Goal: Task Accomplishment & Management: Use online tool/utility

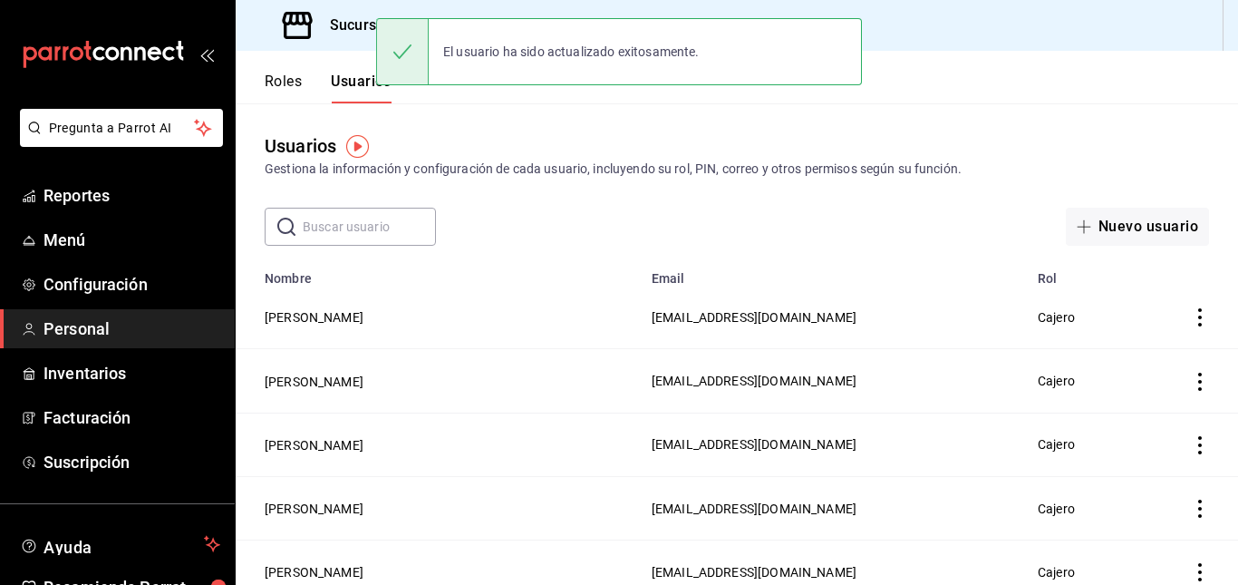
click at [574, 128] on div "Usuarios Gestiona la información y configuración de cada usuario, incluyendo su…" at bounding box center [737, 174] width 1002 height 142
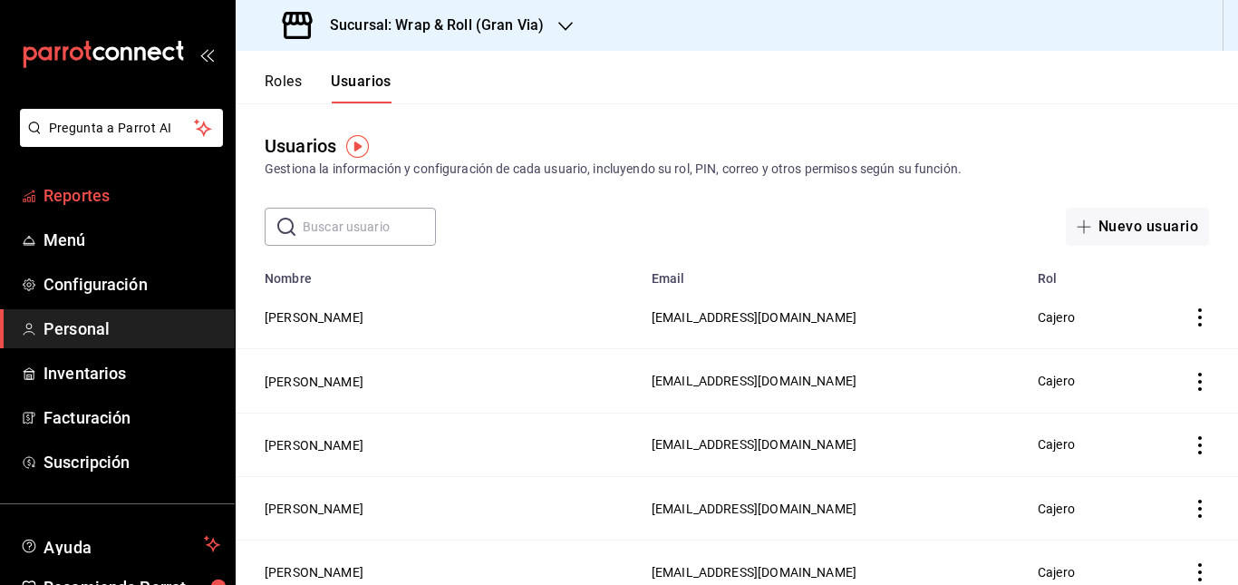
click at [71, 198] on span "Reportes" at bounding box center [132, 195] width 177 height 24
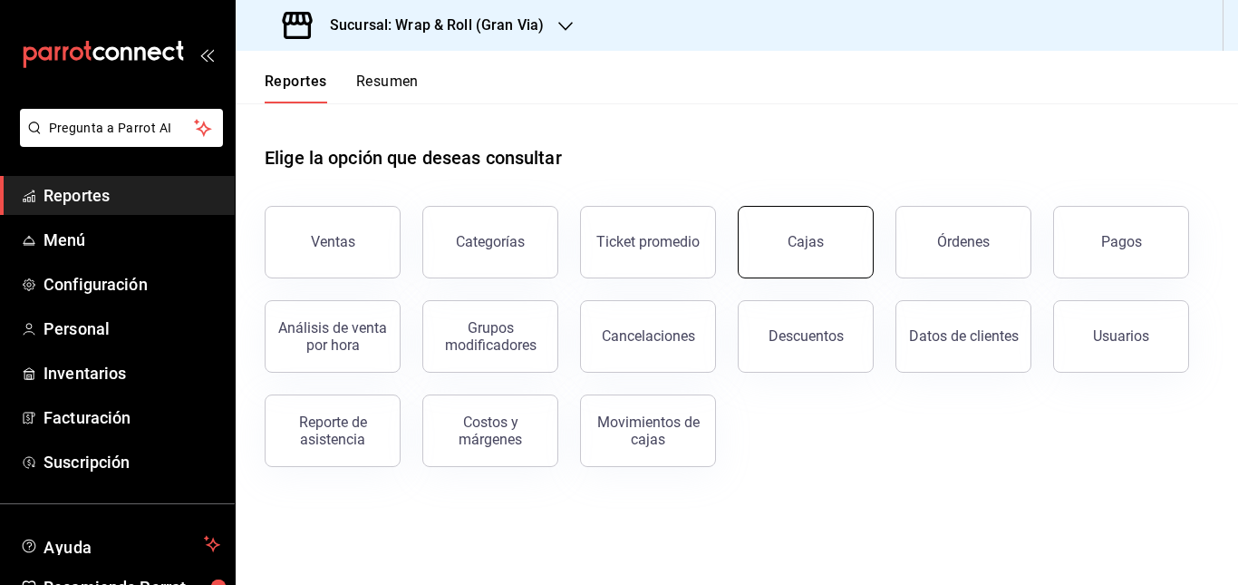
click at [800, 217] on button "Cajas" at bounding box center [806, 242] width 136 height 73
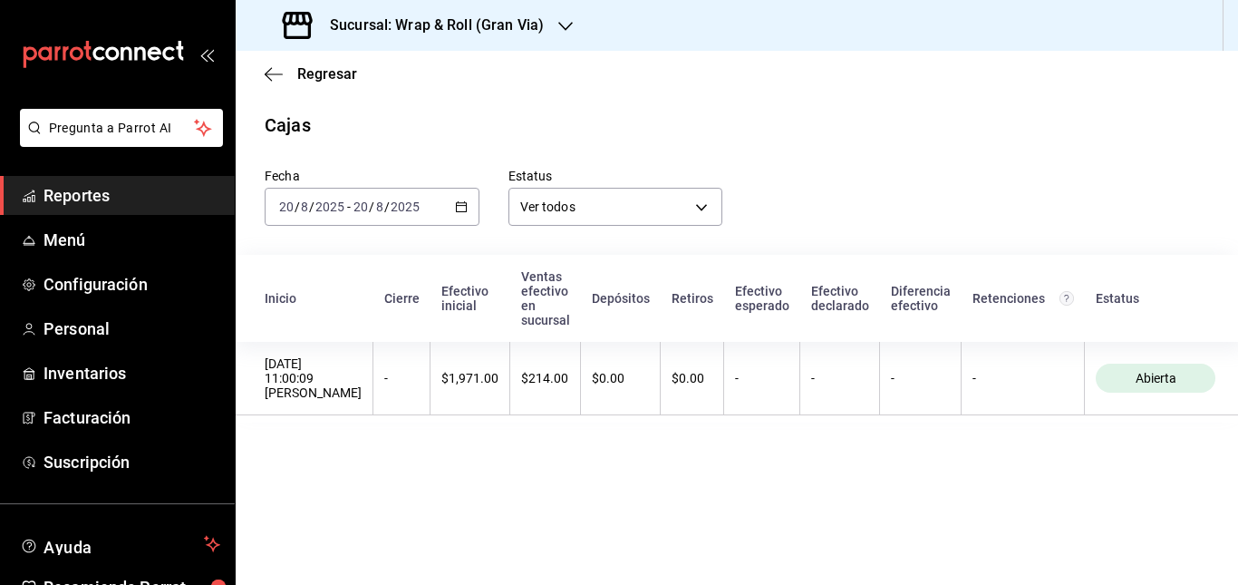
click at [463, 203] on \(Stroke\) "button" at bounding box center [461, 207] width 11 height 10
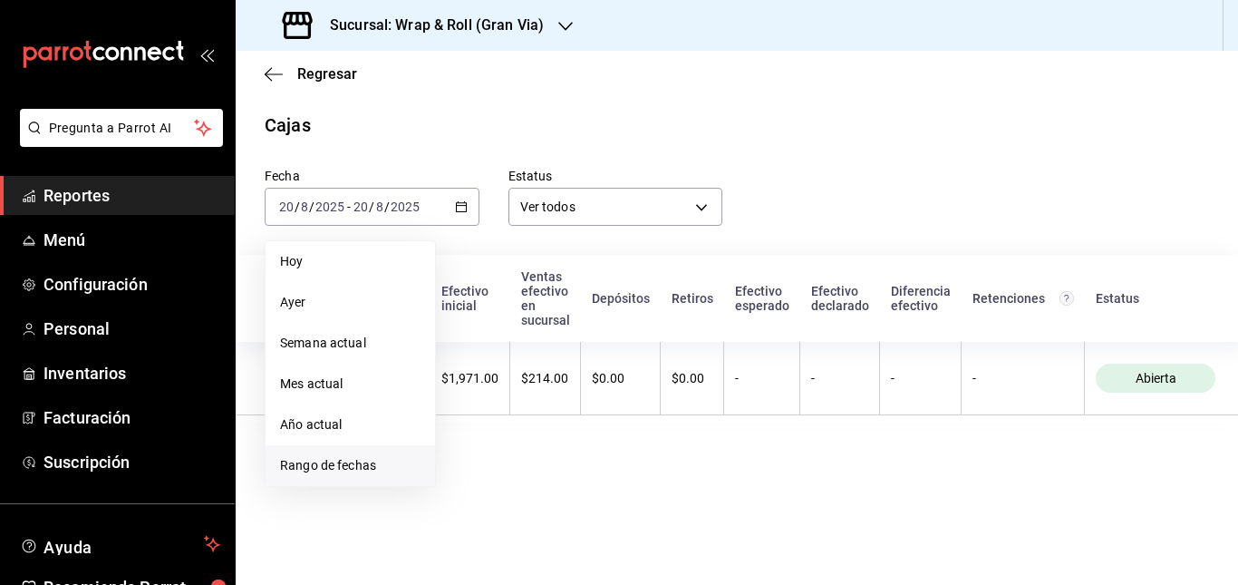
click at [368, 459] on span "Rango de fechas" at bounding box center [350, 465] width 140 height 19
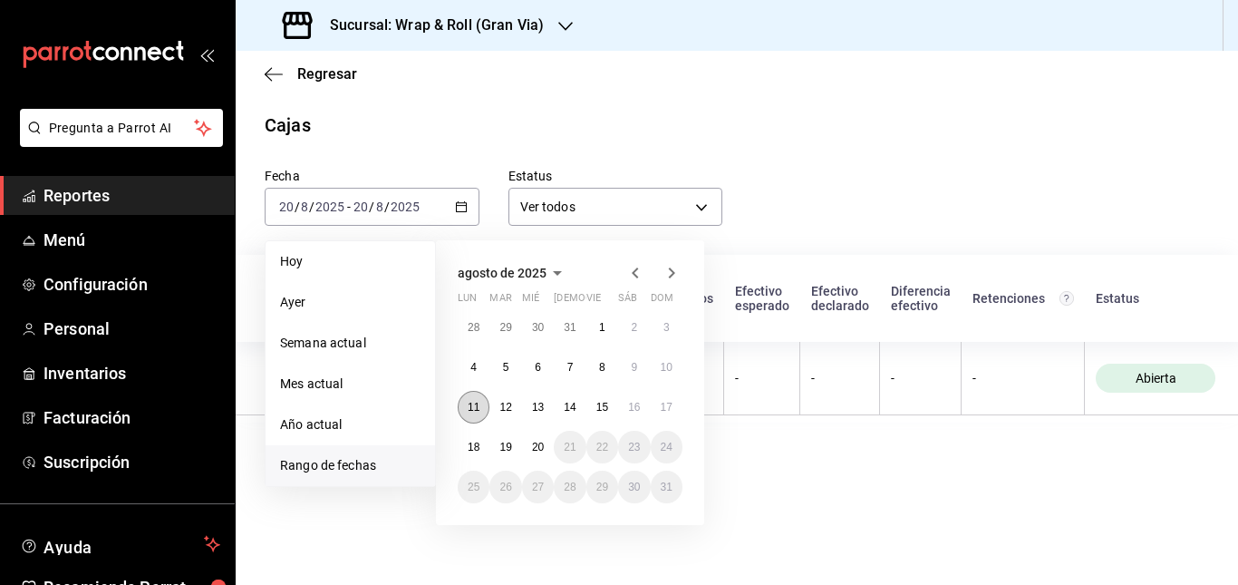
click at [478, 402] on abbr "11" at bounding box center [474, 407] width 12 height 13
click at [668, 403] on abbr "17" at bounding box center [667, 407] width 12 height 13
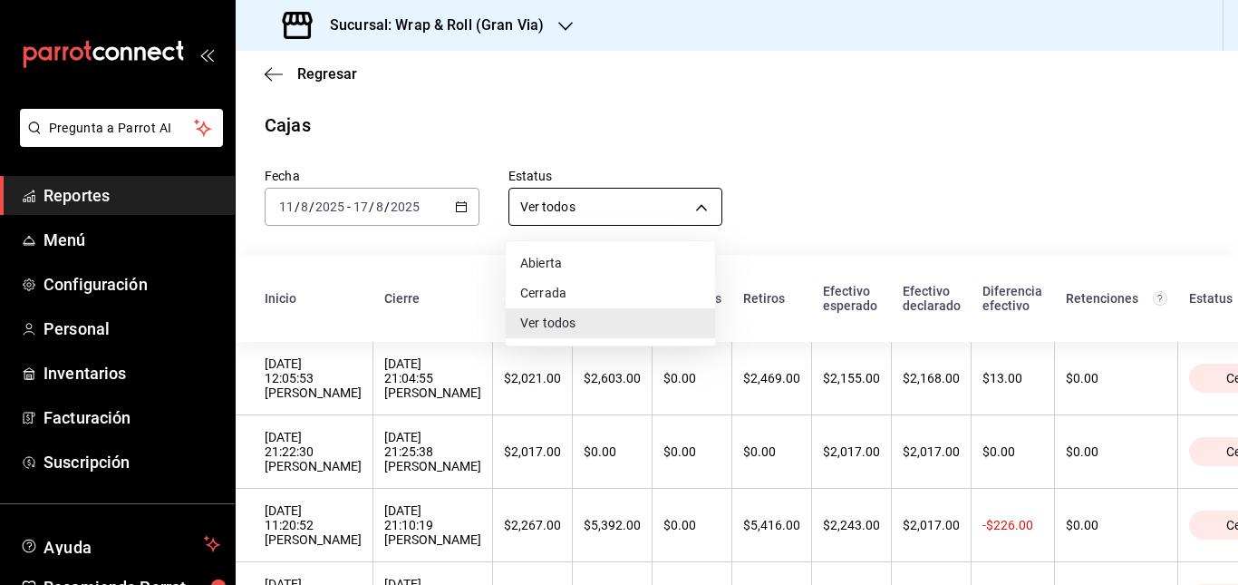
click at [651, 197] on body "Pregunta a Parrot AI Reportes Menú Configuración Personal Inventarios Facturaci…" at bounding box center [619, 292] width 1238 height 585
click at [800, 171] on div at bounding box center [619, 292] width 1238 height 585
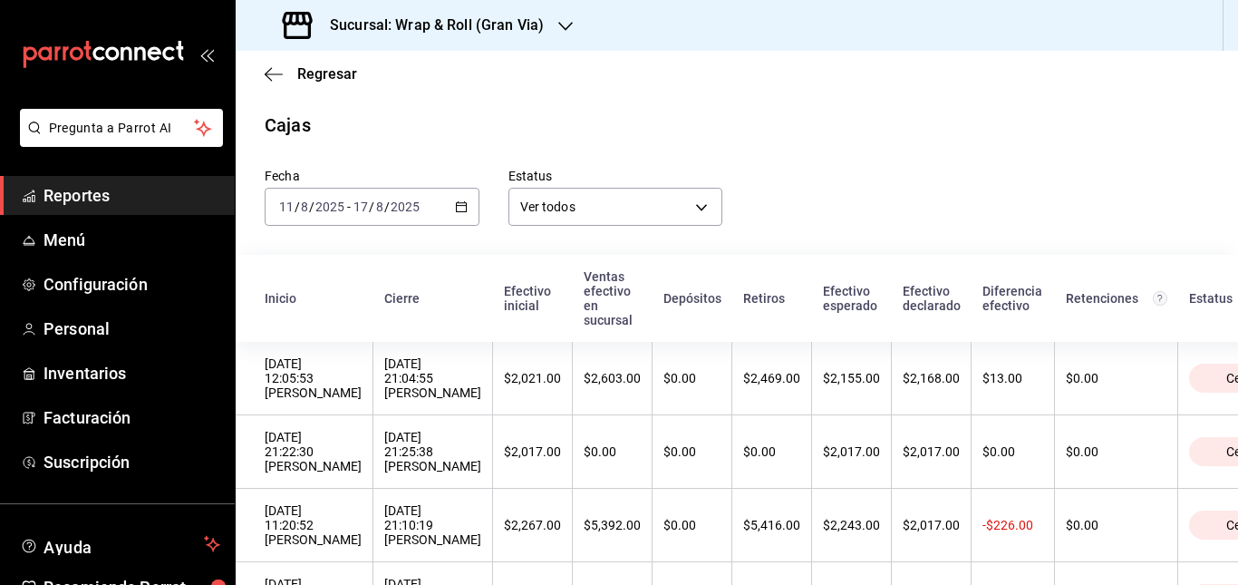
click at [472, 205] on div "[DATE] [DATE] - [DATE] [DATE]" at bounding box center [372, 207] width 215 height 38
click at [896, 118] on div "Cajas" at bounding box center [737, 124] width 1002 height 27
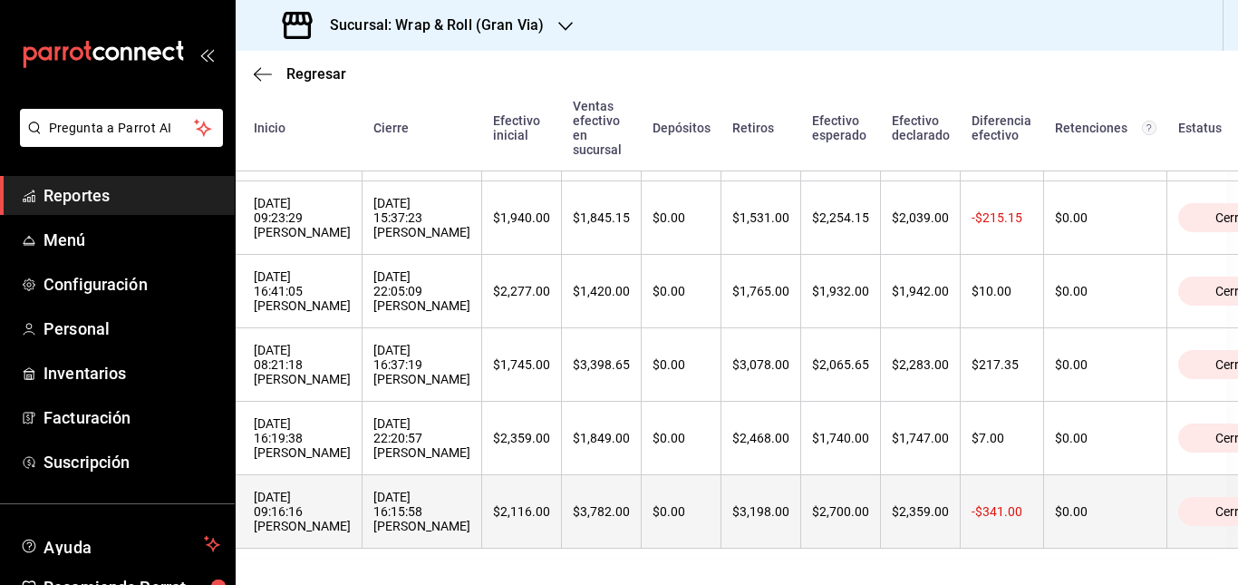
scroll to position [903, 0]
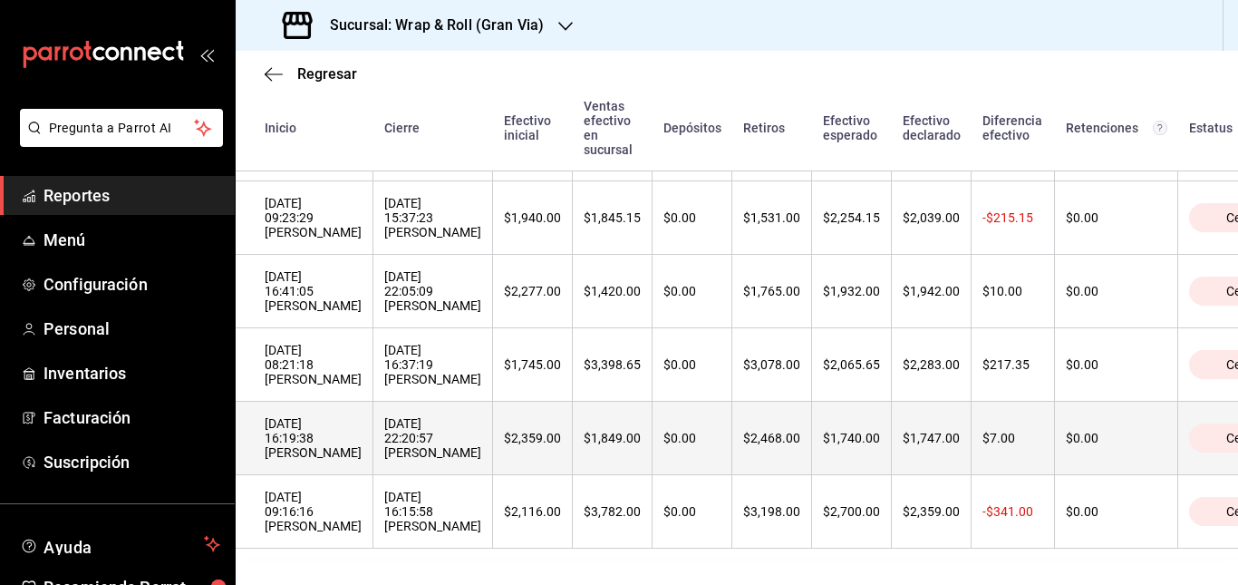
click at [481, 417] on div "[DATE] 22:20:57 [PERSON_NAME]" at bounding box center [432, 438] width 97 height 44
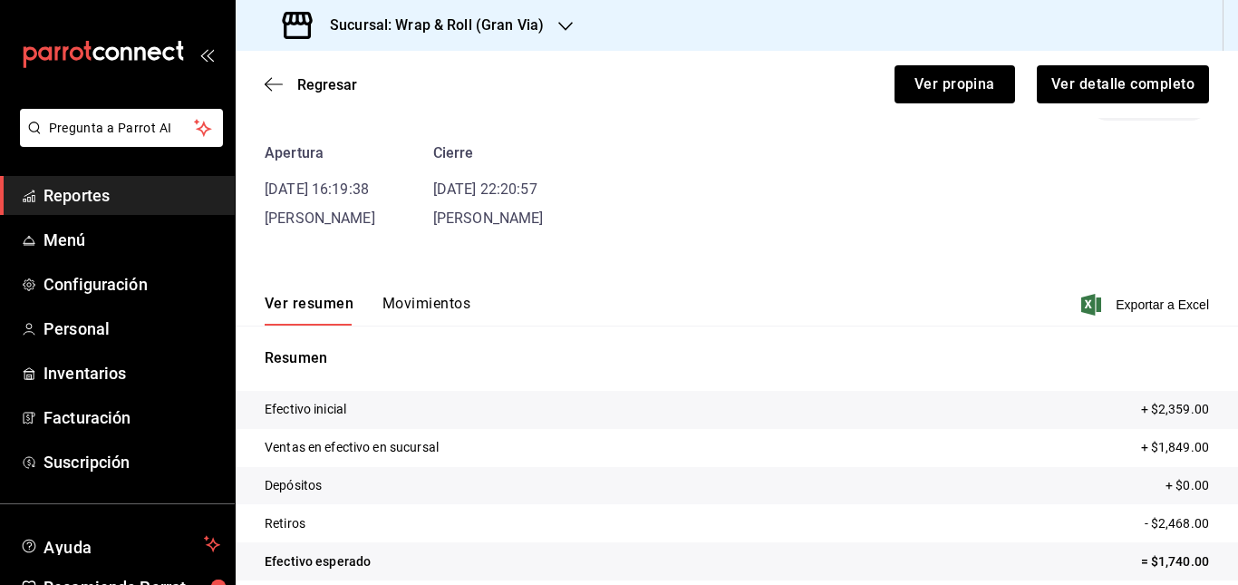
scroll to position [83, 0]
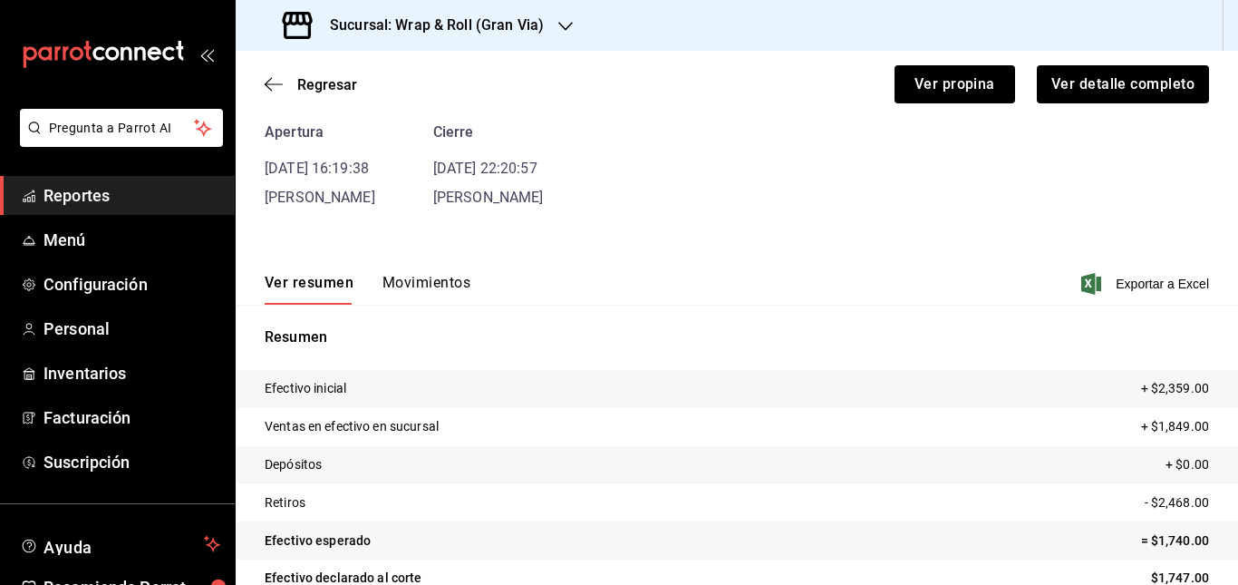
click at [448, 280] on button "Movimientos" at bounding box center [426, 289] width 88 height 31
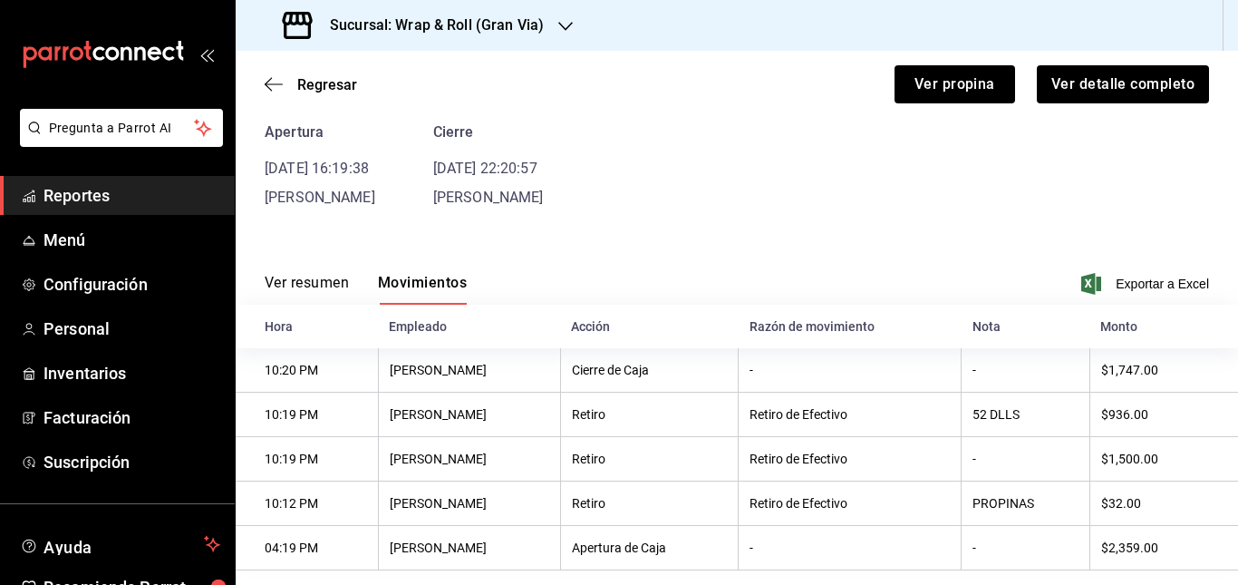
scroll to position [118, 0]
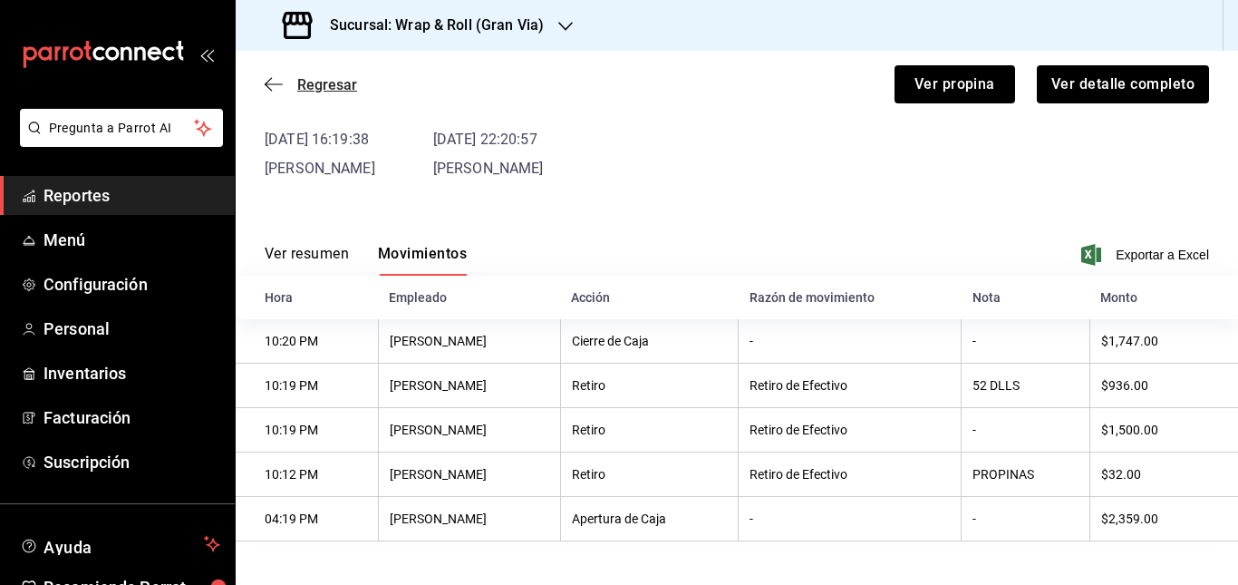
click at [278, 92] on icon "button" at bounding box center [274, 84] width 18 height 16
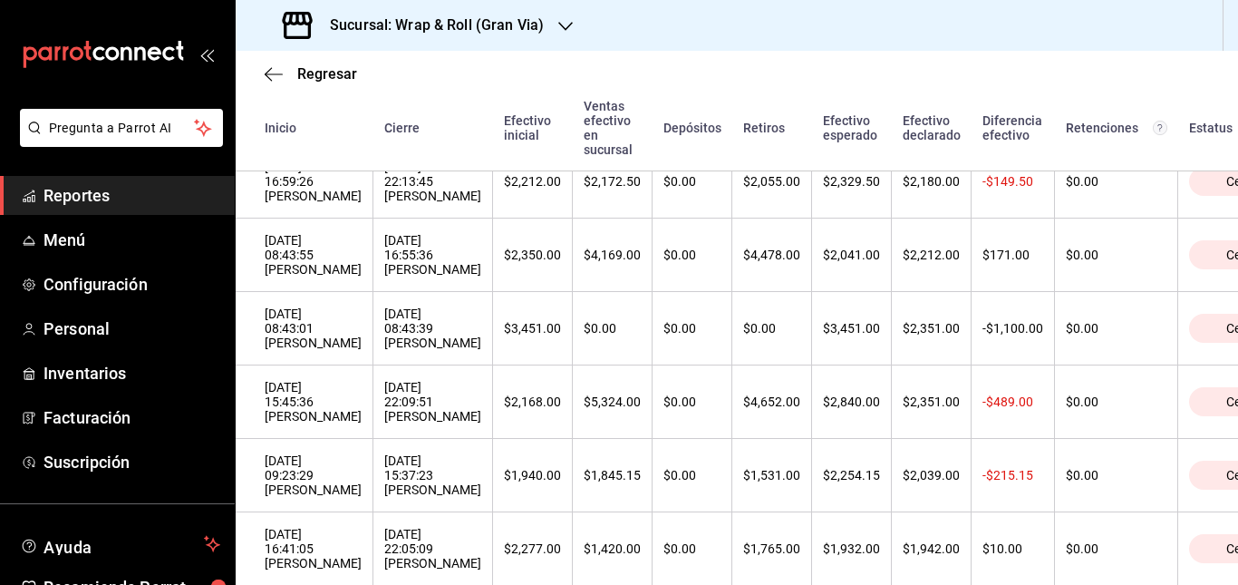
scroll to position [910, 0]
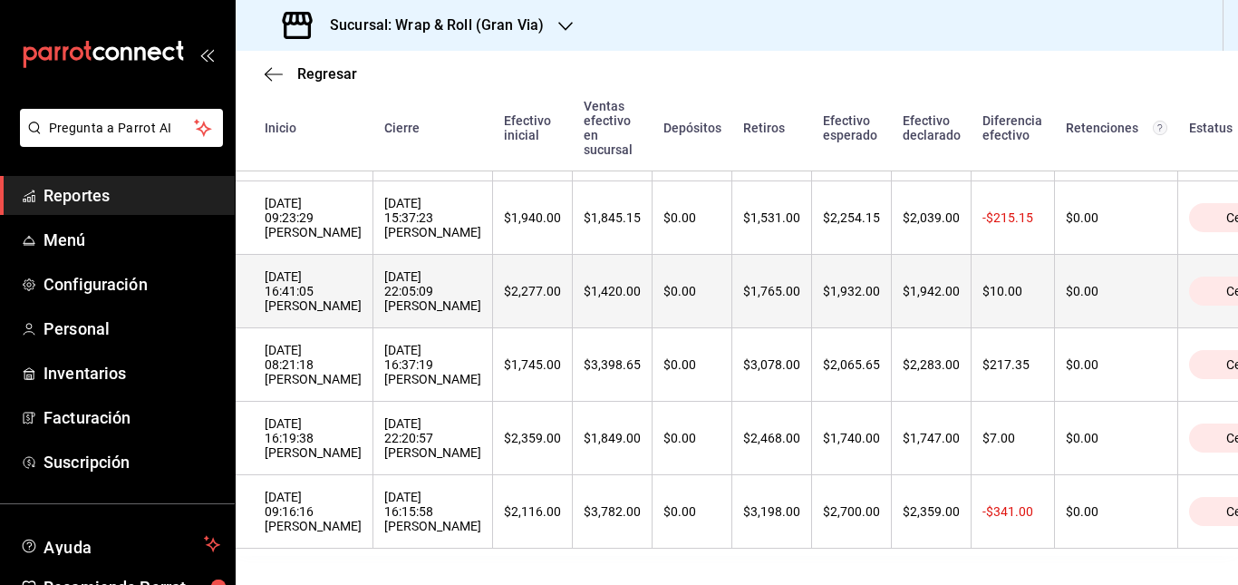
click at [480, 269] on div "[DATE] 22:05:09 [PERSON_NAME]" at bounding box center [432, 291] width 97 height 44
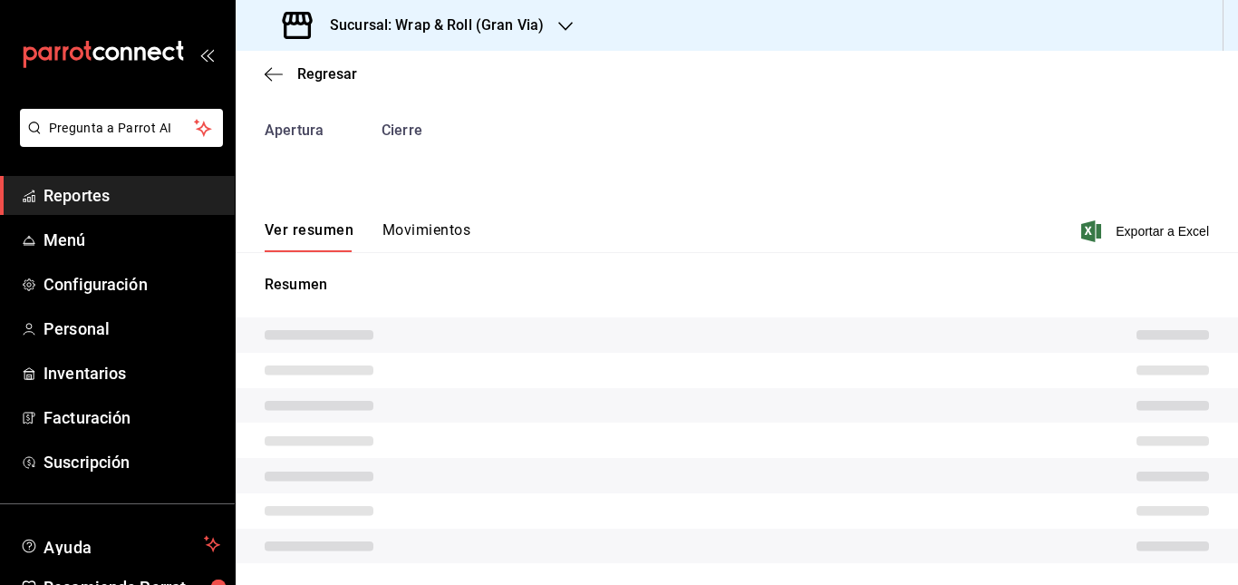
scroll to position [83, 0]
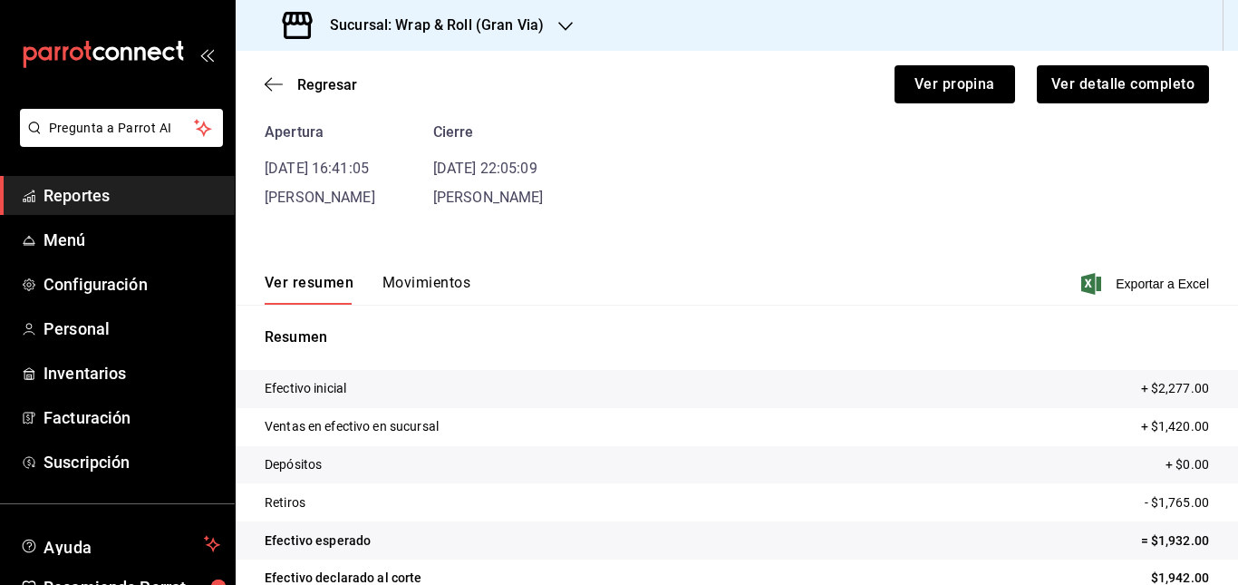
click at [430, 281] on button "Movimientos" at bounding box center [426, 289] width 88 height 31
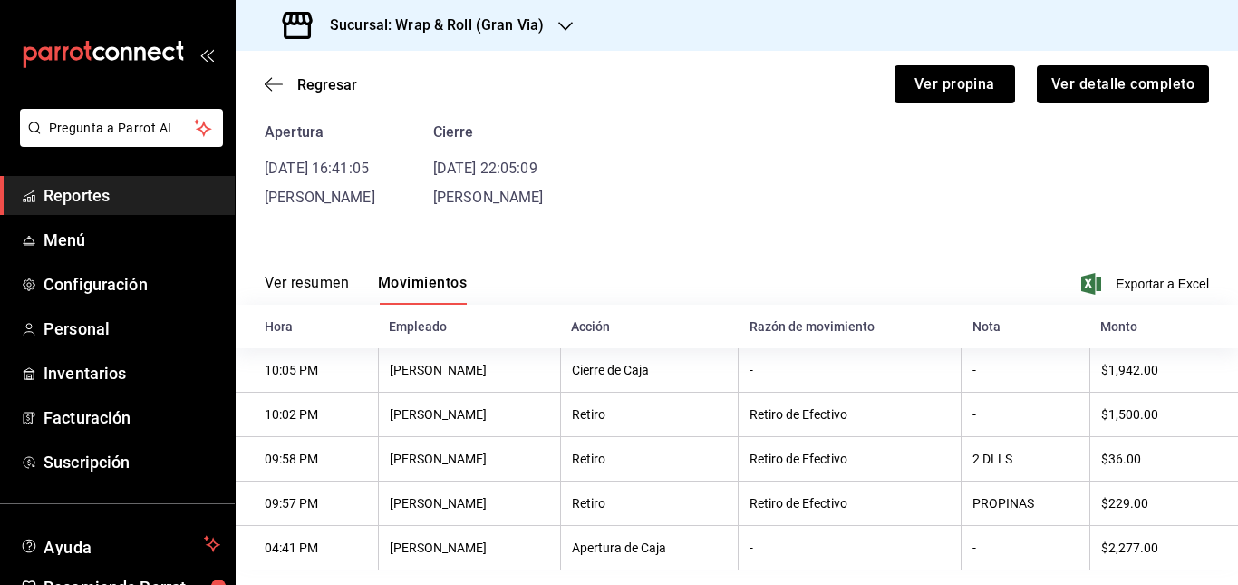
scroll to position [118, 0]
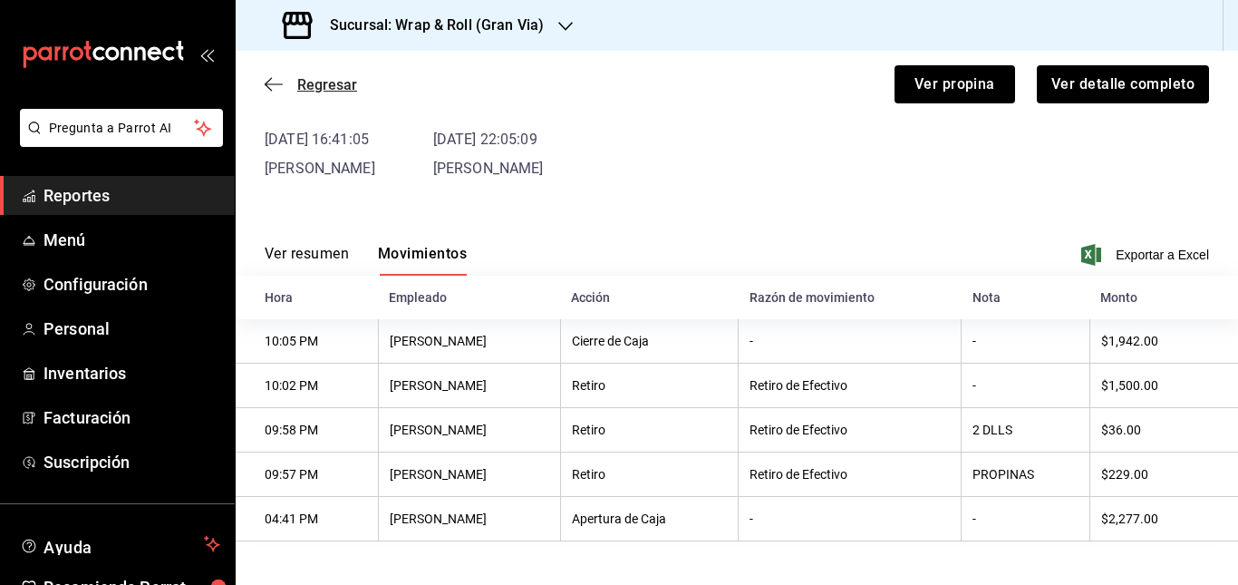
click at [274, 82] on icon "button" at bounding box center [274, 84] width 18 height 16
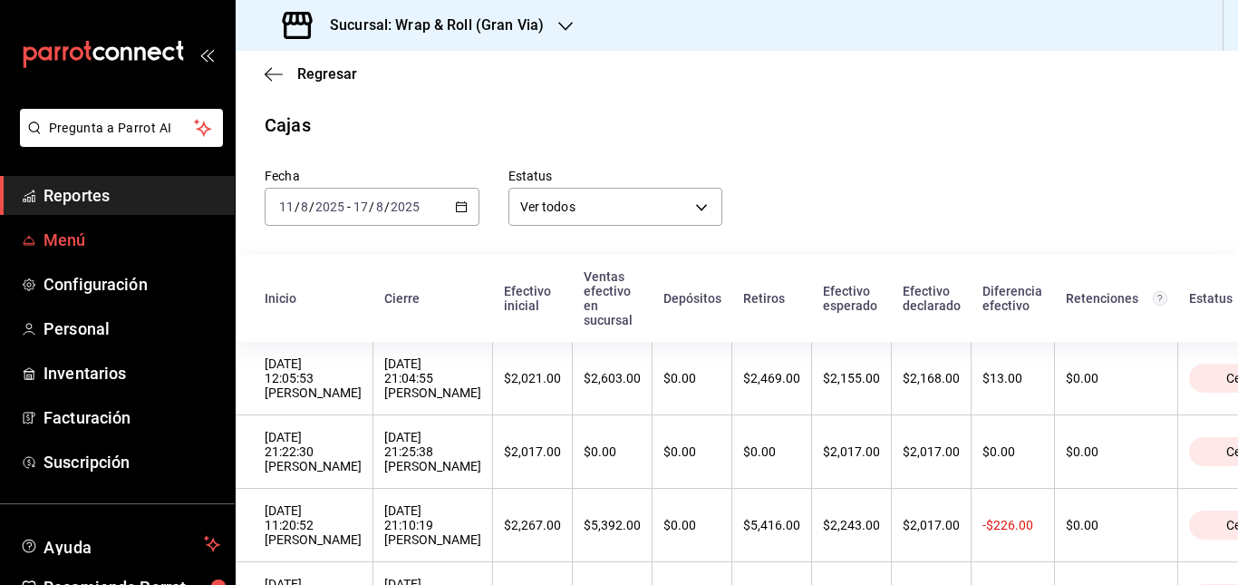
click at [79, 238] on span "Menú" at bounding box center [132, 239] width 177 height 24
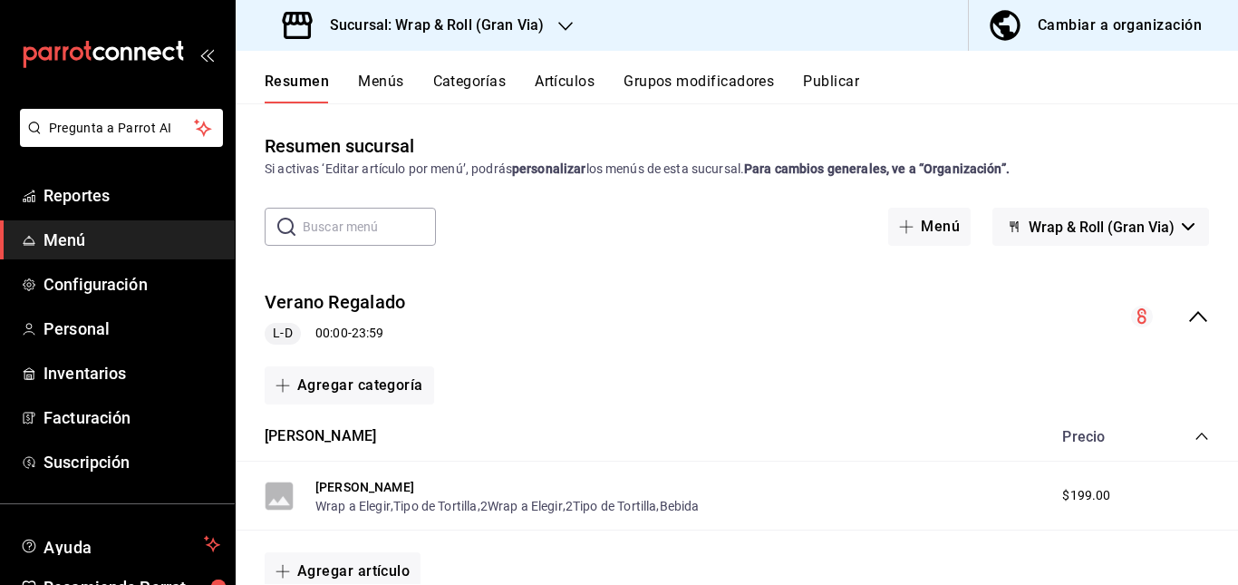
click at [663, 311] on div "Verano [PERSON_NAME] 00:00 - 23:59" at bounding box center [737, 317] width 1002 height 84
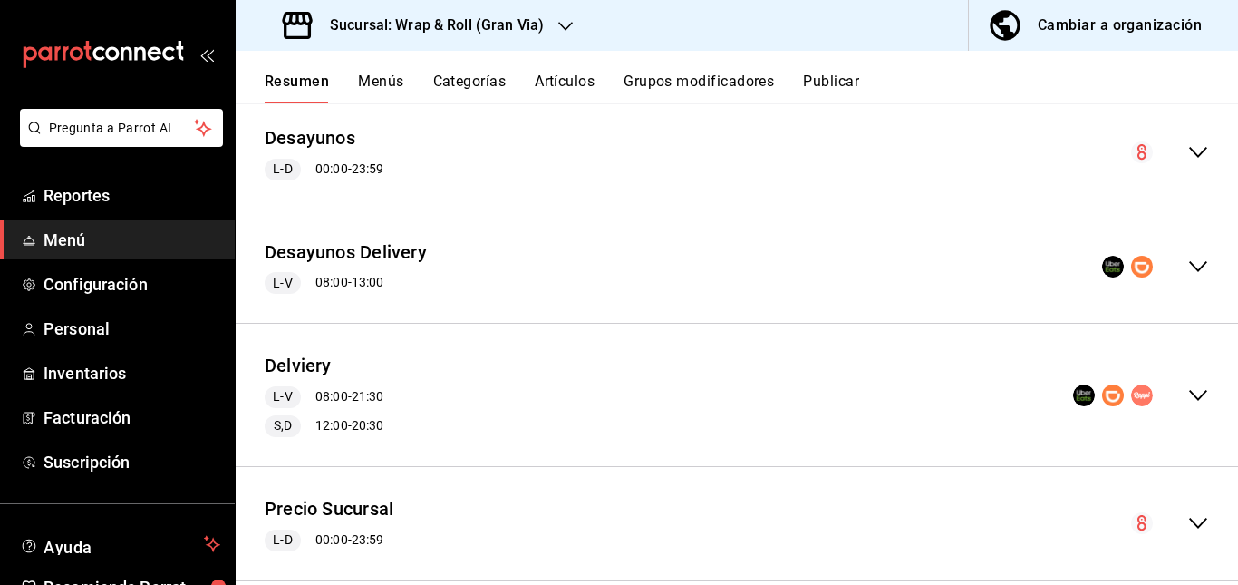
scroll to position [425, 0]
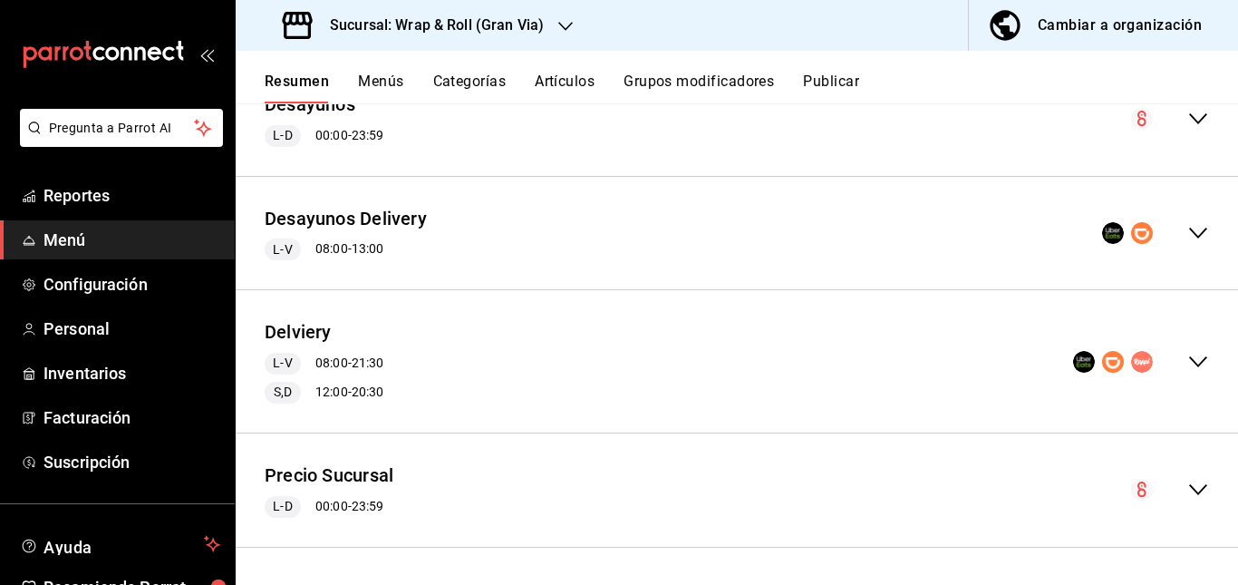
click at [631, 366] on div "Delviery L-V 08:00 - 21:30 S,D 12:00 - 20:30" at bounding box center [737, 361] width 1002 height 113
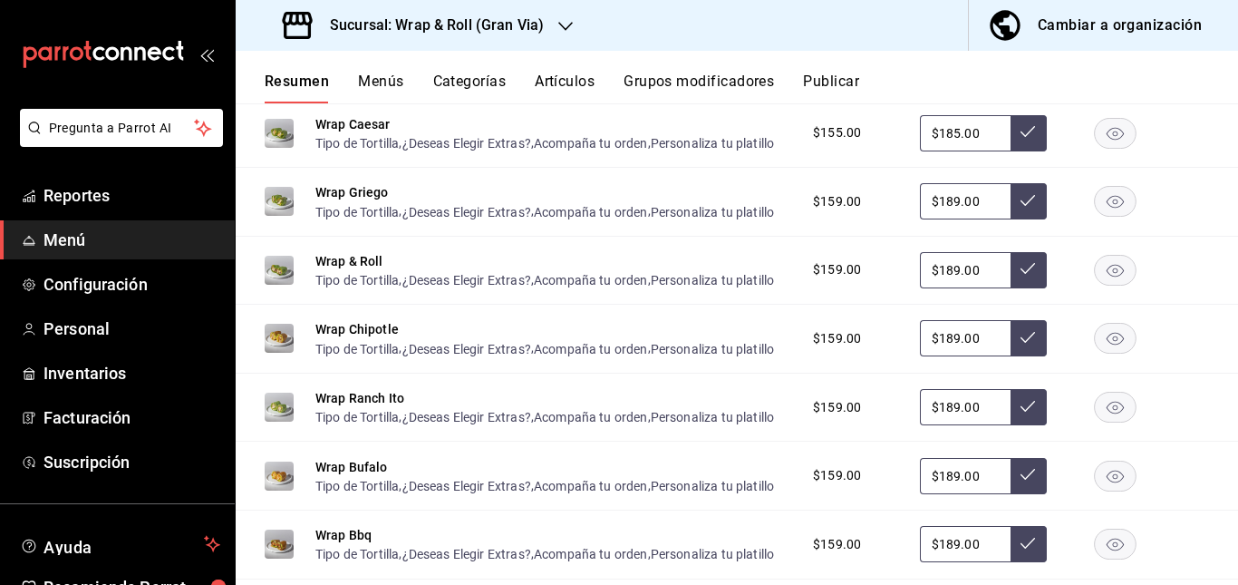
scroll to position [1263, 0]
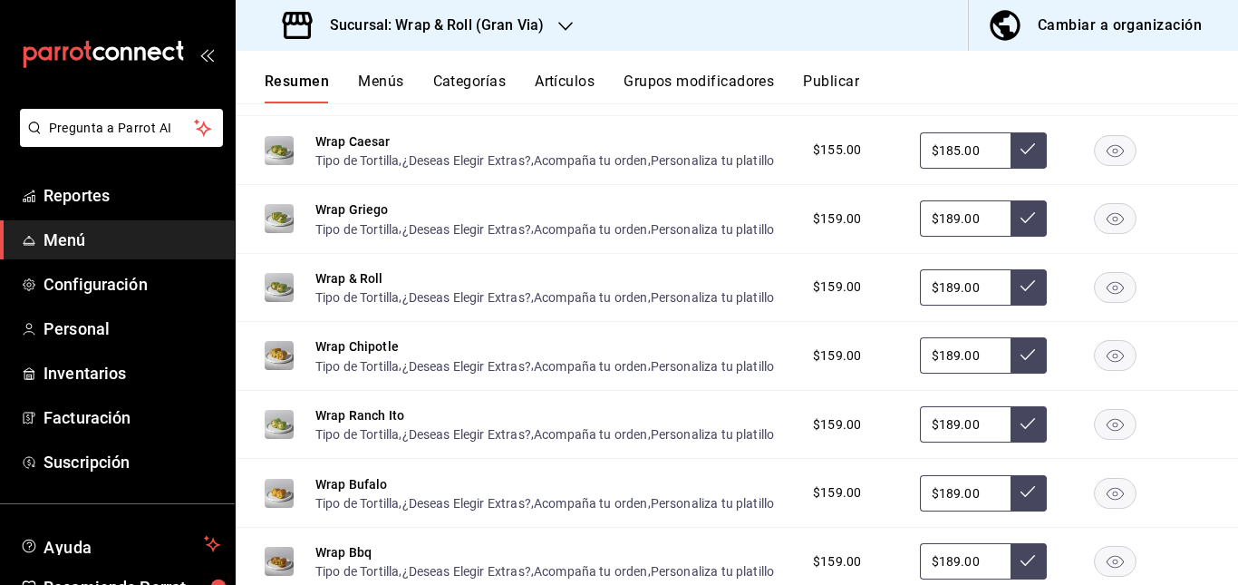
click at [1099, 302] on rect "button" at bounding box center [1116, 287] width 42 height 30
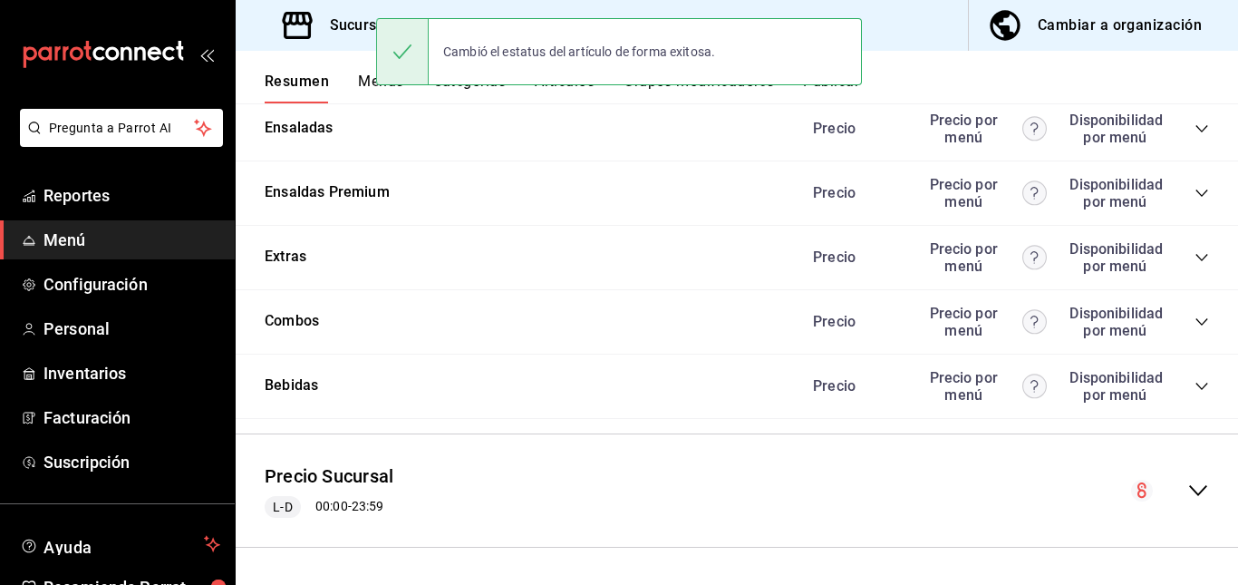
scroll to position [1952, 0]
click at [1195, 136] on icon "collapse-category-row" at bounding box center [1202, 128] width 15 height 15
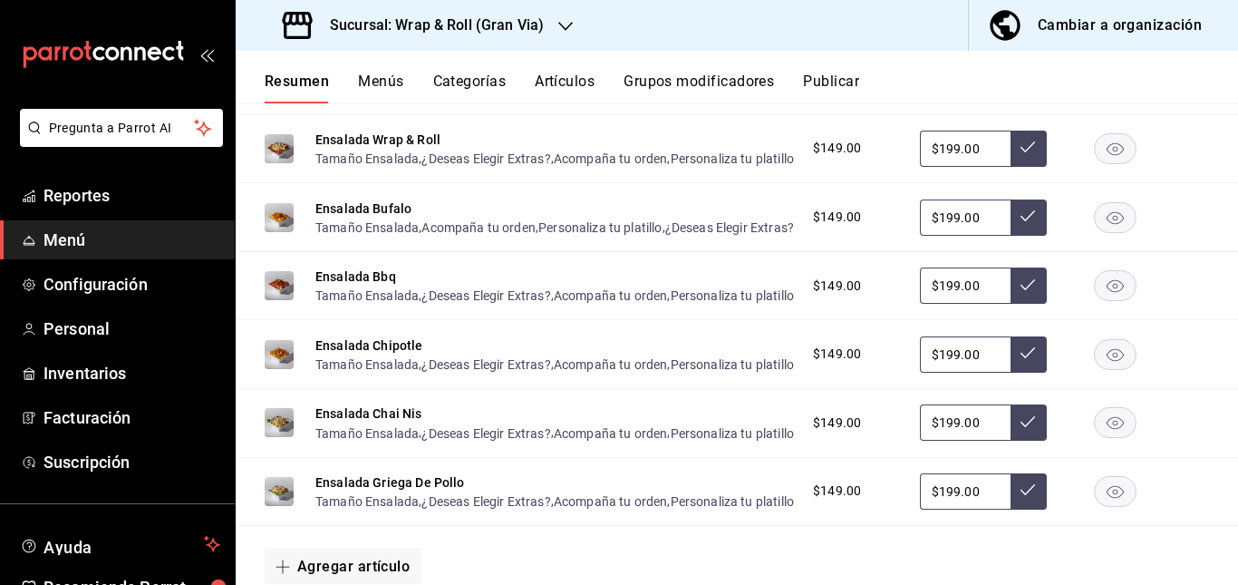
scroll to position [2097, 0]
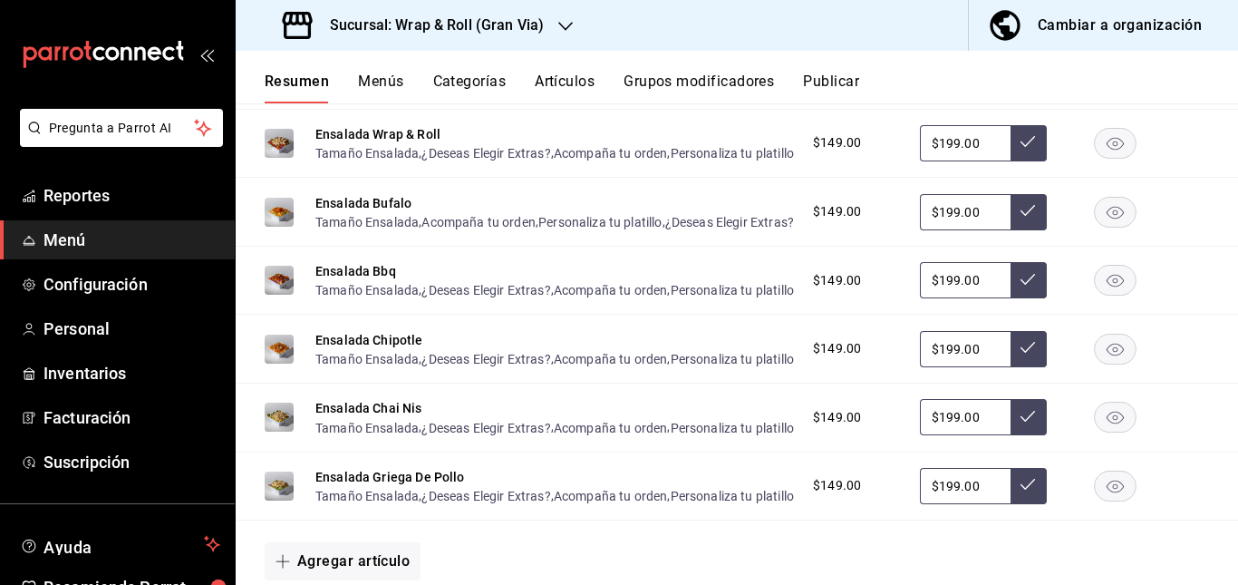
click at [1111, 158] on rect "button" at bounding box center [1116, 143] width 42 height 30
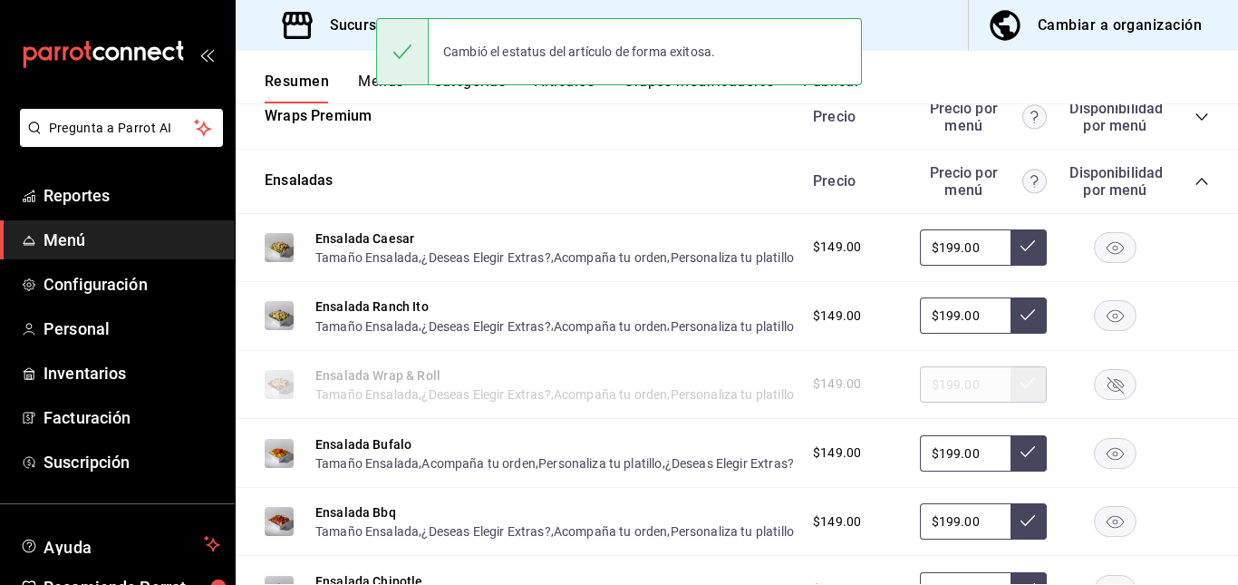
scroll to position [1838, 0]
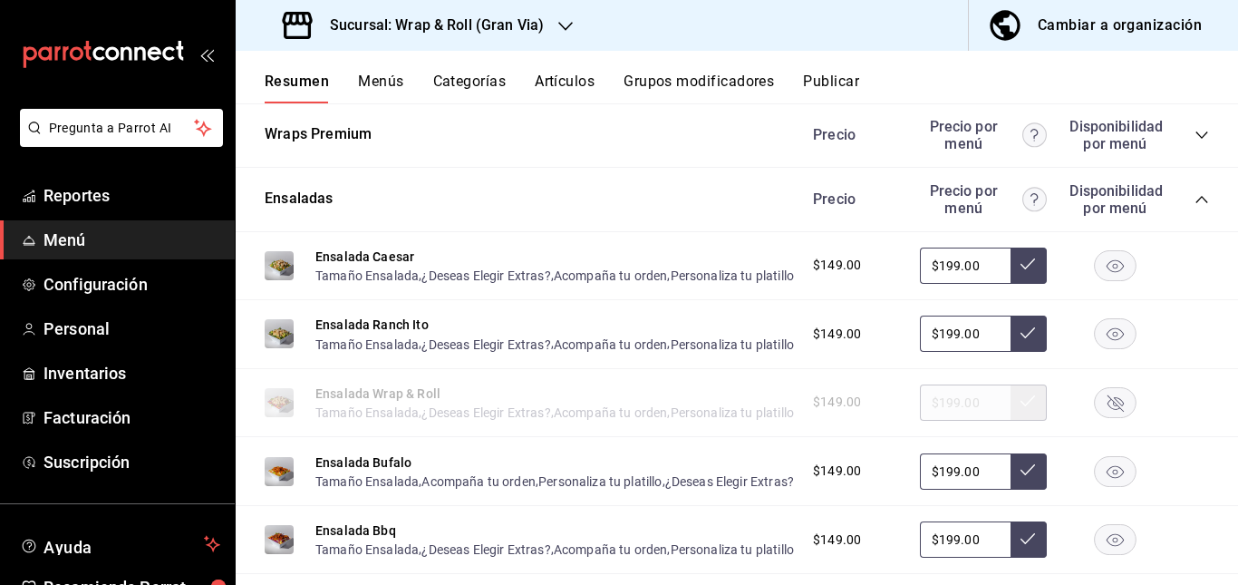
click at [561, 73] on button "Artículos" at bounding box center [565, 88] width 60 height 31
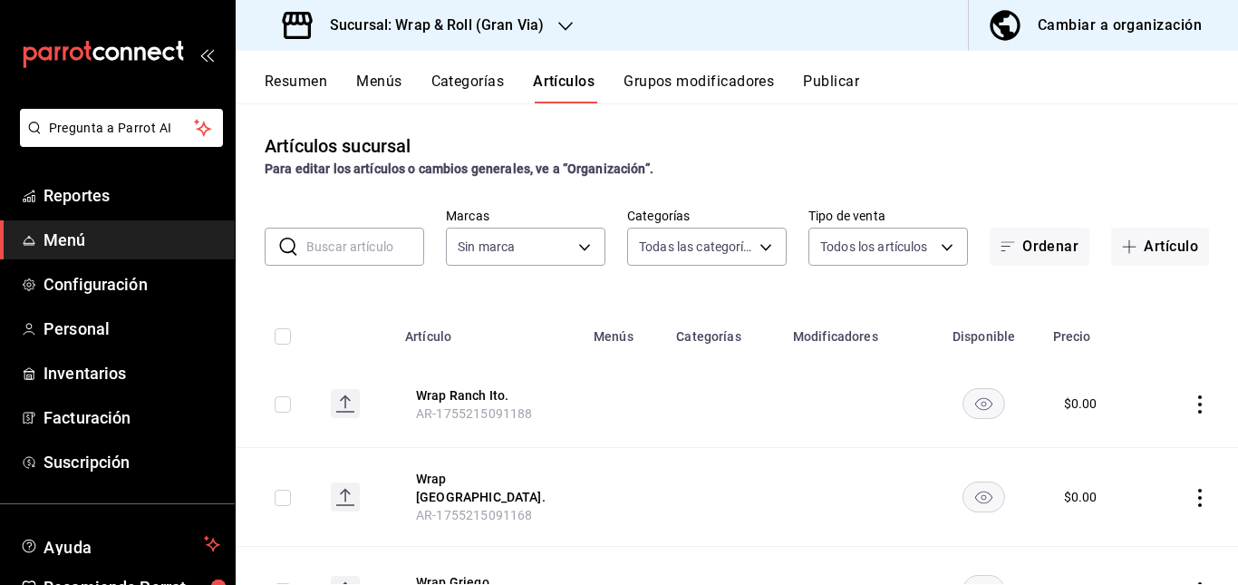
type input "781a389b-cc98-4a88-952c-717bf7d10335,4e032624-1709-4541-9167-c9eae0ea9c79,8f61f…"
type input "3aa7178a-5c36-4a10-914b-422f32928323"
click at [358, 247] on input "text" at bounding box center [365, 246] width 118 height 36
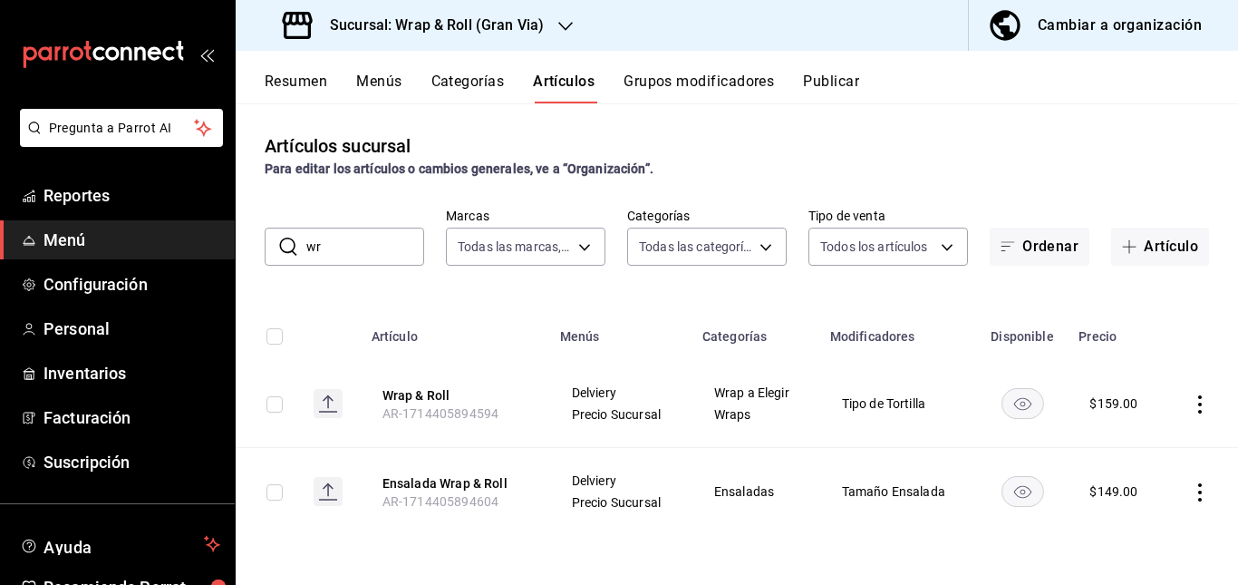
type input "w"
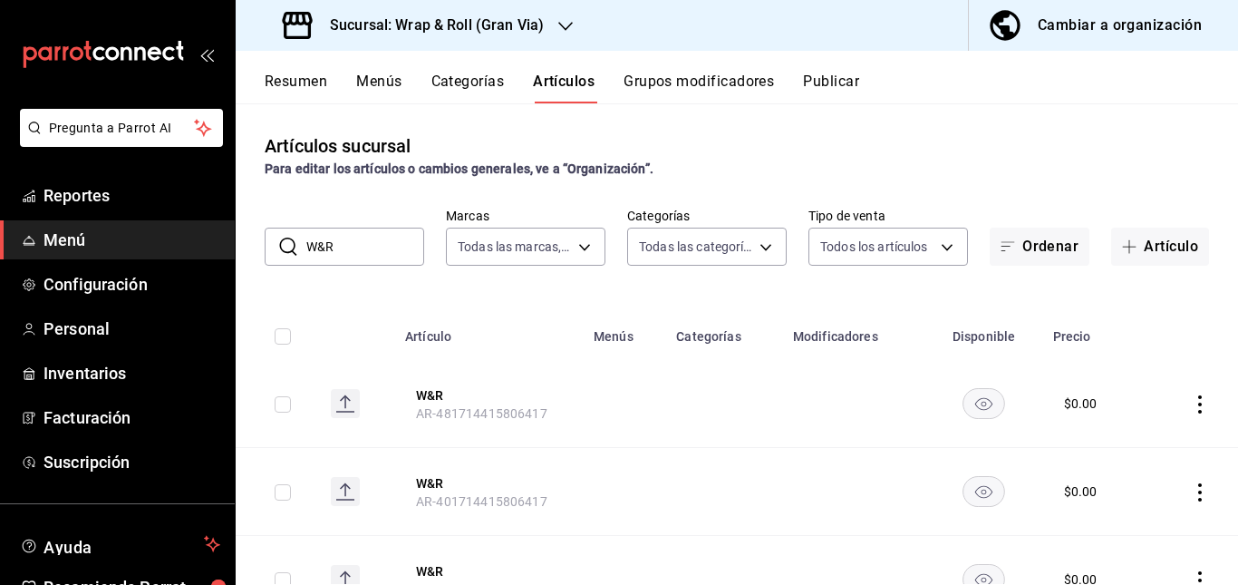
click at [621, 411] on td at bounding box center [624, 404] width 82 height 88
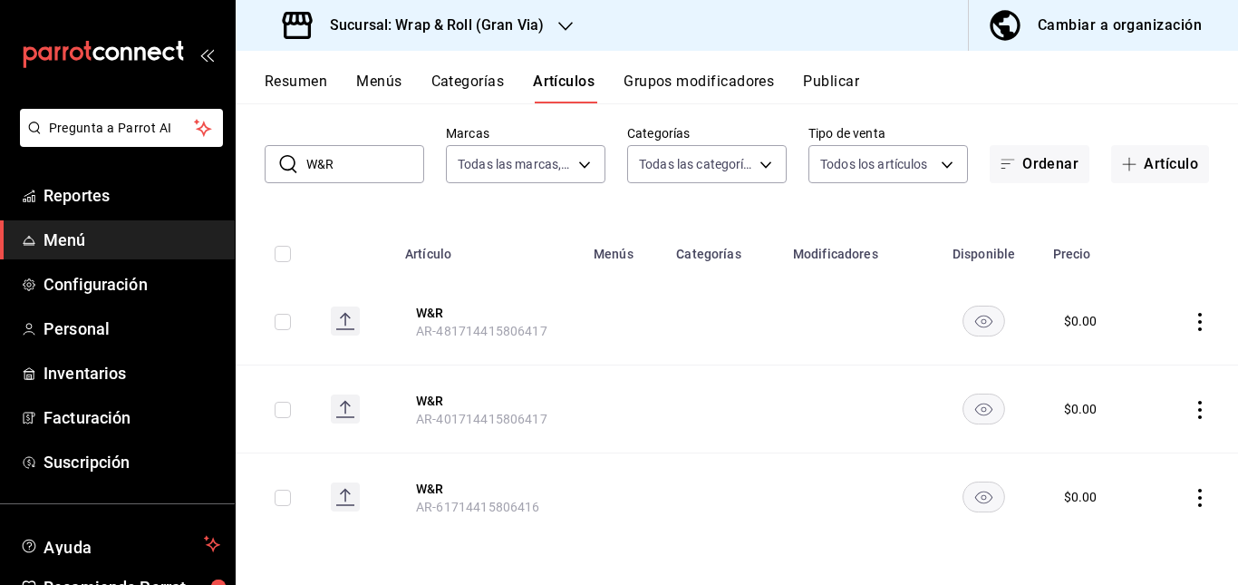
click at [973, 323] on rect "availability-product" at bounding box center [984, 320] width 42 height 30
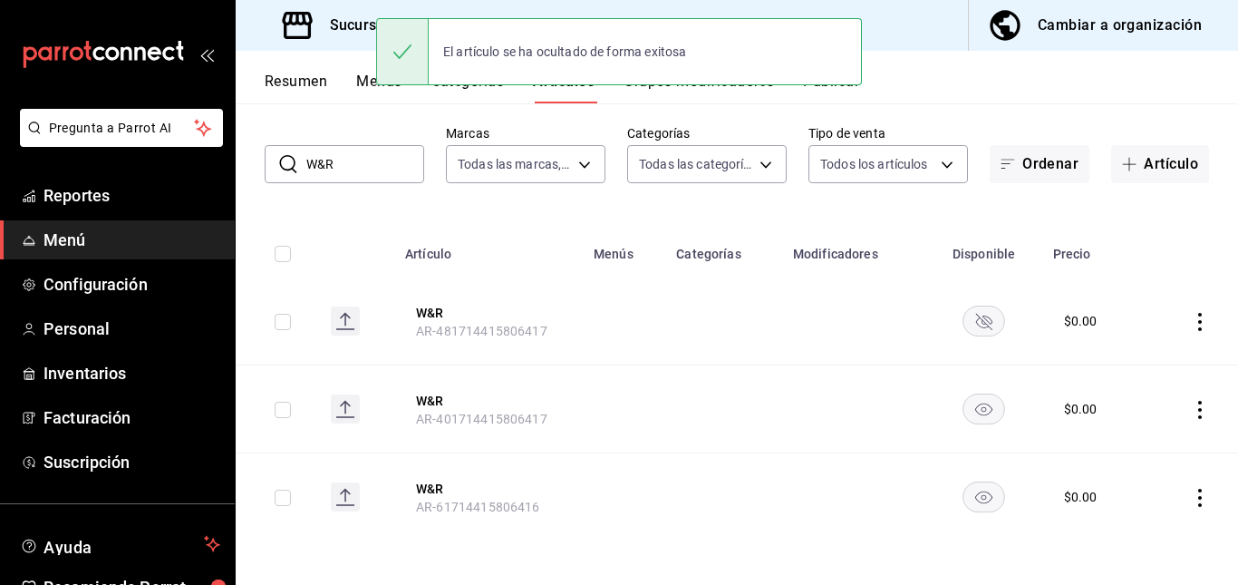
click at [968, 403] on rect "availability-product" at bounding box center [984, 408] width 42 height 30
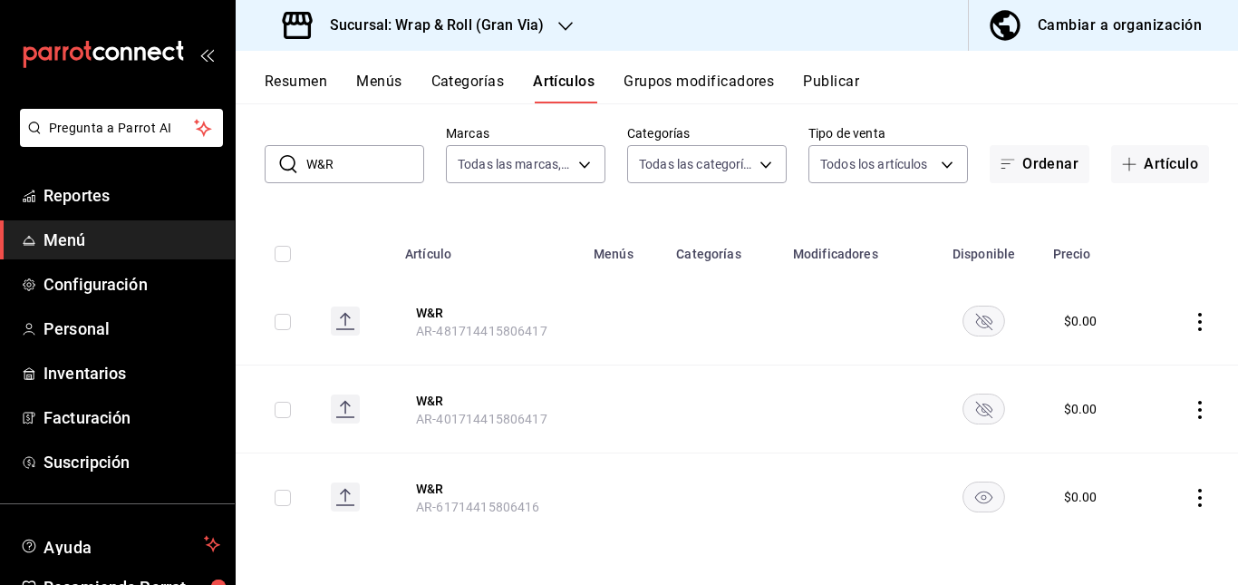
click at [983, 487] on rect "availability-product" at bounding box center [984, 496] width 42 height 30
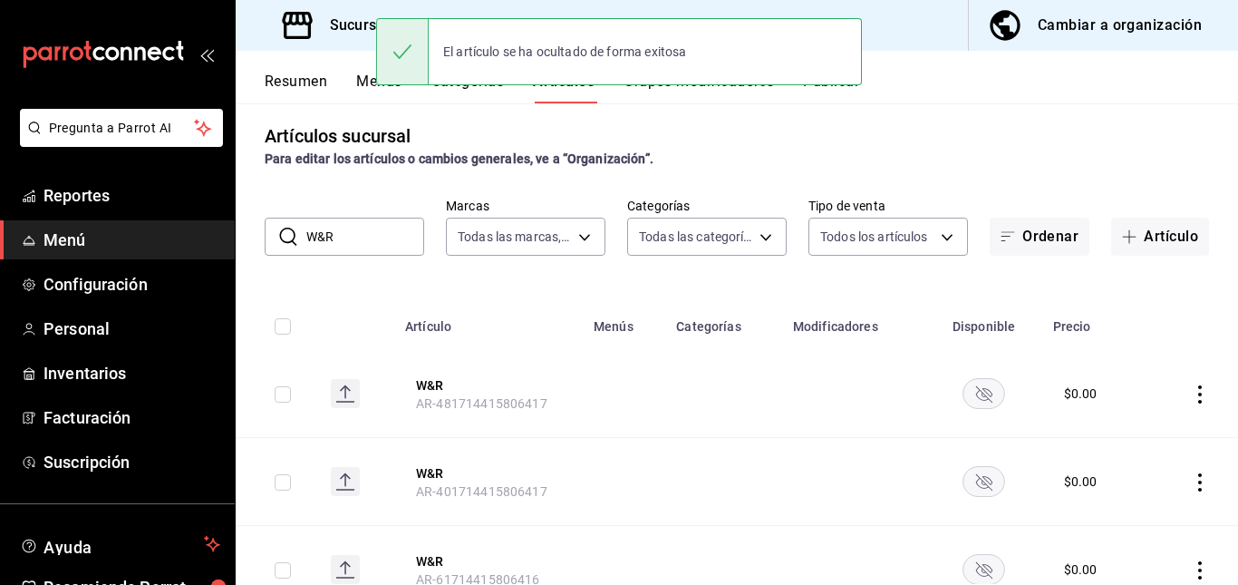
scroll to position [0, 0]
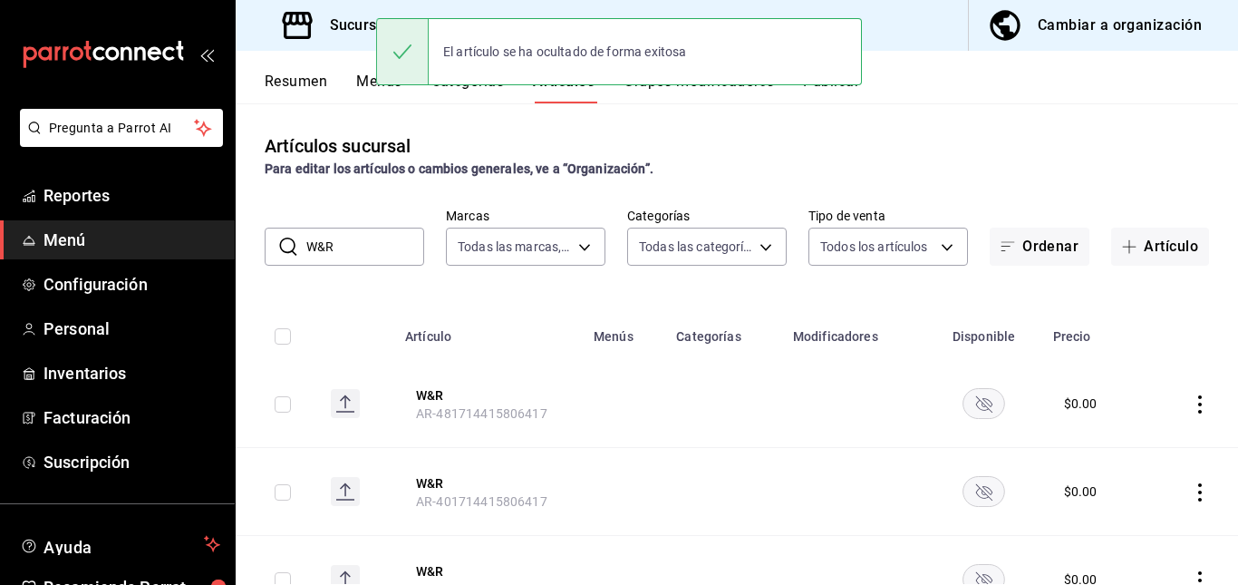
click at [393, 237] on input "W&R" at bounding box center [365, 246] width 118 height 36
type input "W"
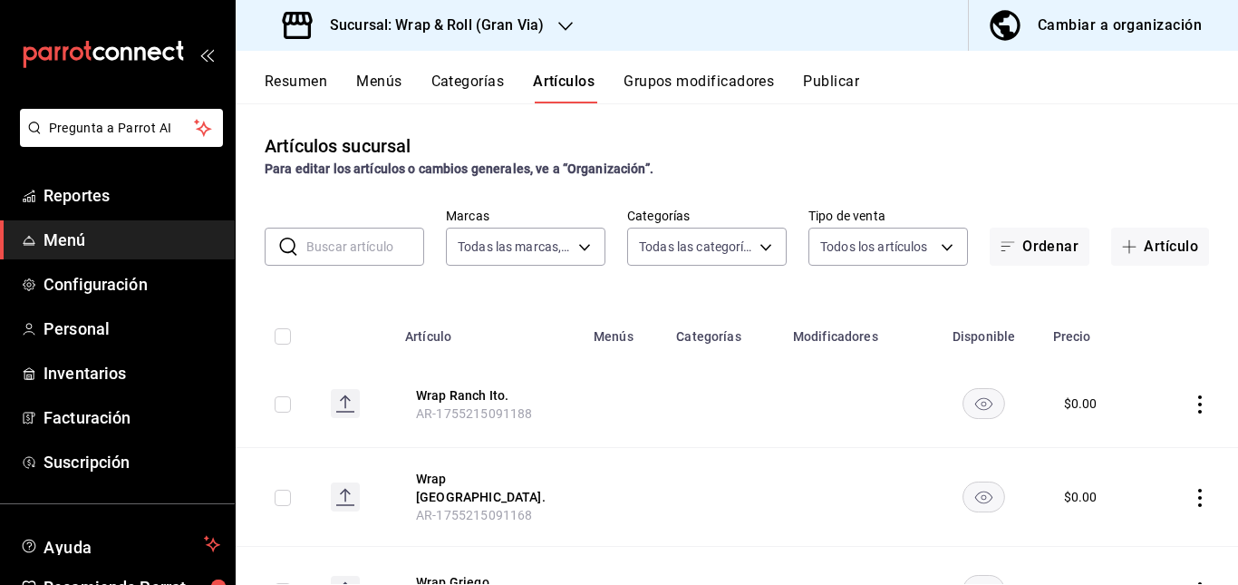
click at [374, 250] on input "text" at bounding box center [365, 246] width 118 height 36
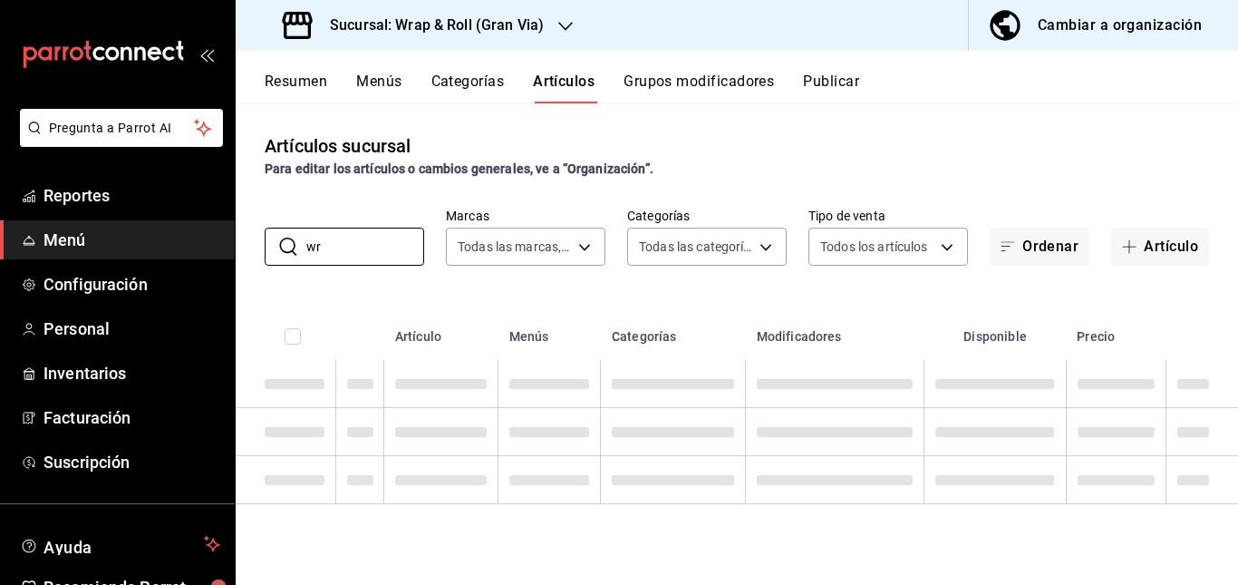
type input "w"
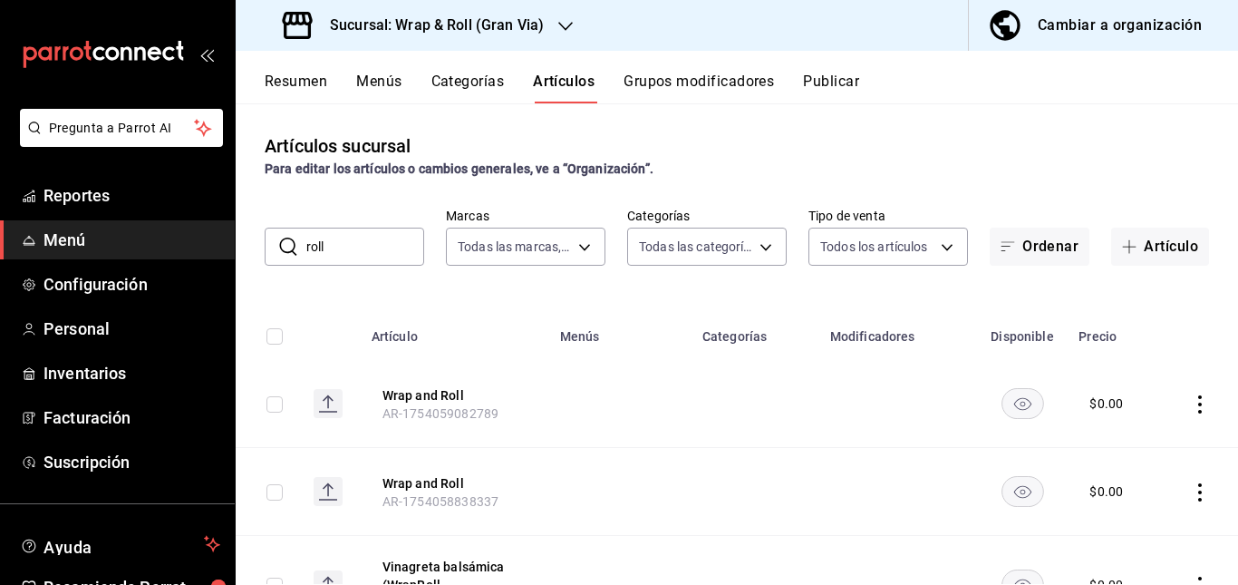
click at [595, 412] on td at bounding box center [620, 404] width 142 height 88
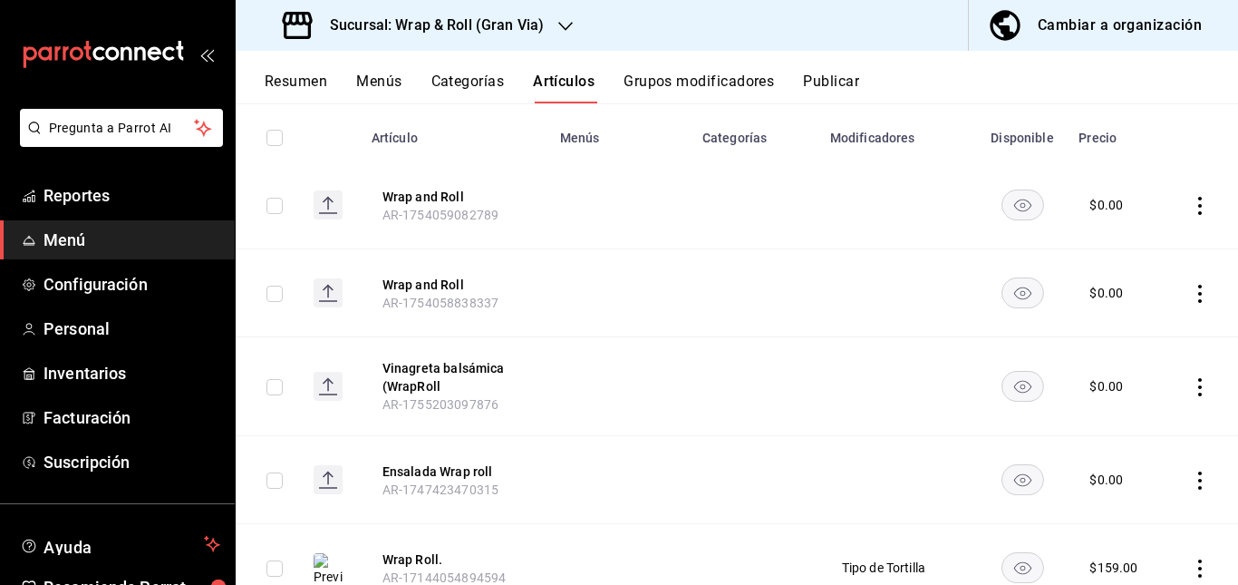
scroll to position [204, 0]
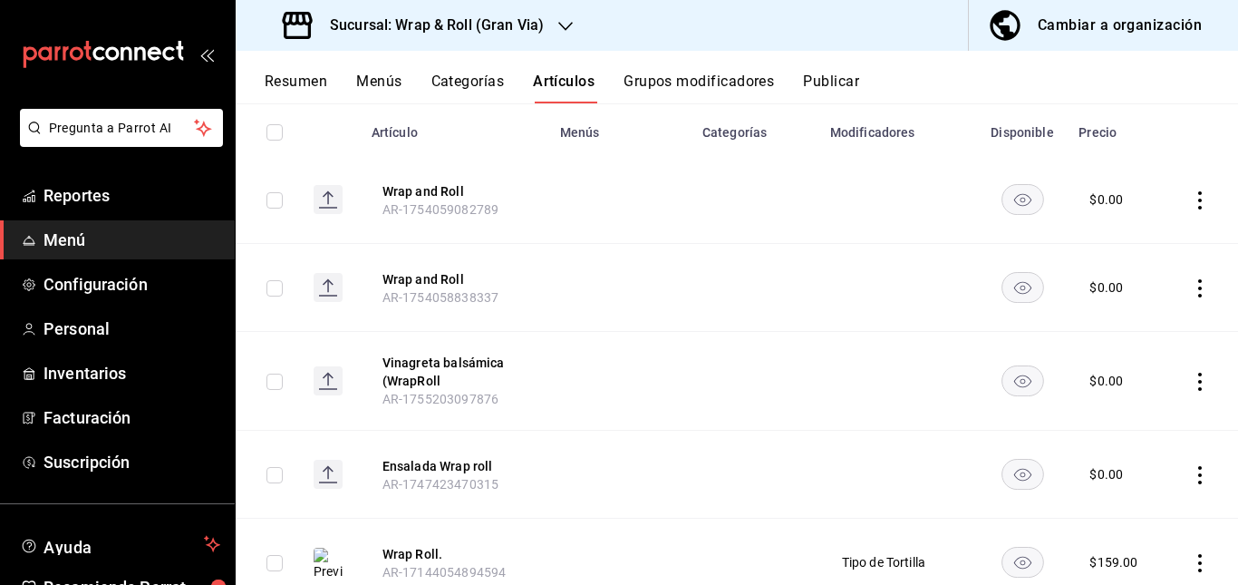
click at [1005, 215] on icon "availability-product" at bounding box center [1023, 199] width 43 height 31
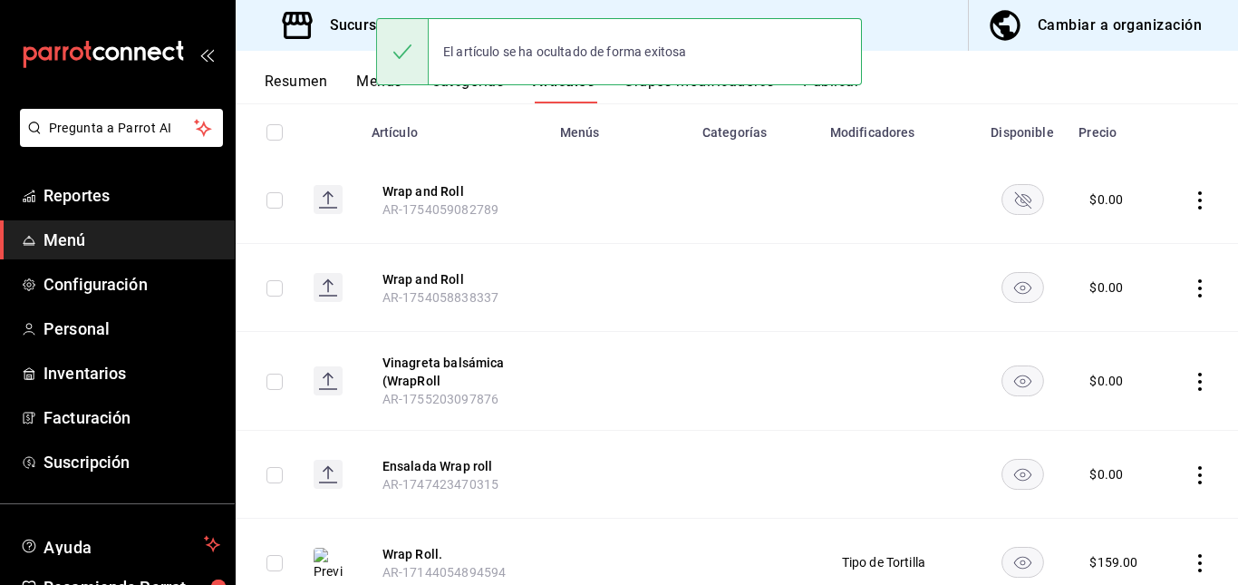
click at [1019, 288] on rect "availability-product" at bounding box center [1023, 287] width 42 height 30
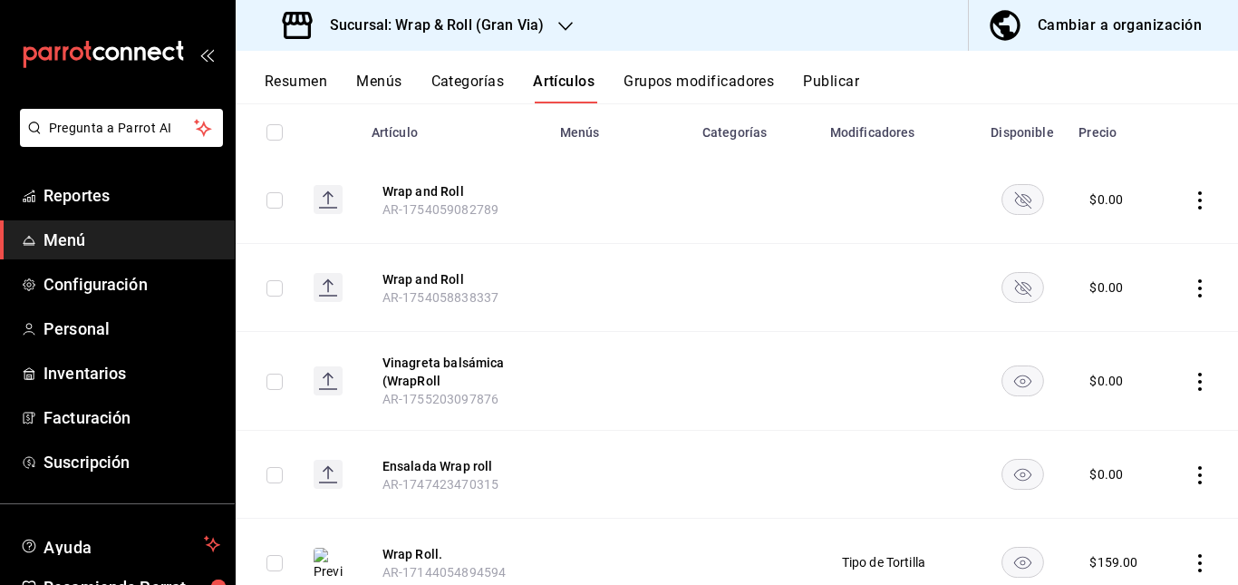
click at [1012, 376] on rect "availability-product" at bounding box center [1023, 380] width 42 height 30
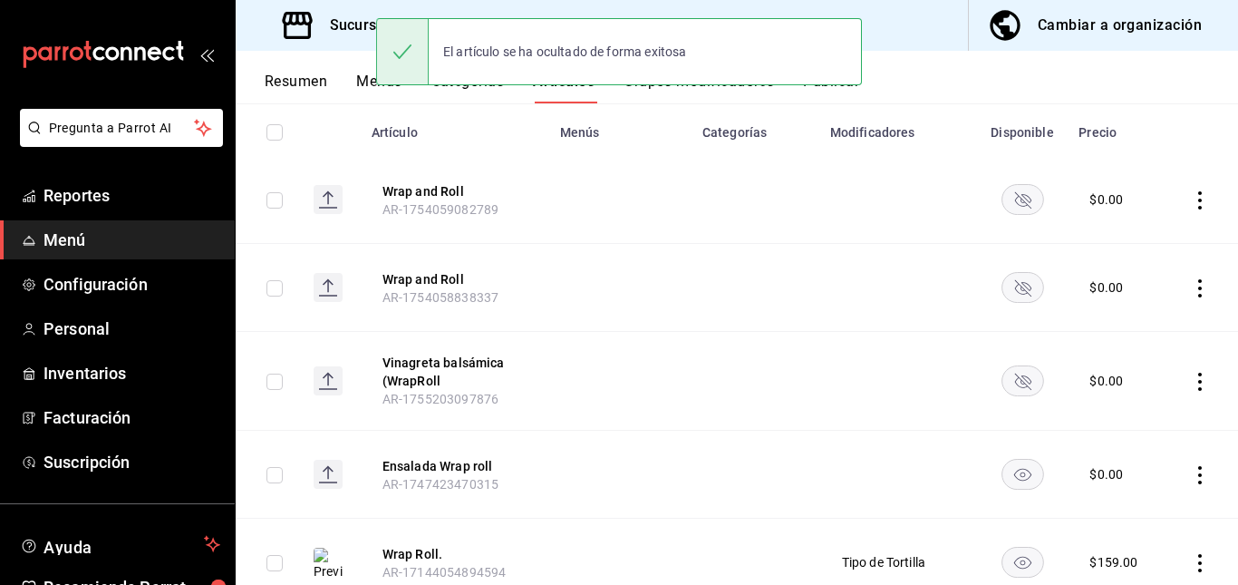
click at [1013, 468] on rect "availability-product" at bounding box center [1023, 475] width 42 height 30
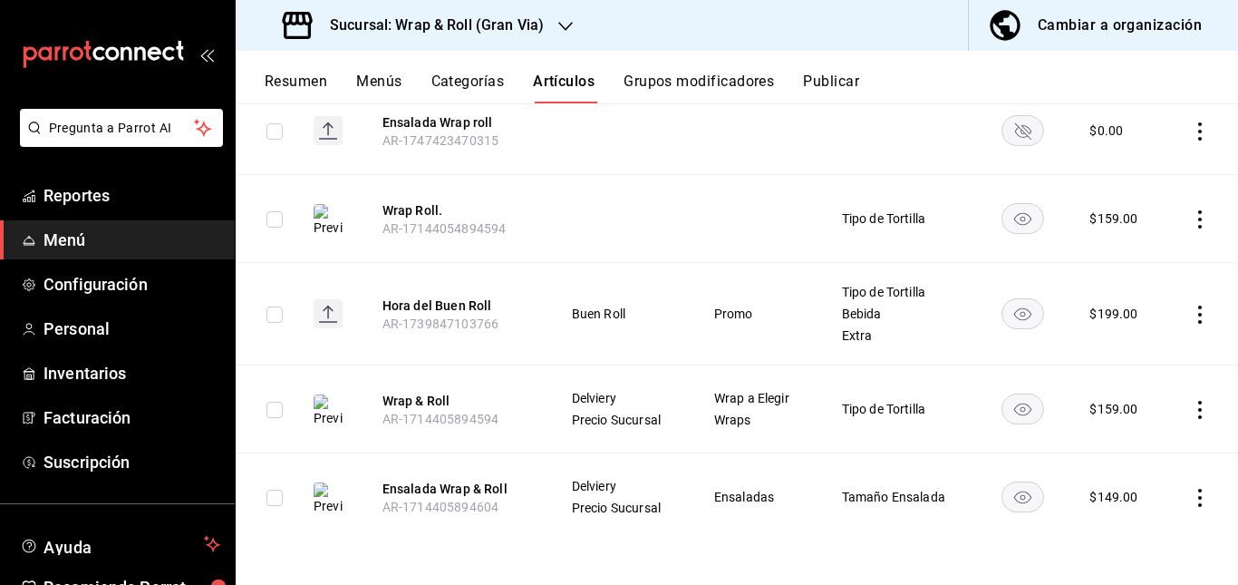
scroll to position [0, 0]
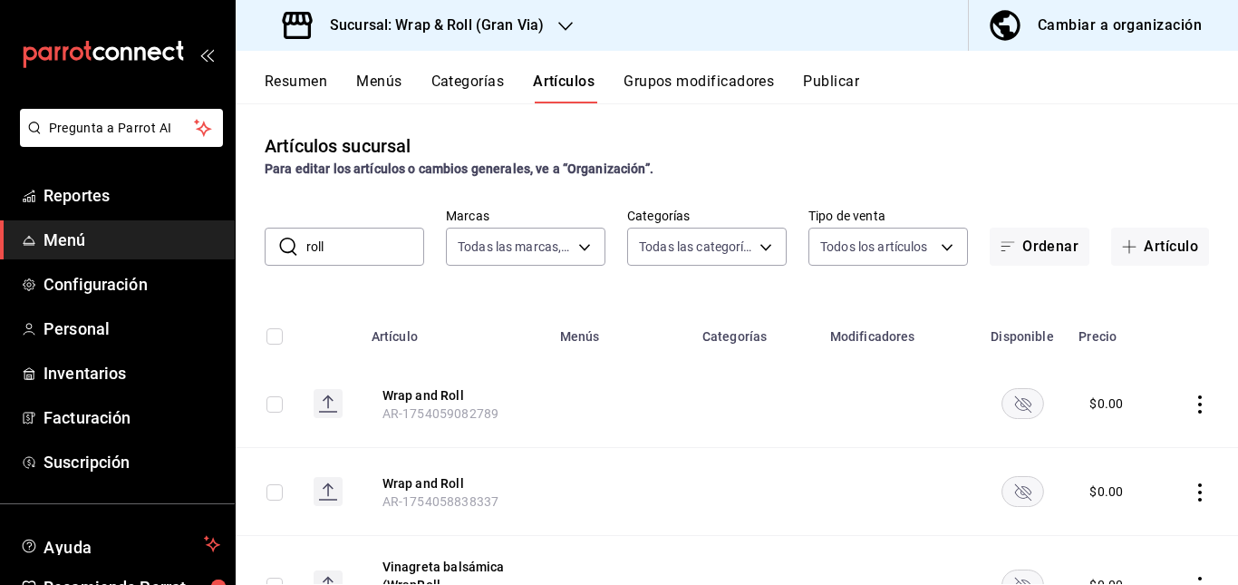
click at [391, 241] on input "roll" at bounding box center [365, 246] width 118 height 36
type input "r"
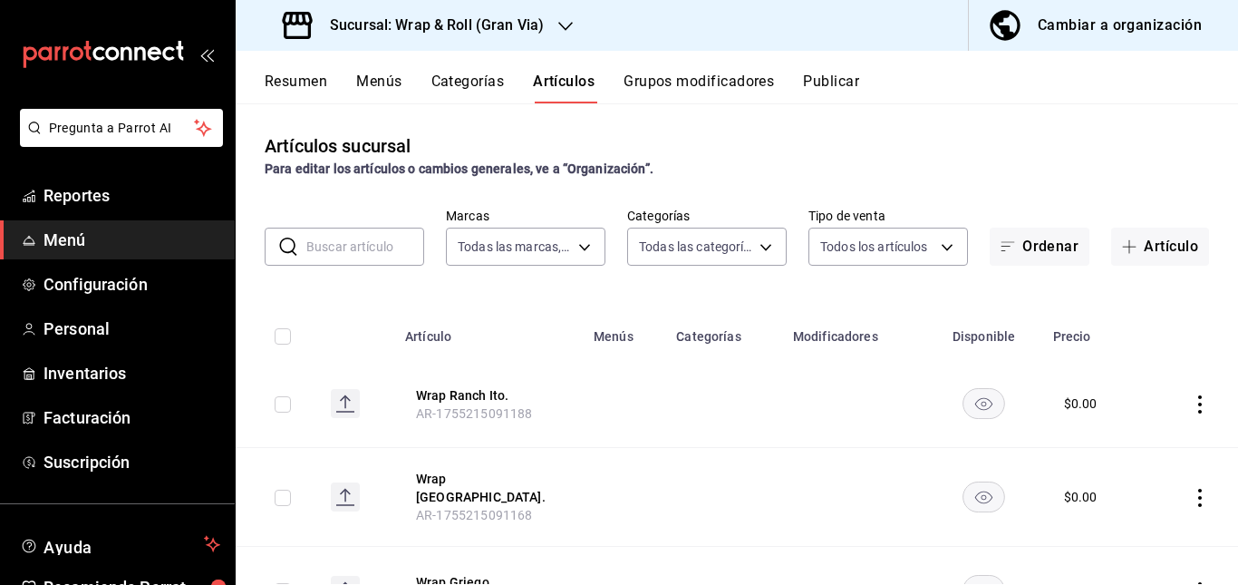
click at [839, 77] on button "Publicar" at bounding box center [831, 88] width 56 height 31
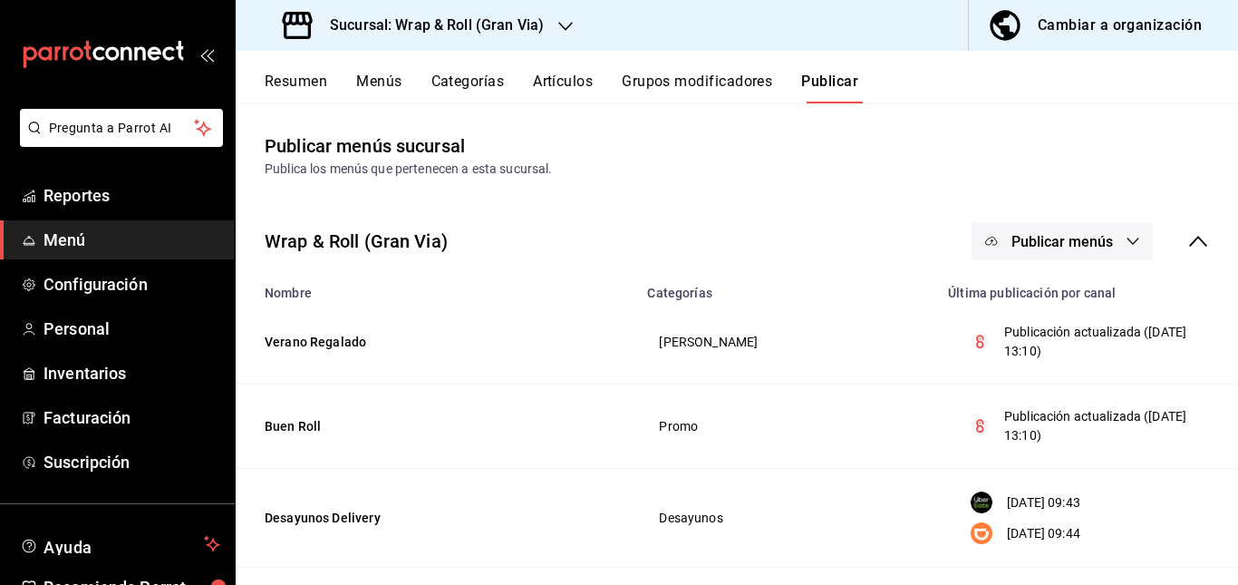
click at [1016, 239] on span "Publicar menús" at bounding box center [1063, 241] width 102 height 17
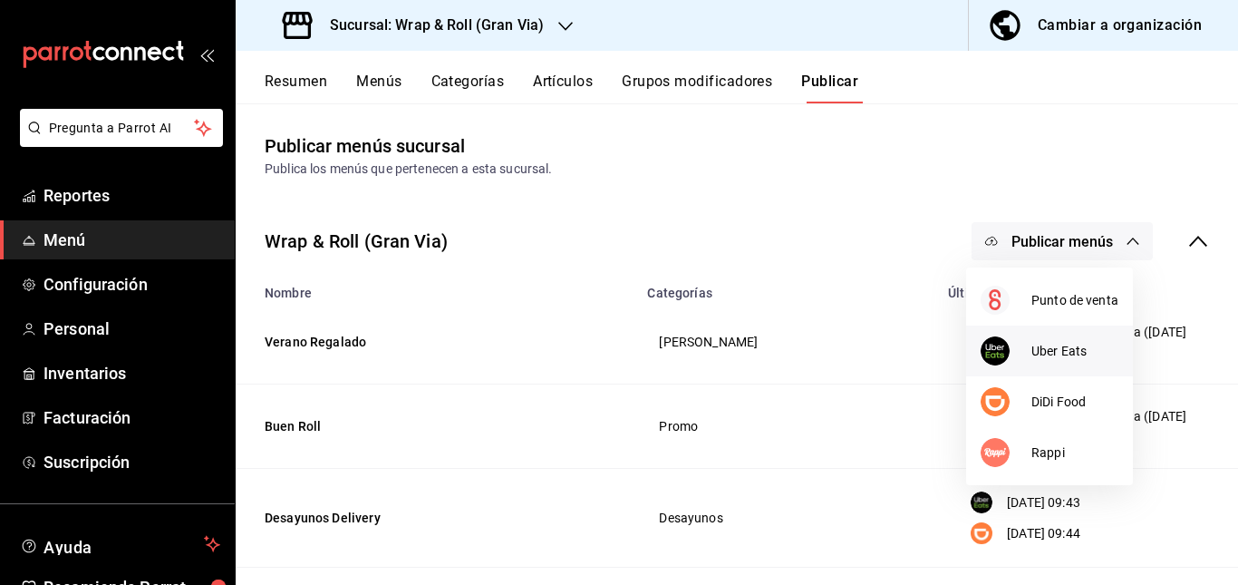
click at [1020, 344] on div at bounding box center [1006, 350] width 51 height 29
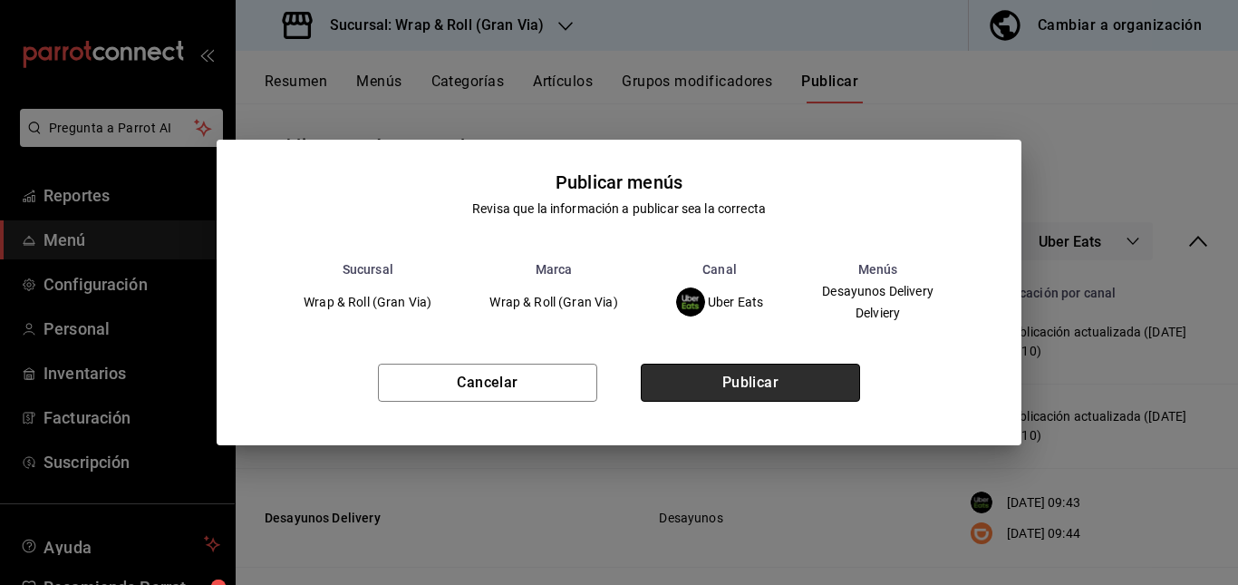
click at [768, 382] on button "Publicar" at bounding box center [750, 382] width 219 height 38
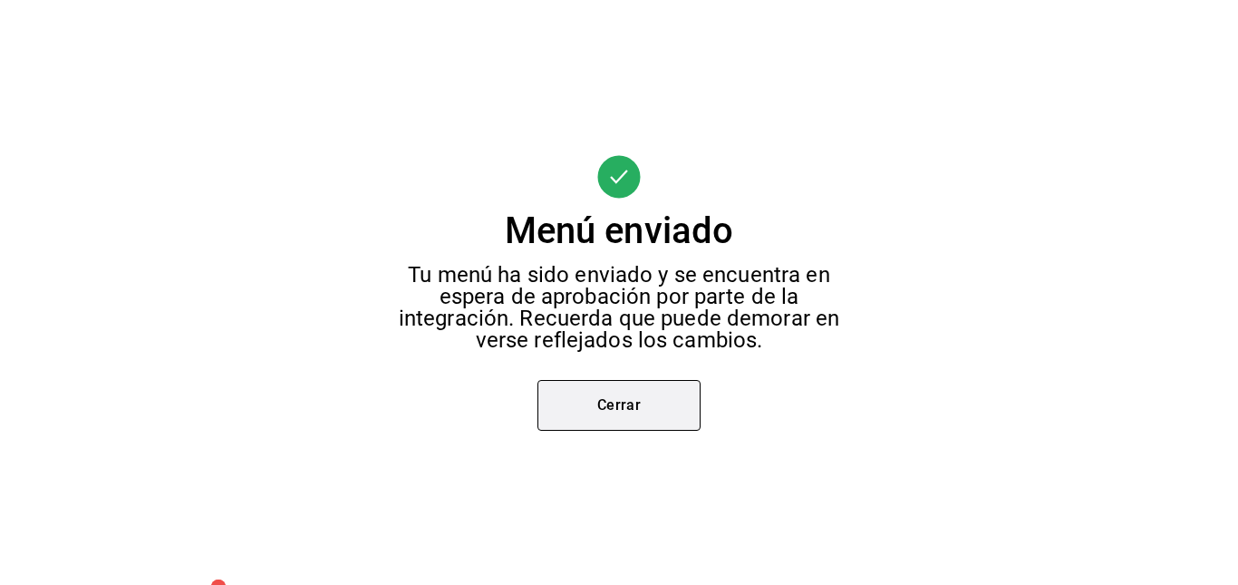
click at [644, 418] on button "Cerrar" at bounding box center [618, 405] width 163 height 51
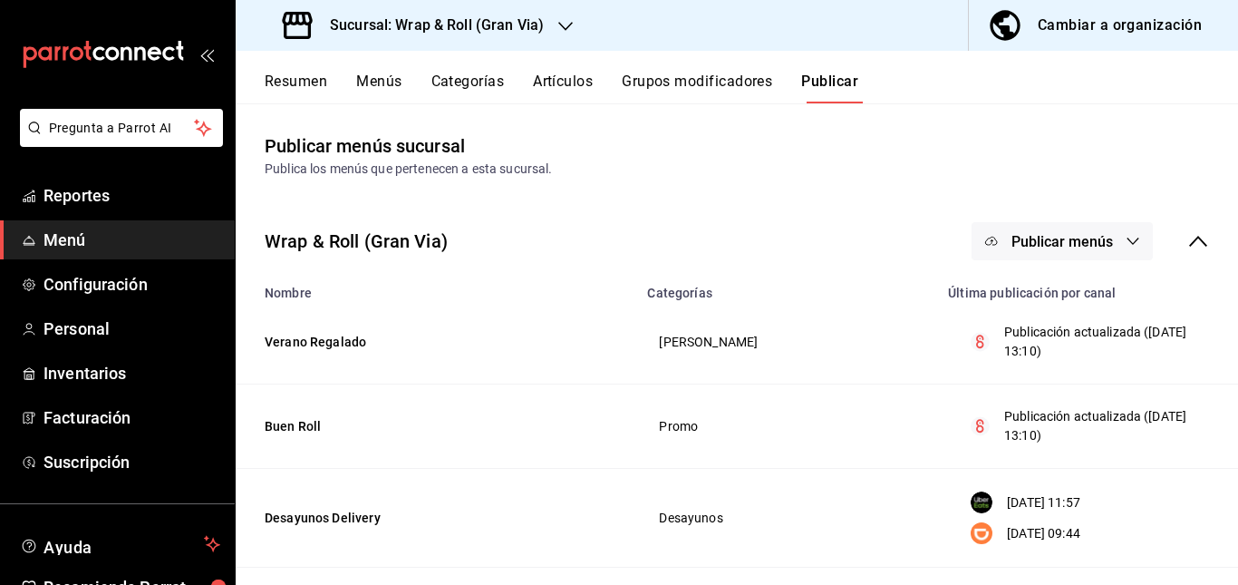
click at [1063, 237] on span "Publicar menús" at bounding box center [1063, 241] width 102 height 17
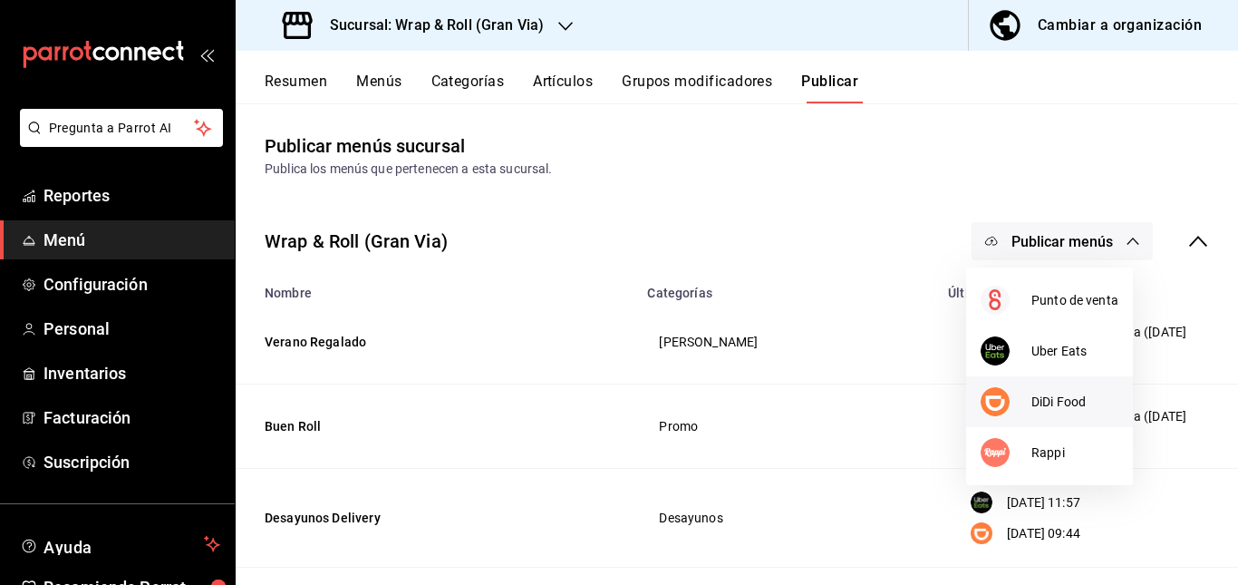
click at [1028, 387] on div at bounding box center [1006, 401] width 51 height 29
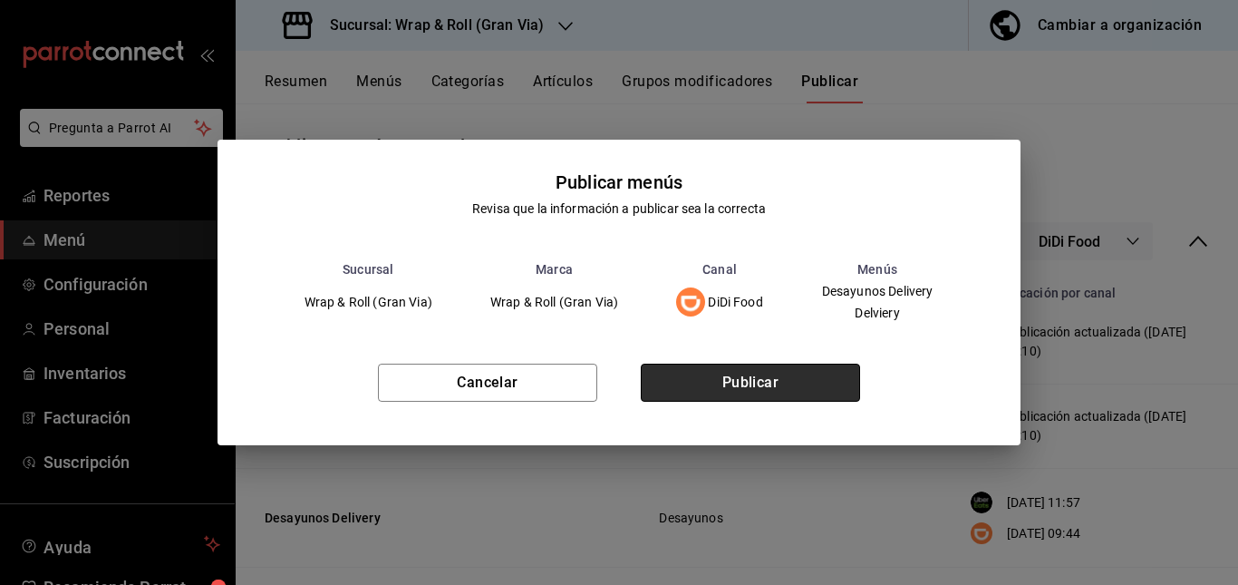
click at [813, 372] on button "Publicar" at bounding box center [750, 382] width 219 height 38
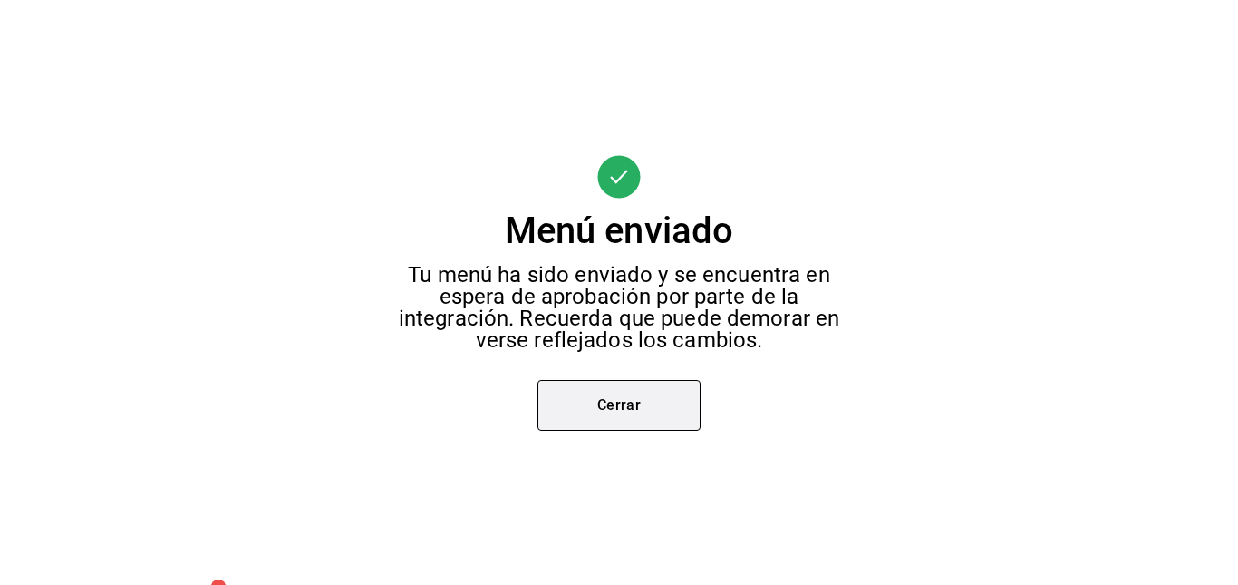
click at [606, 429] on button "Cerrar" at bounding box center [618, 405] width 163 height 51
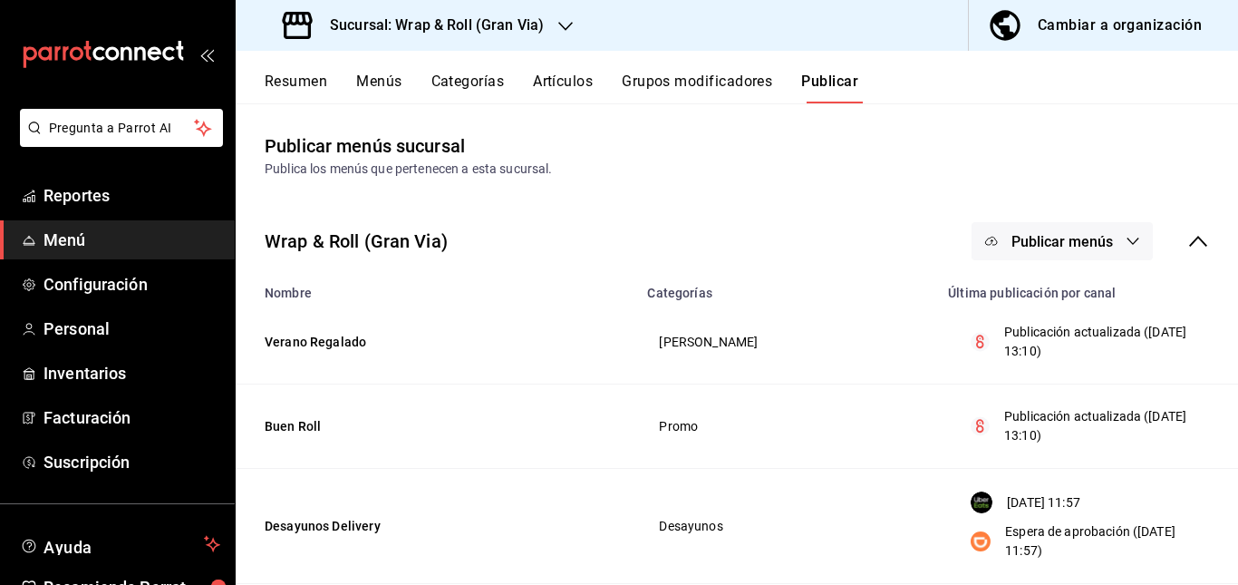
click at [1054, 247] on span "Publicar menús" at bounding box center [1063, 241] width 102 height 17
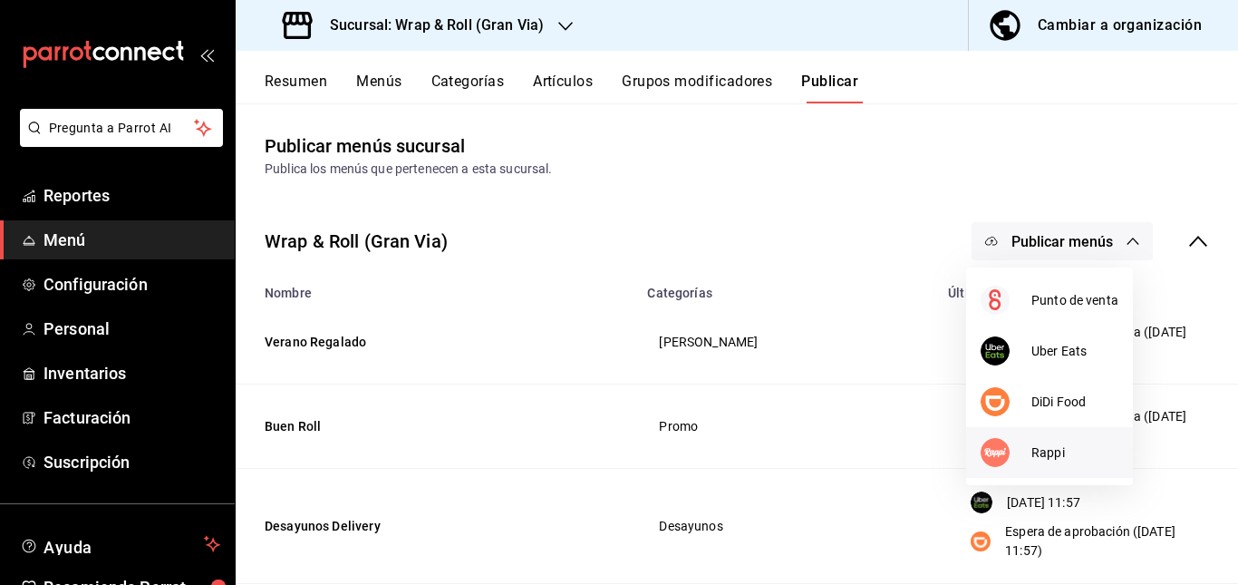
click at [1030, 447] on div at bounding box center [1006, 452] width 51 height 29
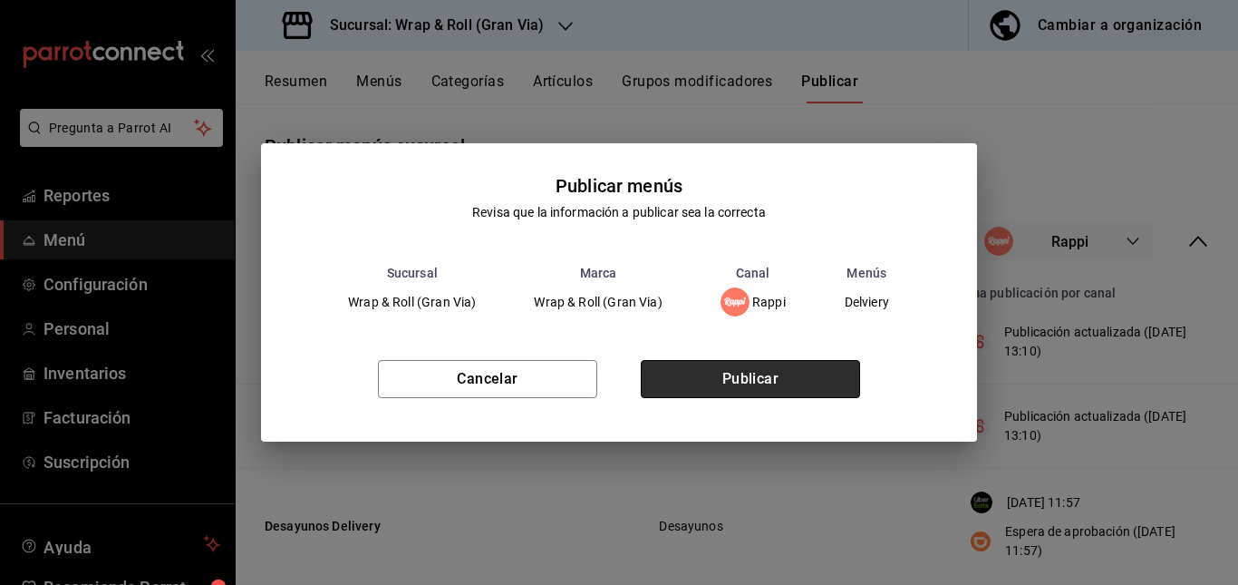
click at [794, 373] on button "Publicar" at bounding box center [750, 379] width 219 height 38
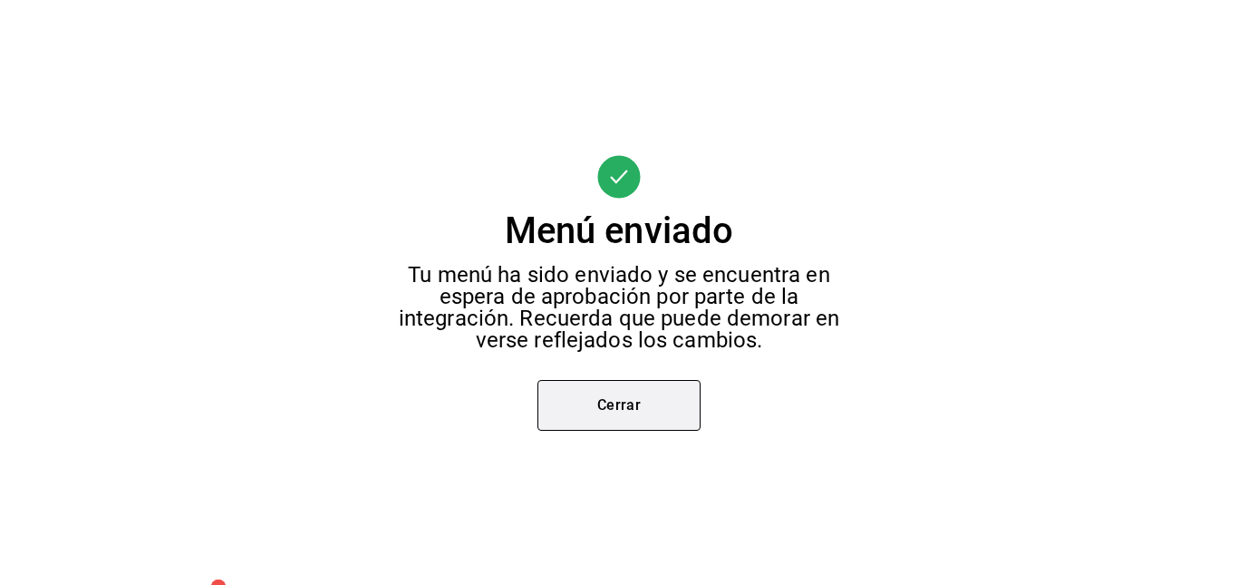
click at [670, 396] on button "Cerrar" at bounding box center [618, 405] width 163 height 51
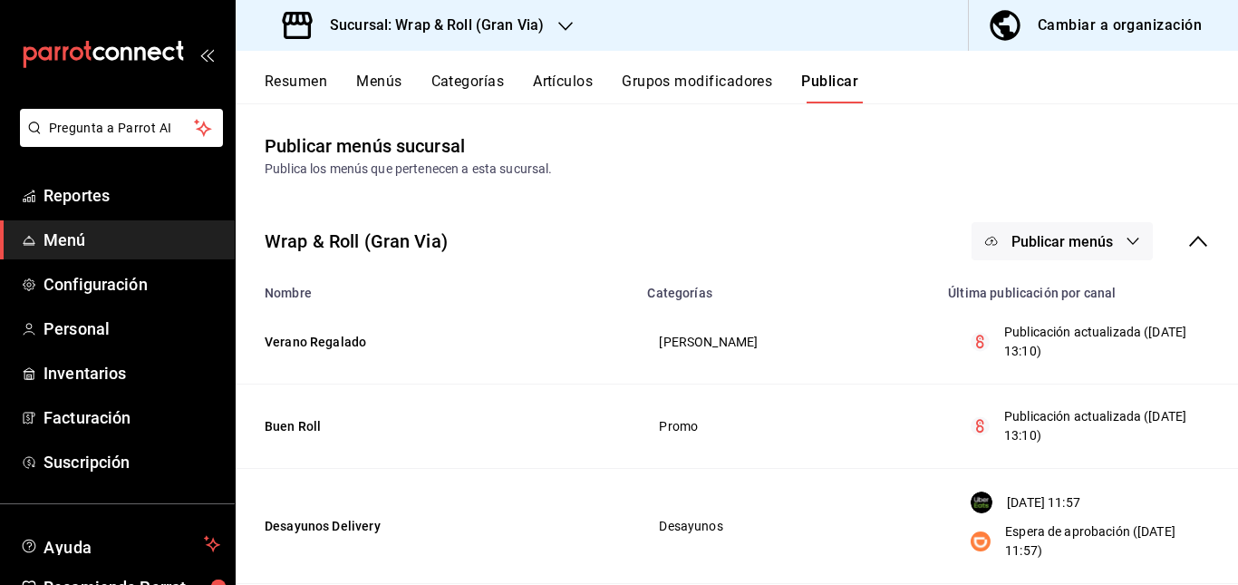
click at [505, 38] on div "Sucursal: Wrap & Roll (Gran Via)" at bounding box center [415, 25] width 330 height 51
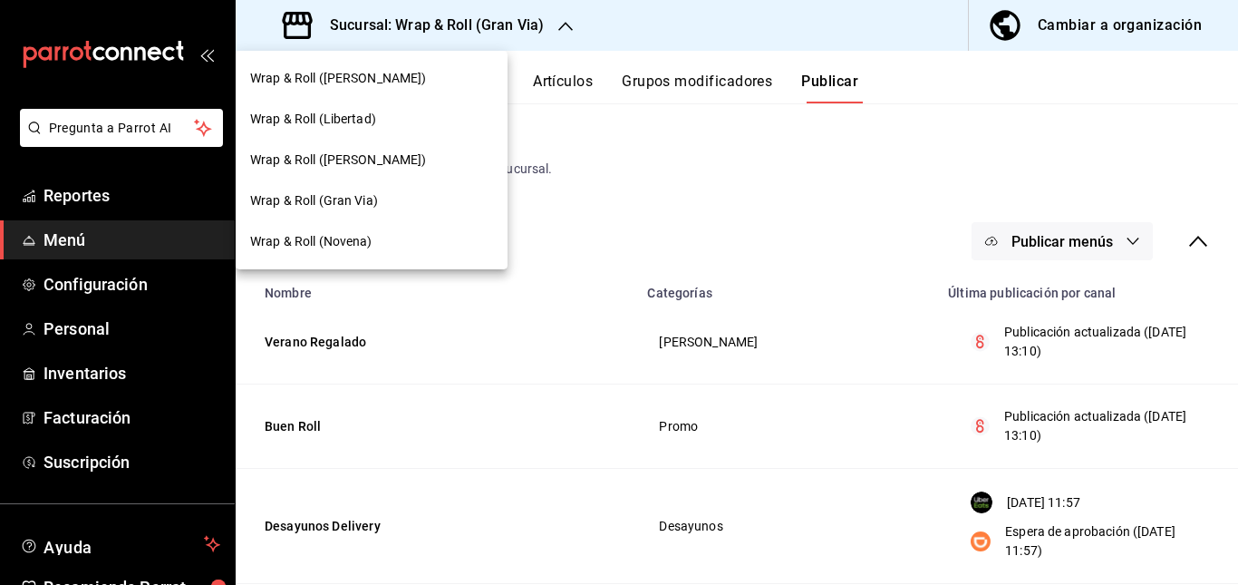
click at [374, 163] on span "Wrap & Roll ([PERSON_NAME])" at bounding box center [338, 159] width 177 height 19
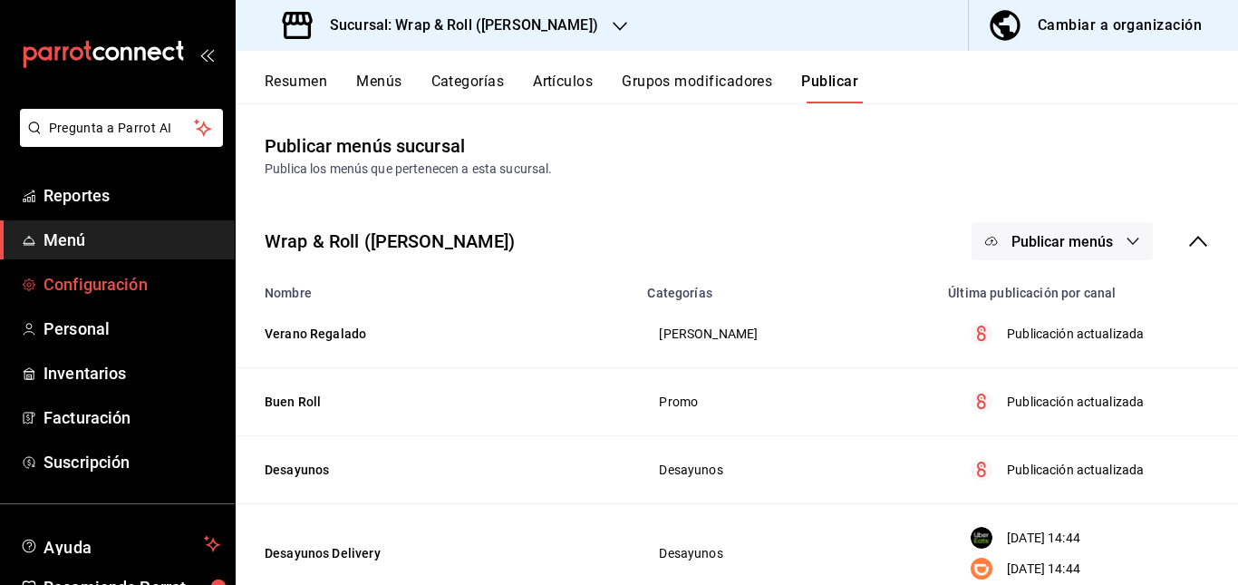
click at [121, 281] on span "Configuración" at bounding box center [132, 284] width 177 height 24
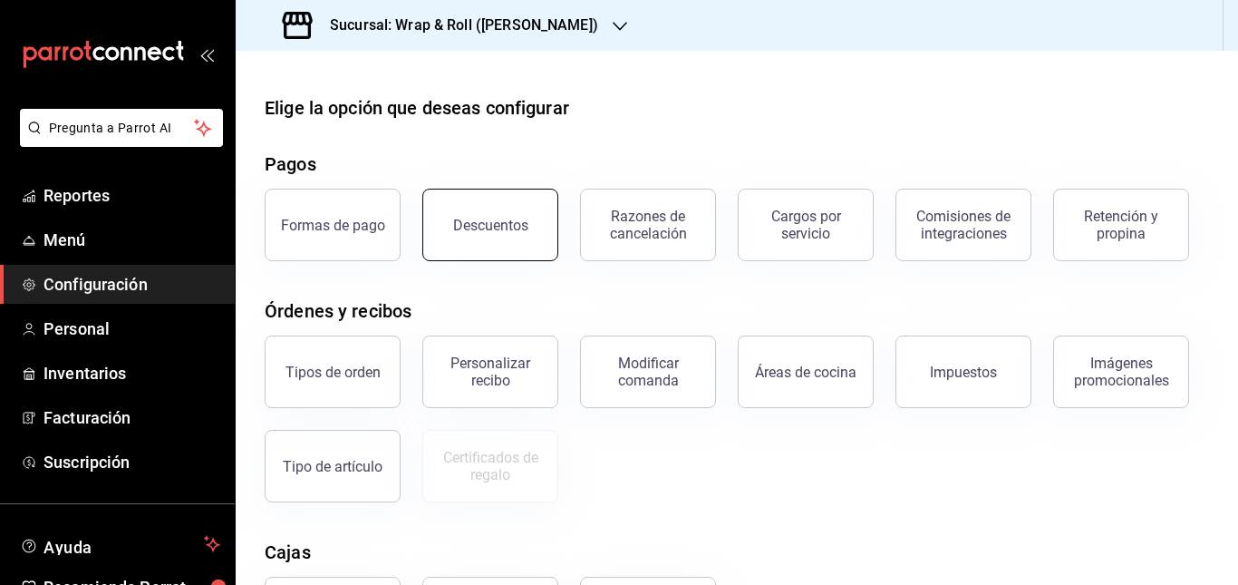
click at [477, 241] on button "Descuentos" at bounding box center [490, 225] width 136 height 73
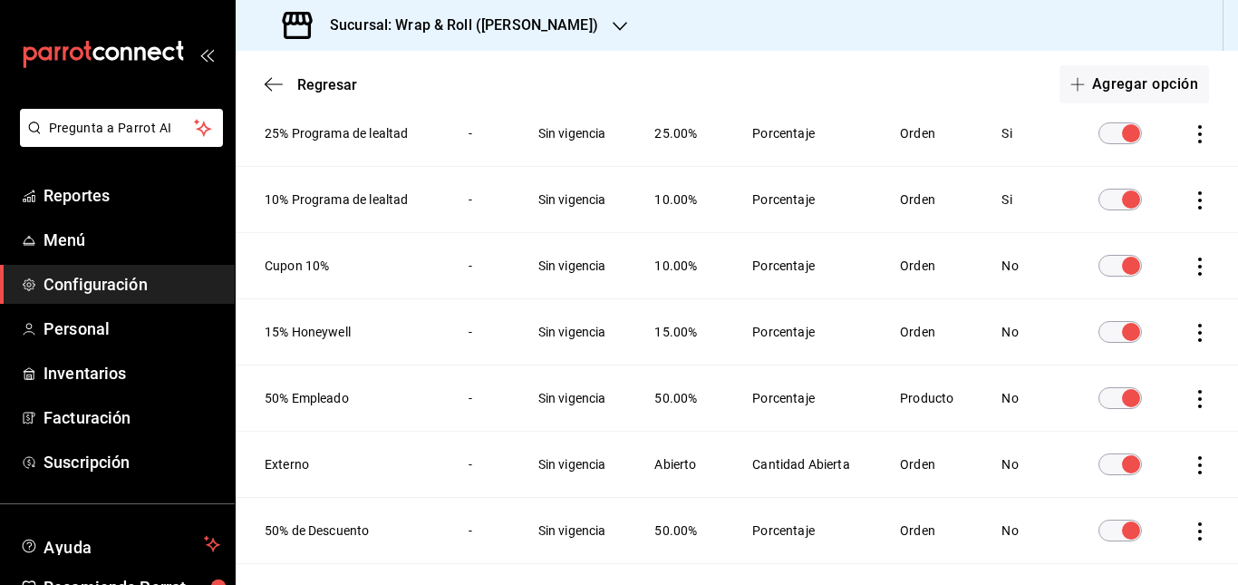
scroll to position [384, 0]
click at [1105, 527] on input "discountsTable" at bounding box center [1131, 531] width 65 height 22
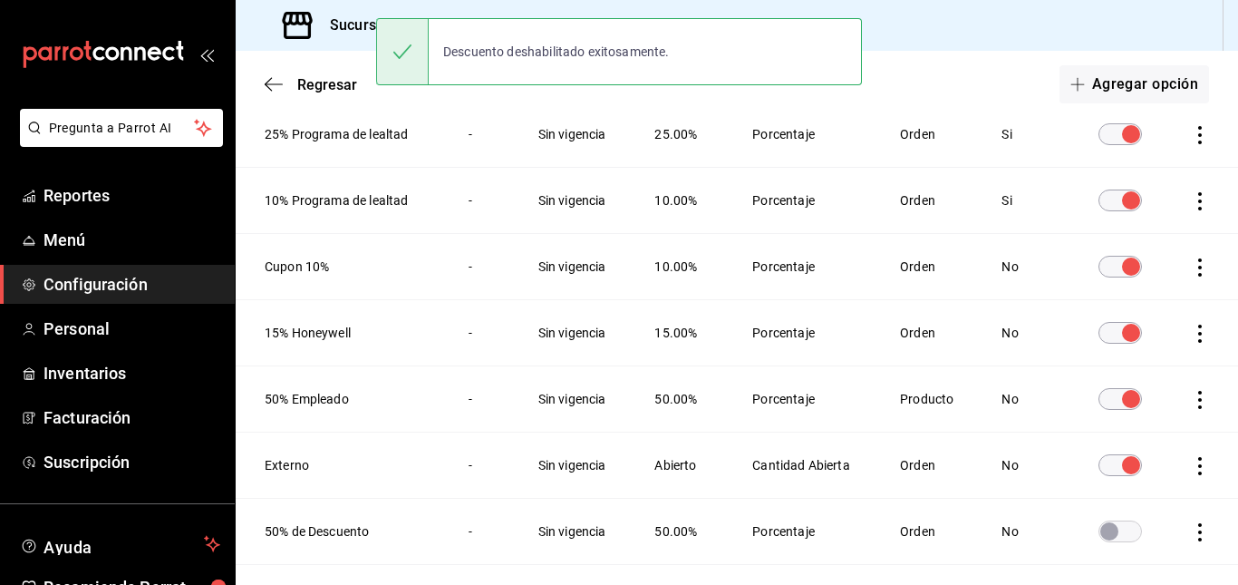
click at [1100, 462] on input "discountsTable" at bounding box center [1131, 465] width 65 height 22
click at [1109, 391] on input "discountsTable" at bounding box center [1131, 399] width 65 height 22
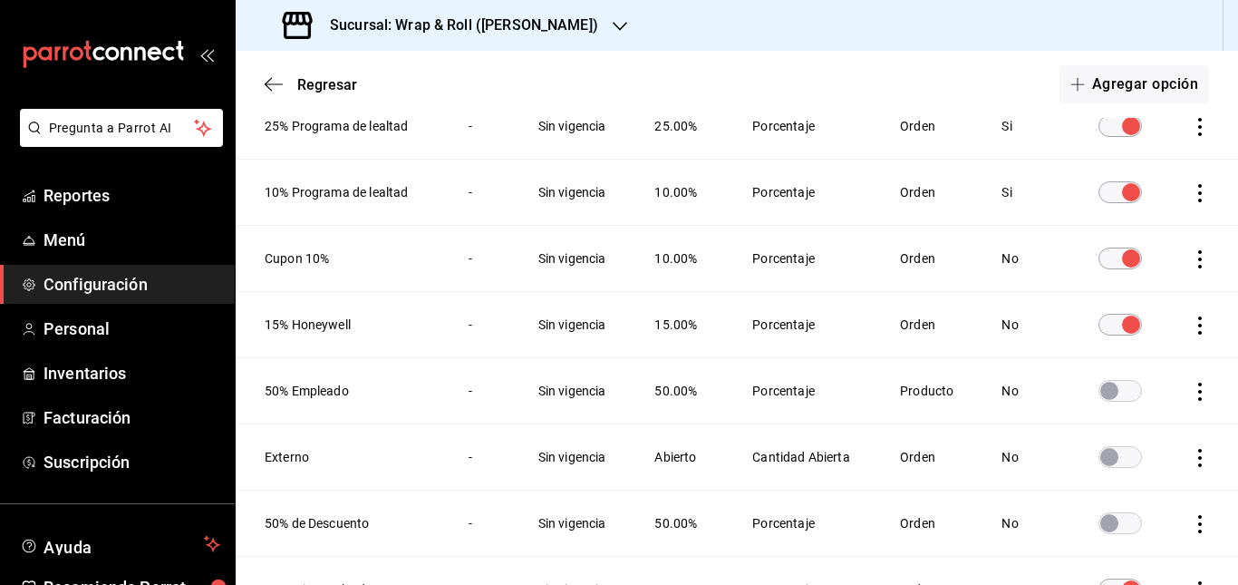
scroll to position [335, 0]
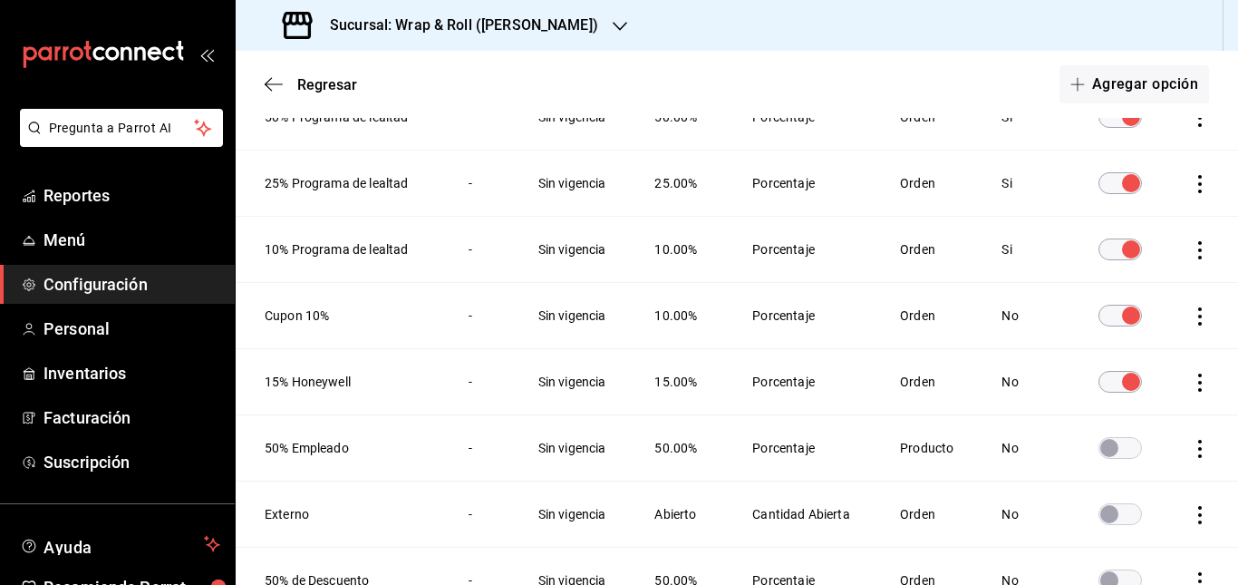
click at [1108, 312] on input "discountsTable" at bounding box center [1131, 316] width 65 height 22
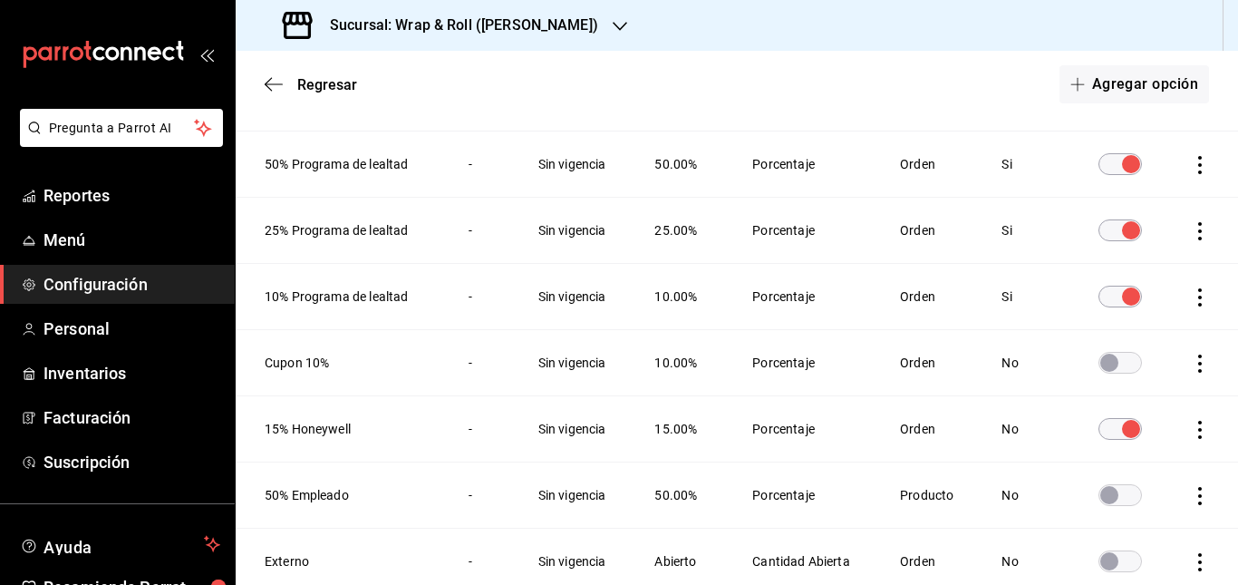
scroll to position [0, 0]
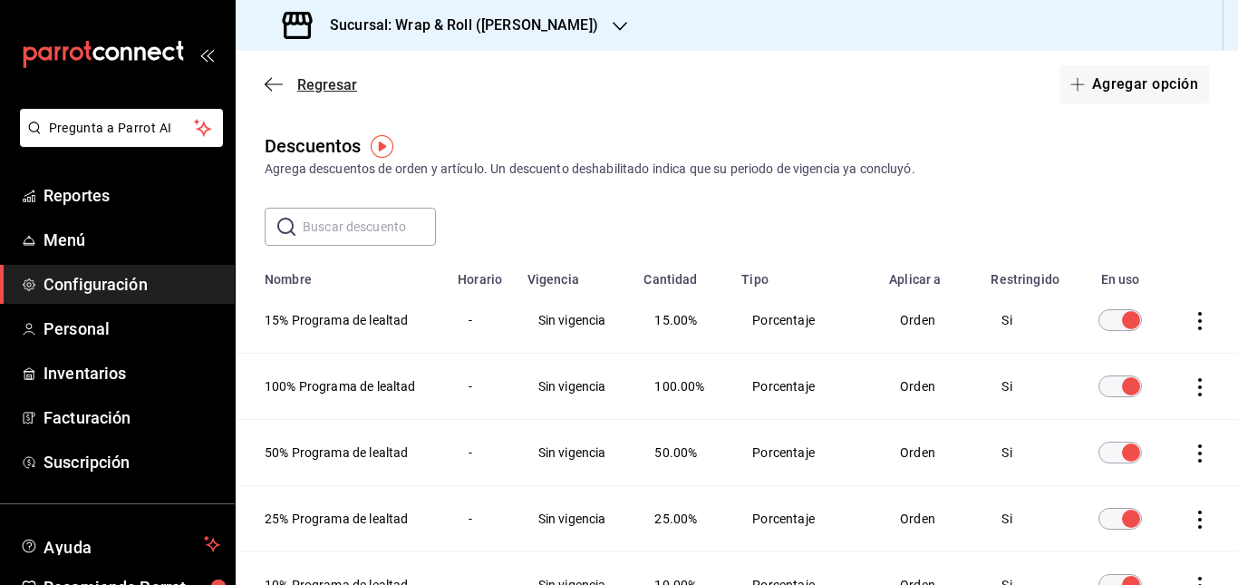
click at [266, 84] on icon "button" at bounding box center [274, 83] width 18 height 1
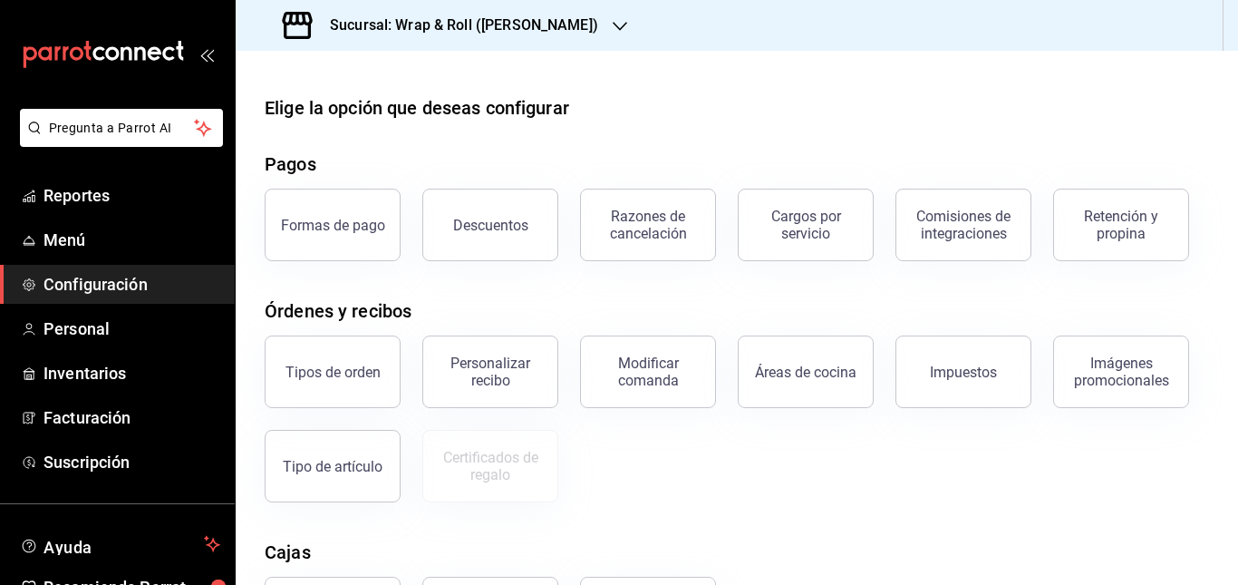
click at [68, 282] on span "Configuración" at bounding box center [132, 284] width 177 height 24
click at [75, 226] on link "Menú" at bounding box center [117, 239] width 235 height 39
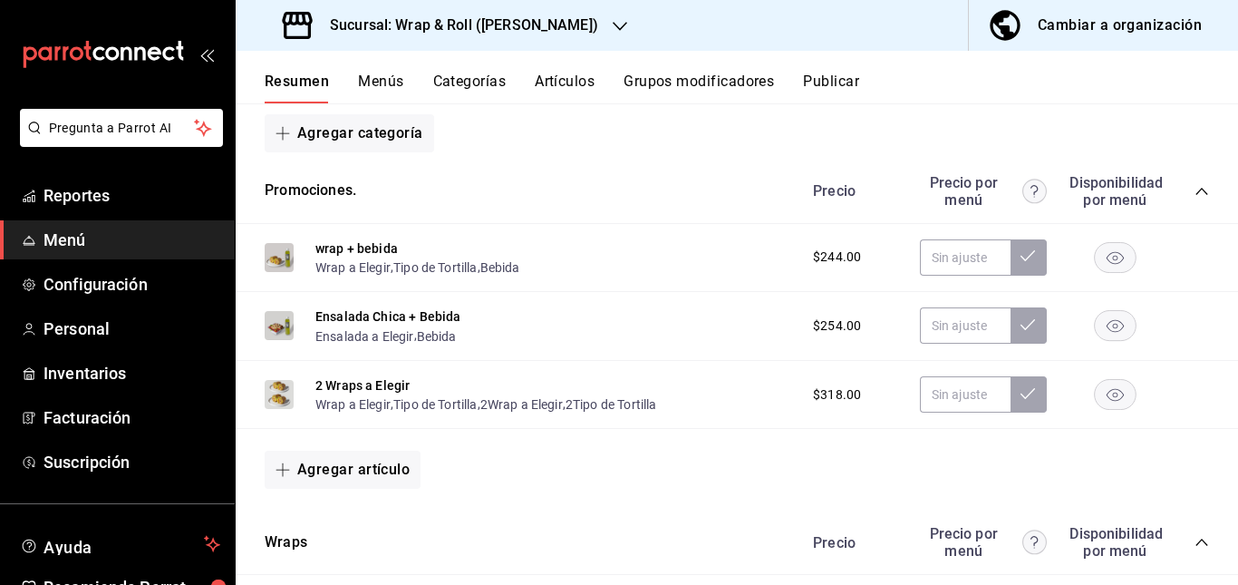
drag, startPoint x: 574, startPoint y: 368, endPoint x: 513, endPoint y: 232, distance: 148.9
click at [513, 232] on div "wrap + bebida Wrap a Elegir , Tipo de Tortilla , Bebida $244.00" at bounding box center [737, 258] width 1002 height 69
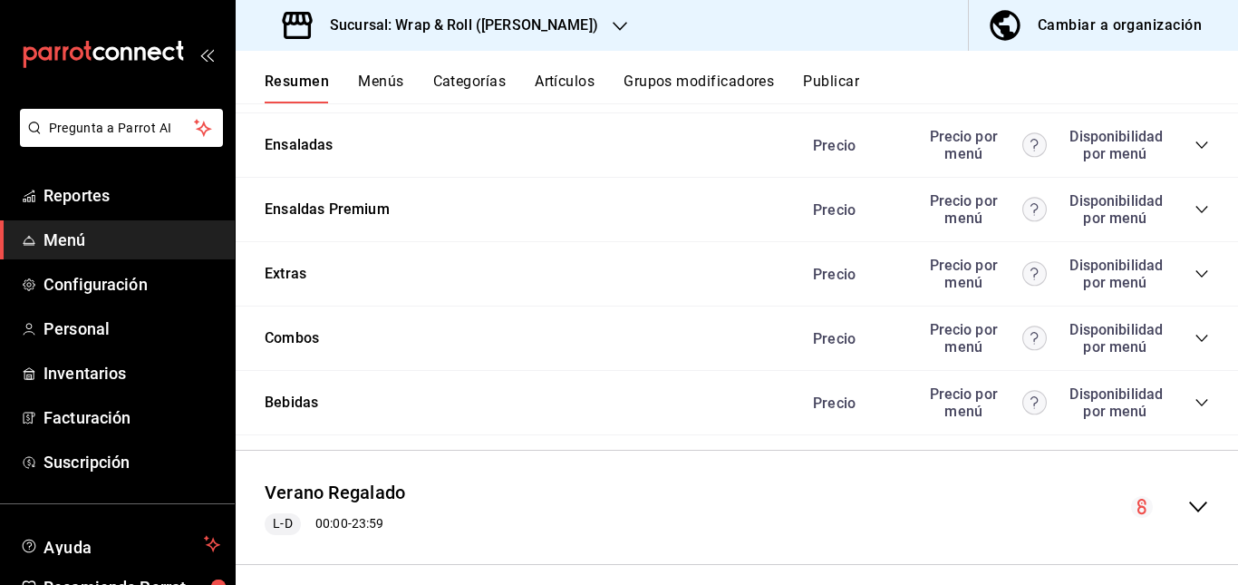
scroll to position [1437, 0]
click at [565, 78] on button "Artículos" at bounding box center [565, 88] width 60 height 31
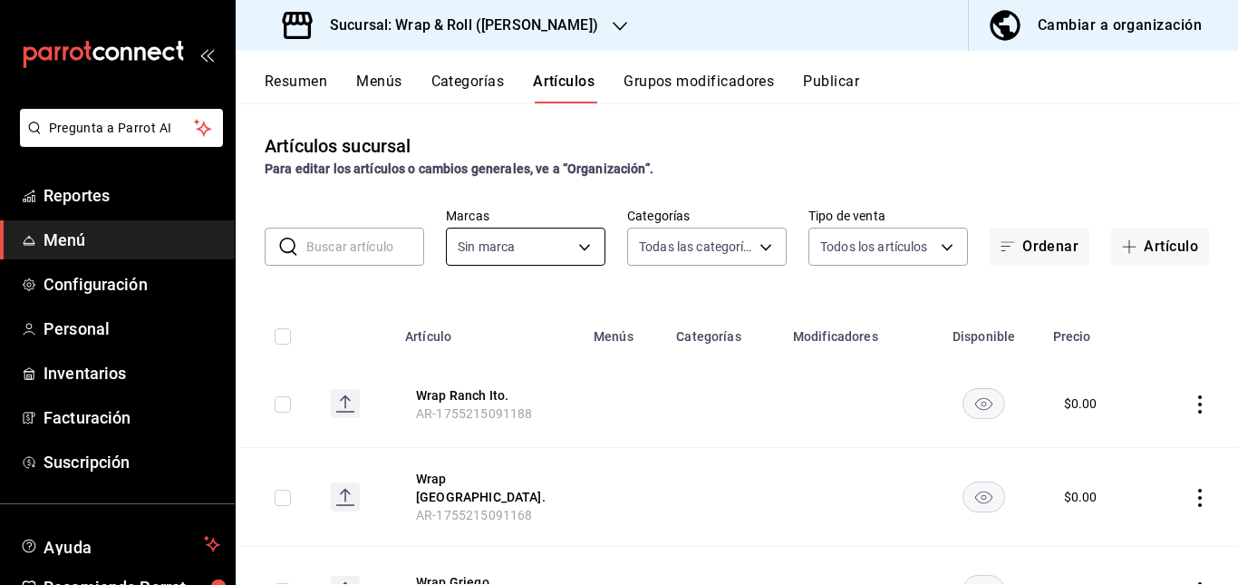
type input "0cffcaa9-173e-47a8-938b-dca6a1bc21d4,b2760ed9-b7b1-4897-8a9f-c9dd110c8266,67b79…"
type input "7d263f60-237b-4a5e-827c-684bea1a4647"
click at [380, 246] on input "text" at bounding box center [365, 246] width 118 height 36
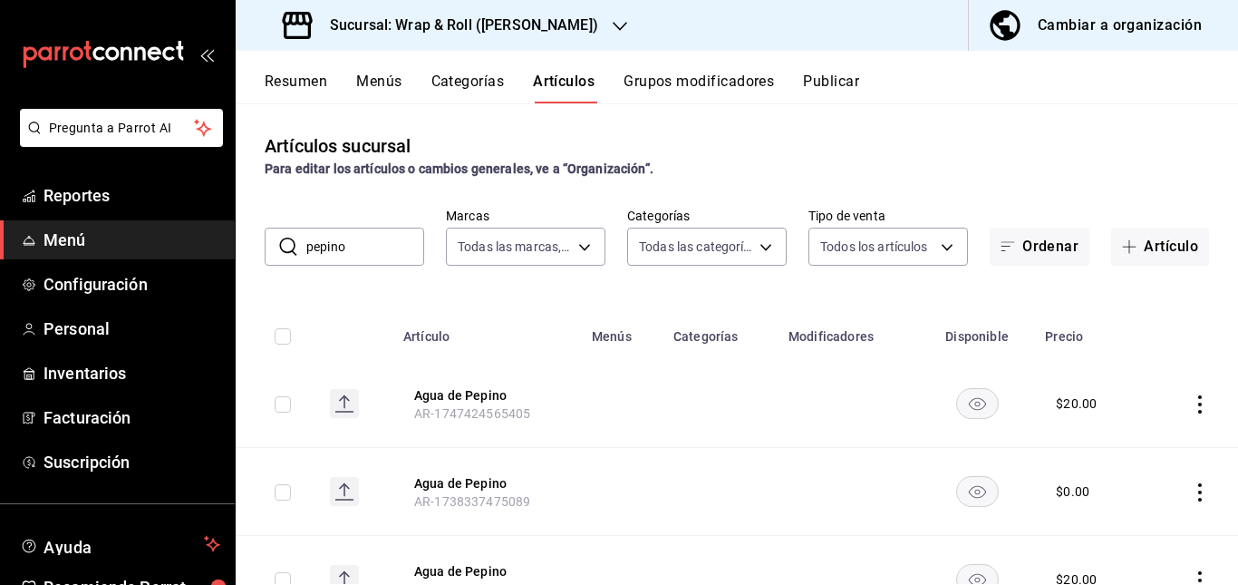
click at [624, 406] on td at bounding box center [622, 404] width 82 height 88
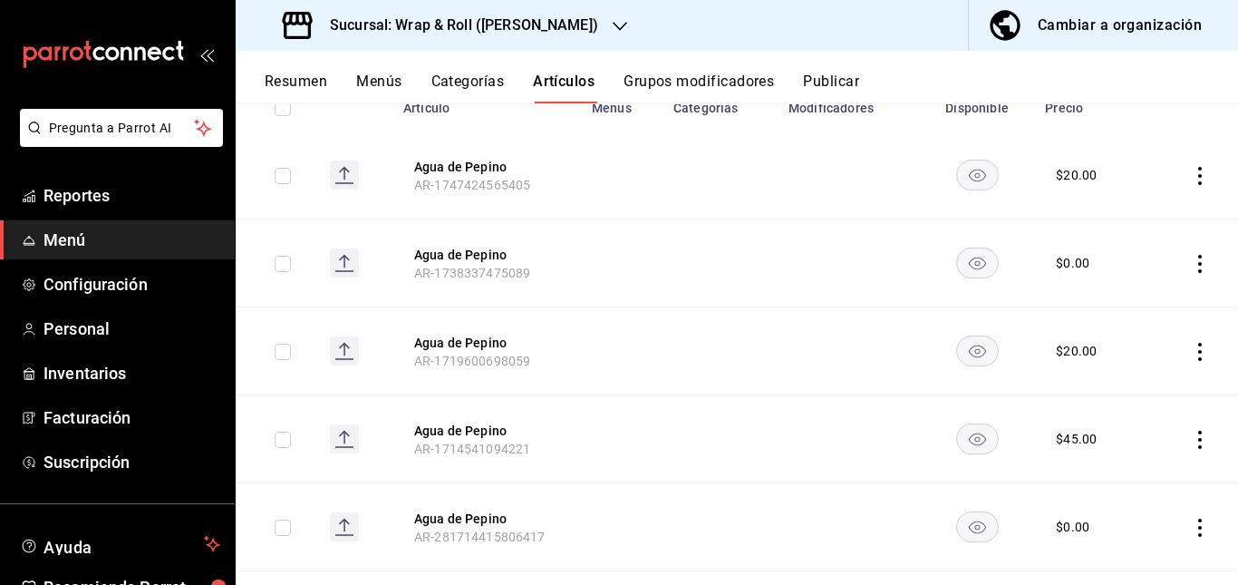
scroll to position [239, 0]
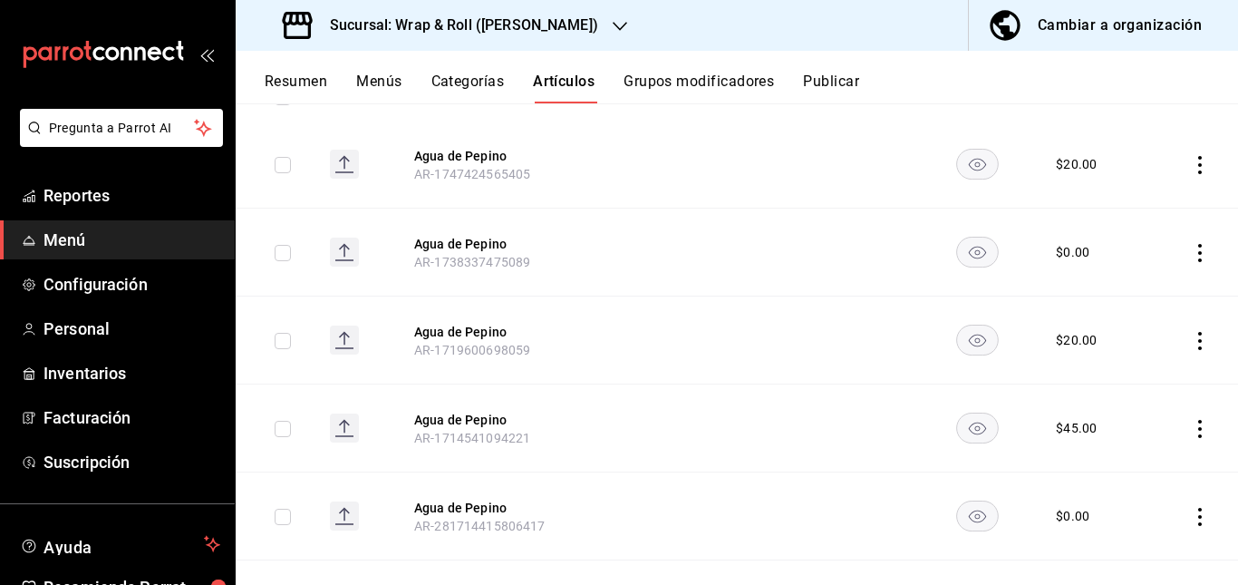
click at [960, 153] on rect "availability-product" at bounding box center [977, 164] width 42 height 30
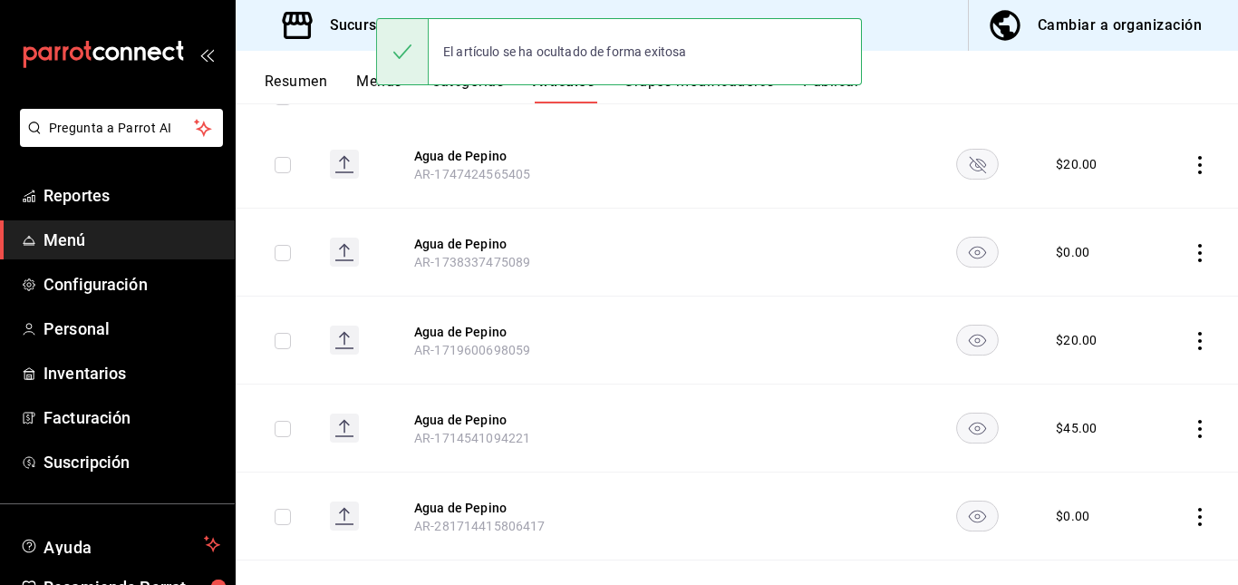
click at [970, 247] on rect "availability-product" at bounding box center [977, 252] width 42 height 30
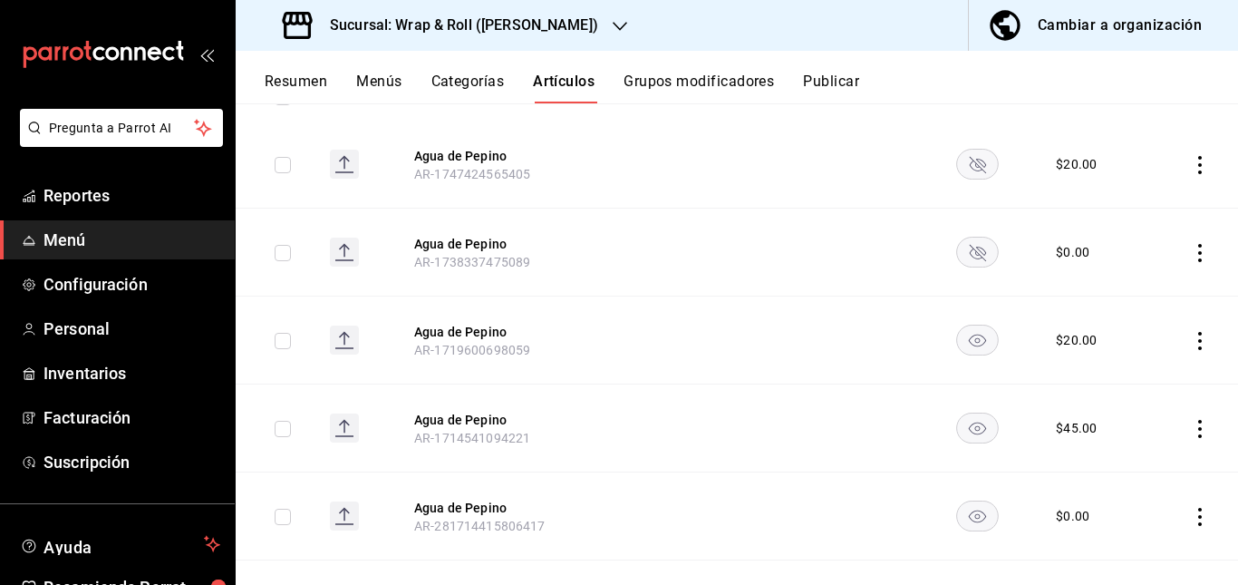
click at [957, 357] on td at bounding box center [977, 340] width 114 height 88
click at [969, 334] on rect "availability-product" at bounding box center [977, 339] width 42 height 30
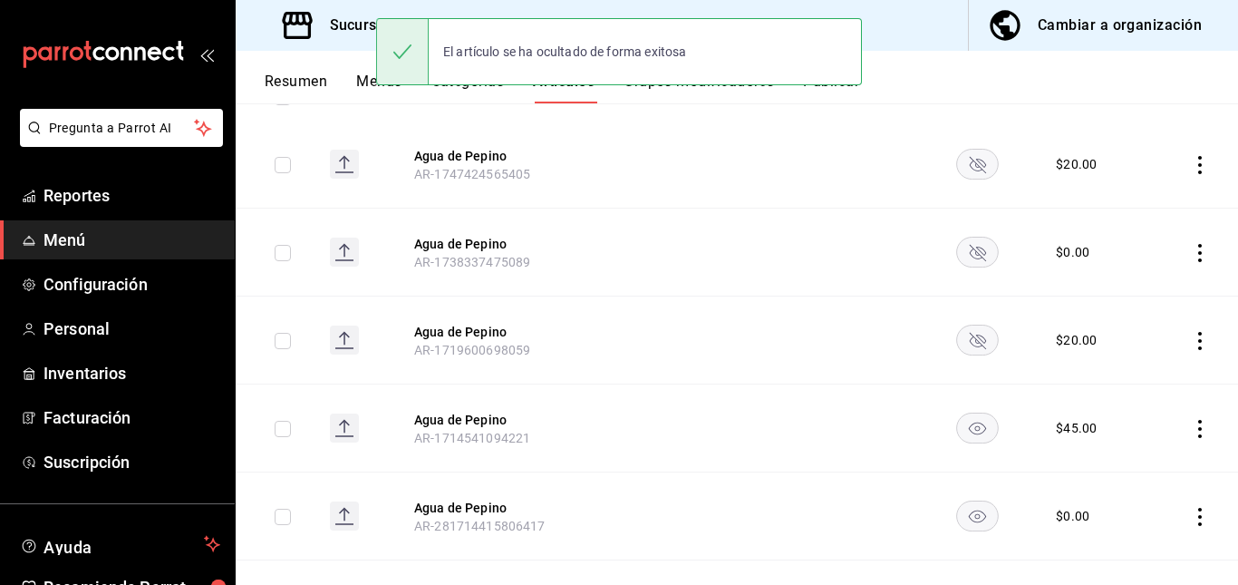
click at [963, 434] on rect "availability-product" at bounding box center [977, 427] width 42 height 30
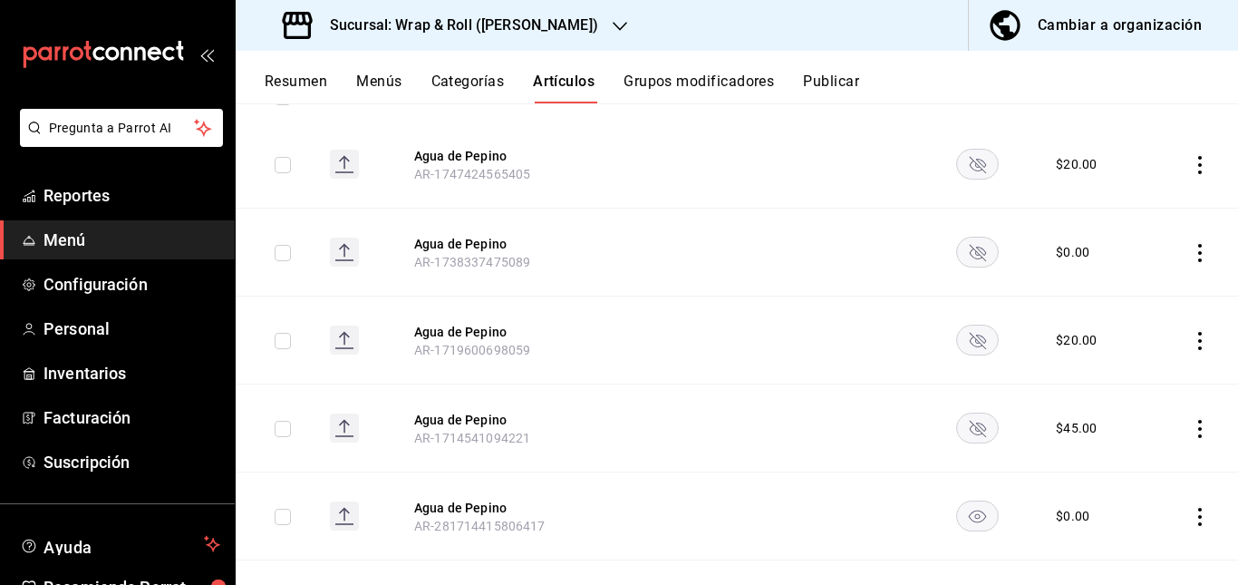
click at [956, 514] on rect "availability-product" at bounding box center [977, 515] width 42 height 30
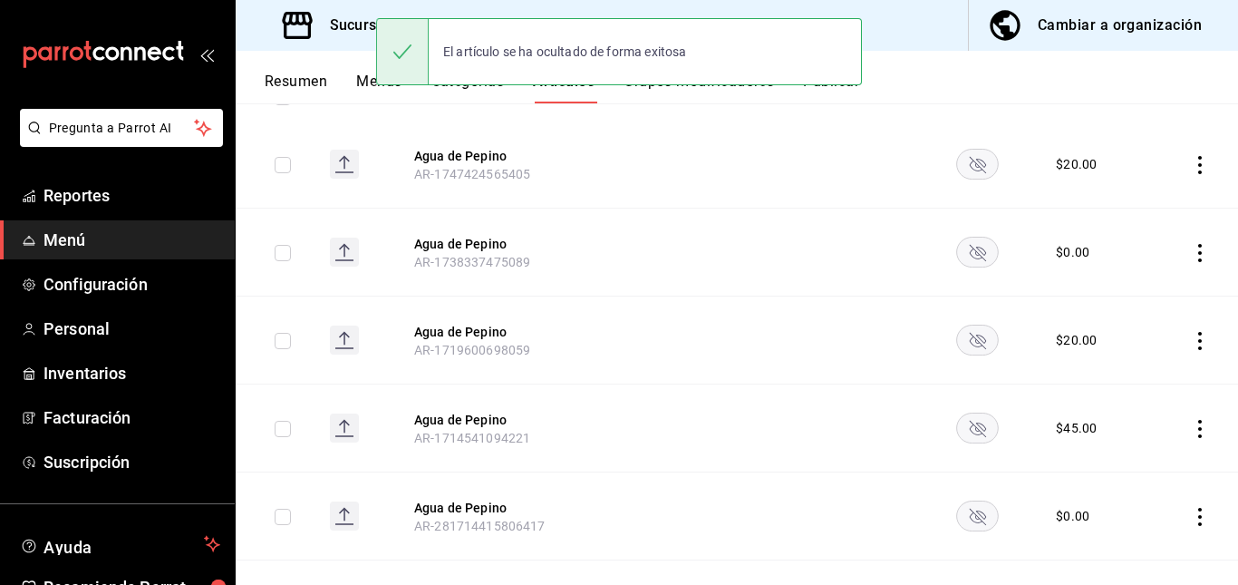
scroll to position [346, 0]
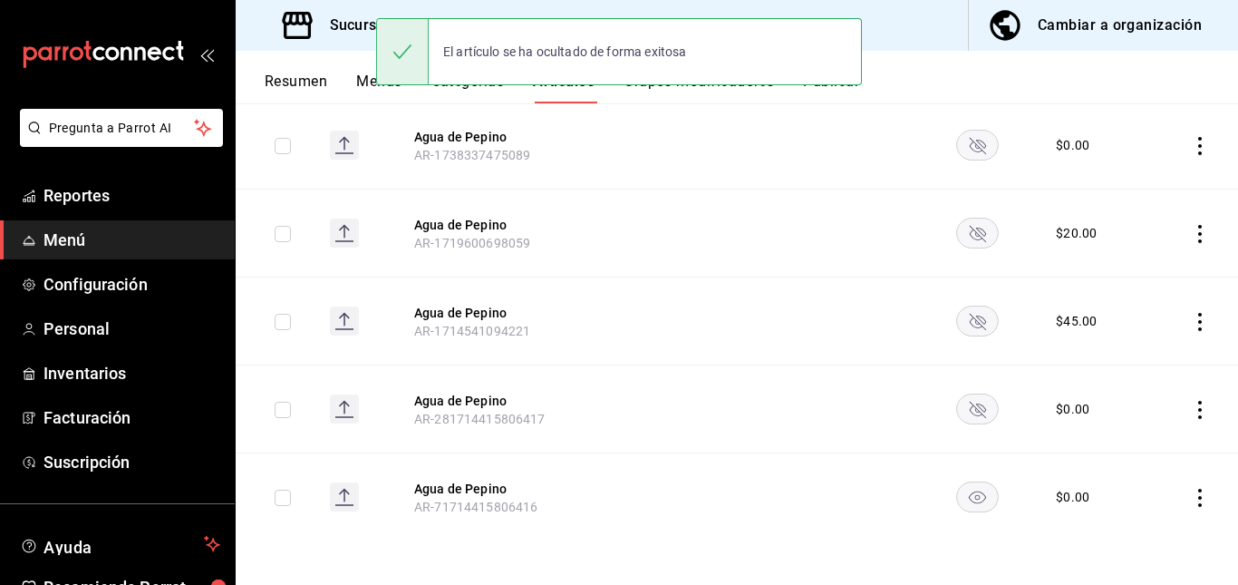
click at [968, 499] on rect "availability-product" at bounding box center [977, 496] width 42 height 30
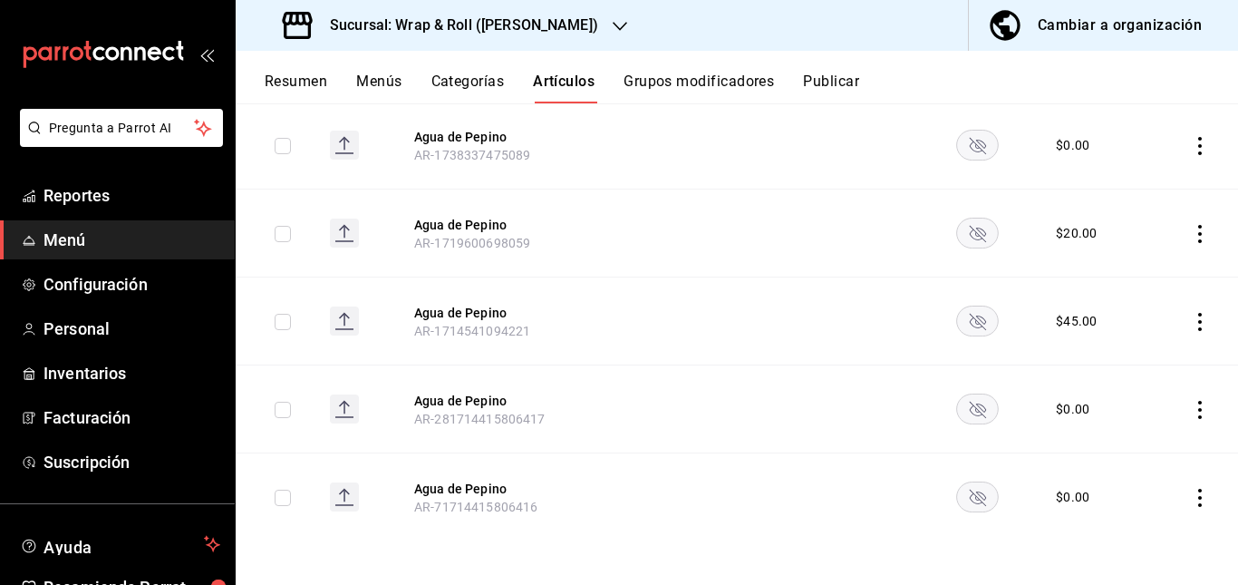
scroll to position [0, 0]
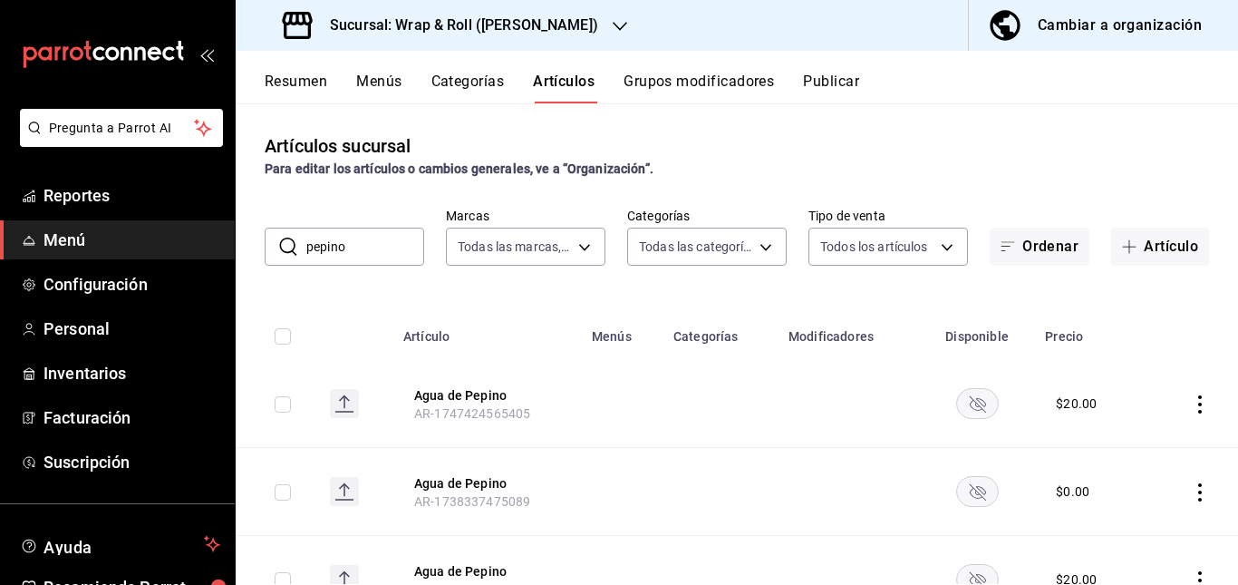
click at [373, 220] on div "​ pepino ​ Marcas Todas las marcas, Sin marca 7d263f60-237b-4a5e-827c-684bea1a4…" at bounding box center [737, 237] width 1002 height 58
click at [376, 225] on div "​ pepino ​ Marcas Todas las marcas, Sin marca 7d263f60-237b-4a5e-827c-684bea1a4…" at bounding box center [737, 237] width 1002 height 58
click at [375, 250] on input "pepino" at bounding box center [365, 246] width 118 height 36
type input "p"
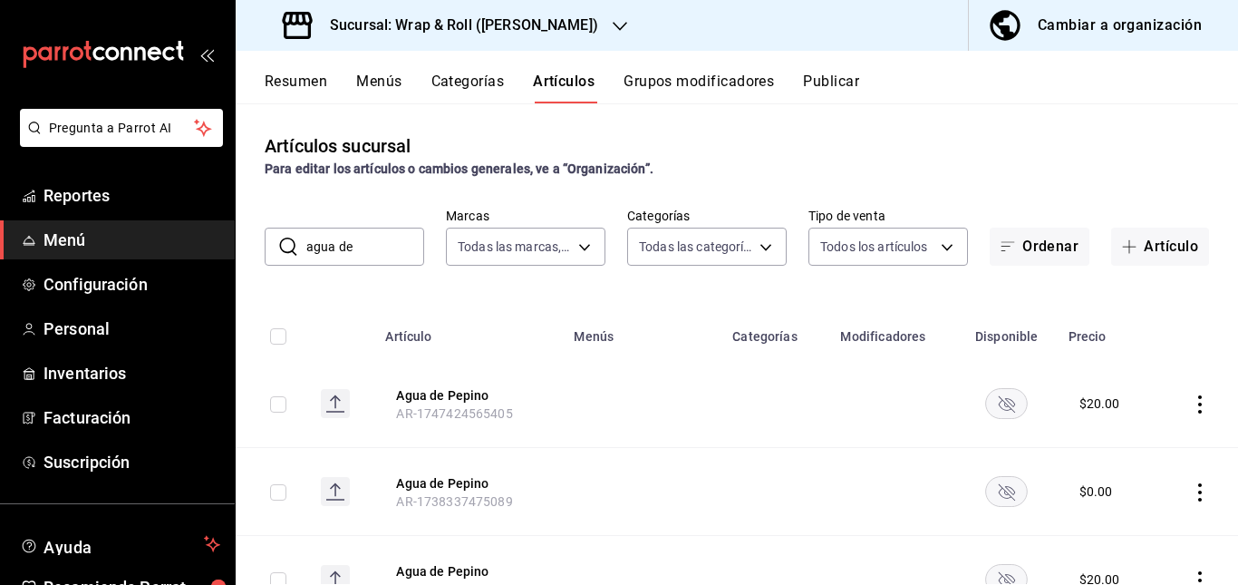
click at [633, 441] on td at bounding box center [642, 404] width 159 height 88
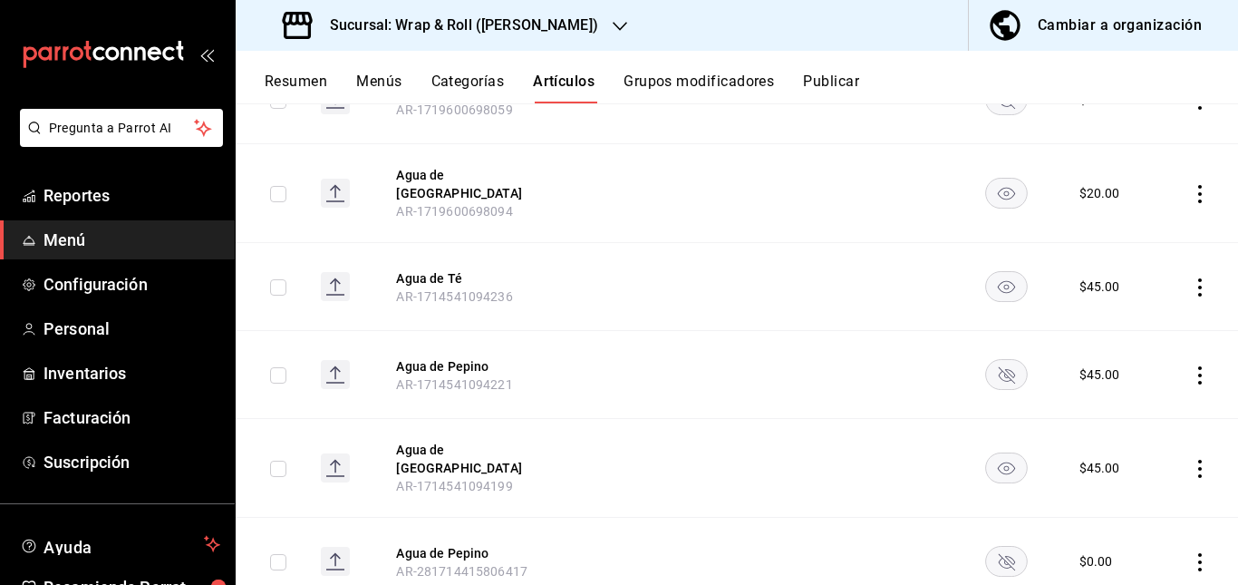
scroll to position [485, 0]
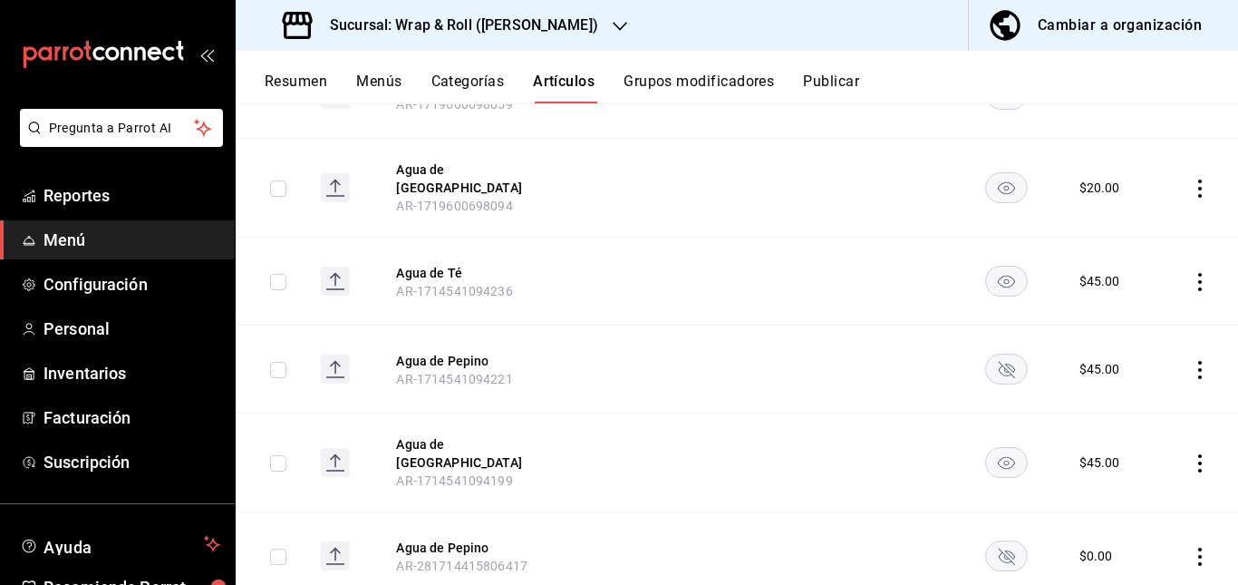
click at [1016, 266] on icon "availability-product" at bounding box center [1006, 281] width 43 height 31
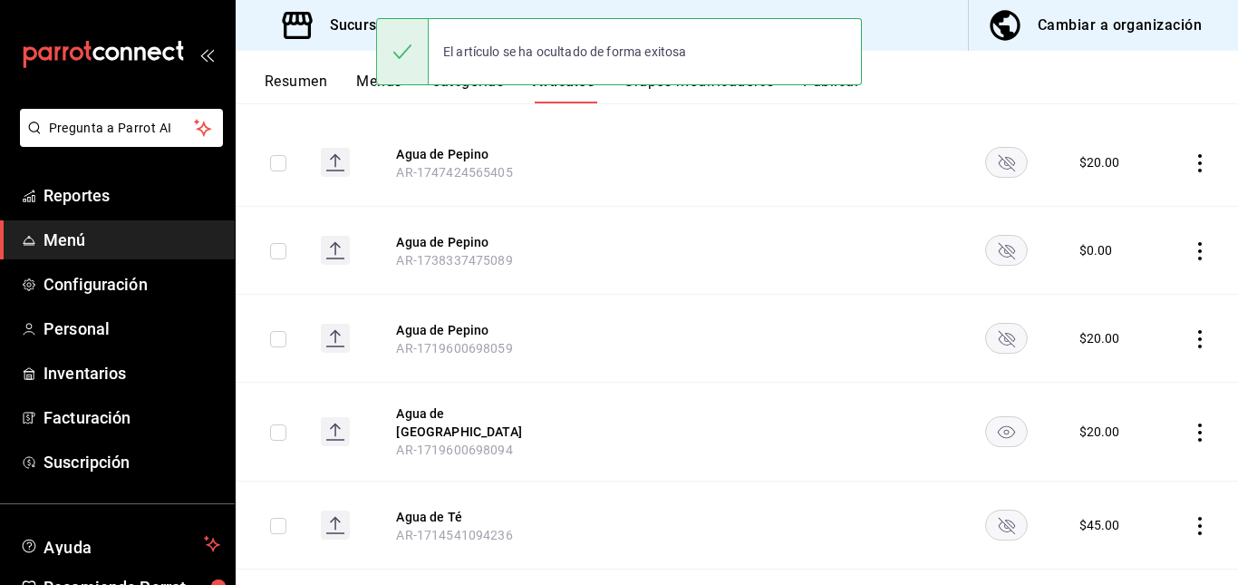
scroll to position [0, 0]
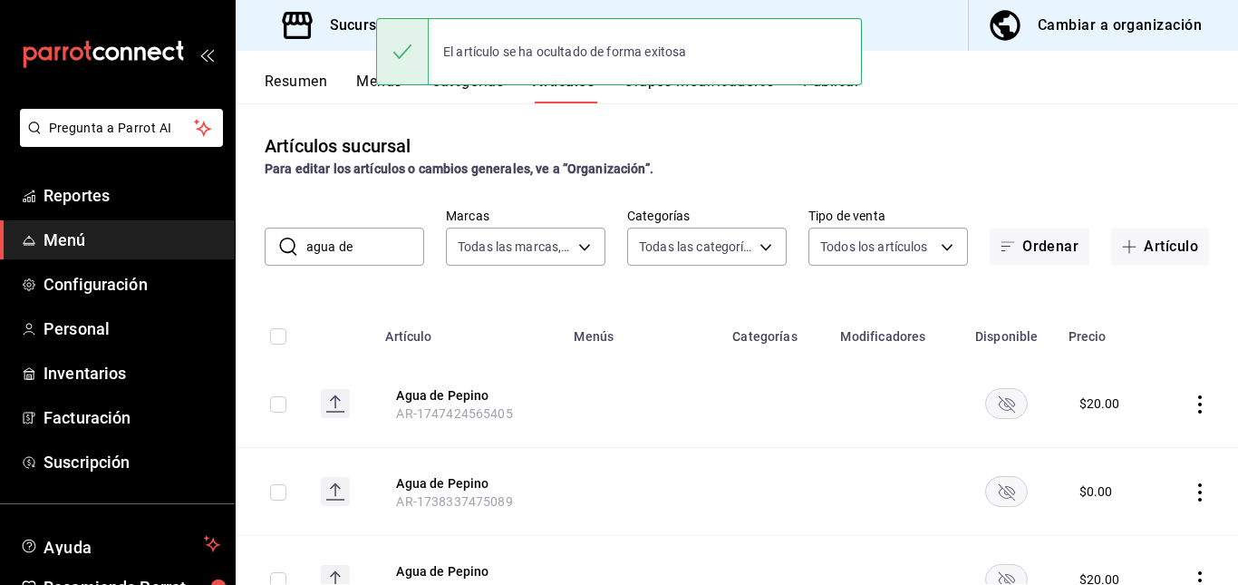
click at [393, 262] on input "agua de" at bounding box center [365, 246] width 118 height 36
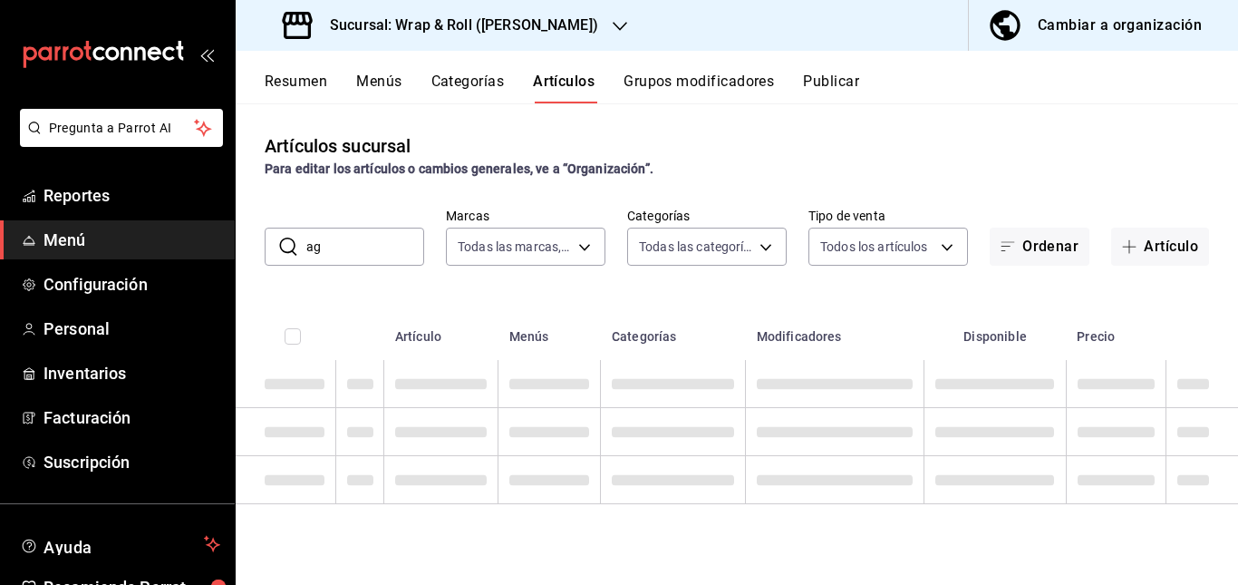
type input "a"
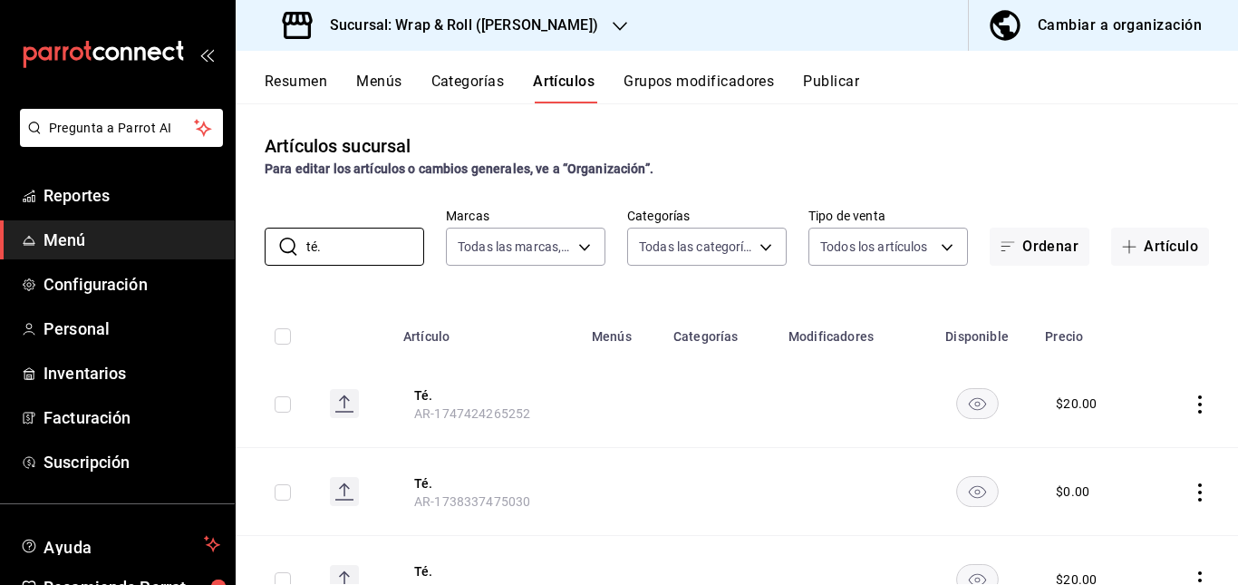
type input "té."
click at [605, 422] on td at bounding box center [622, 404] width 82 height 88
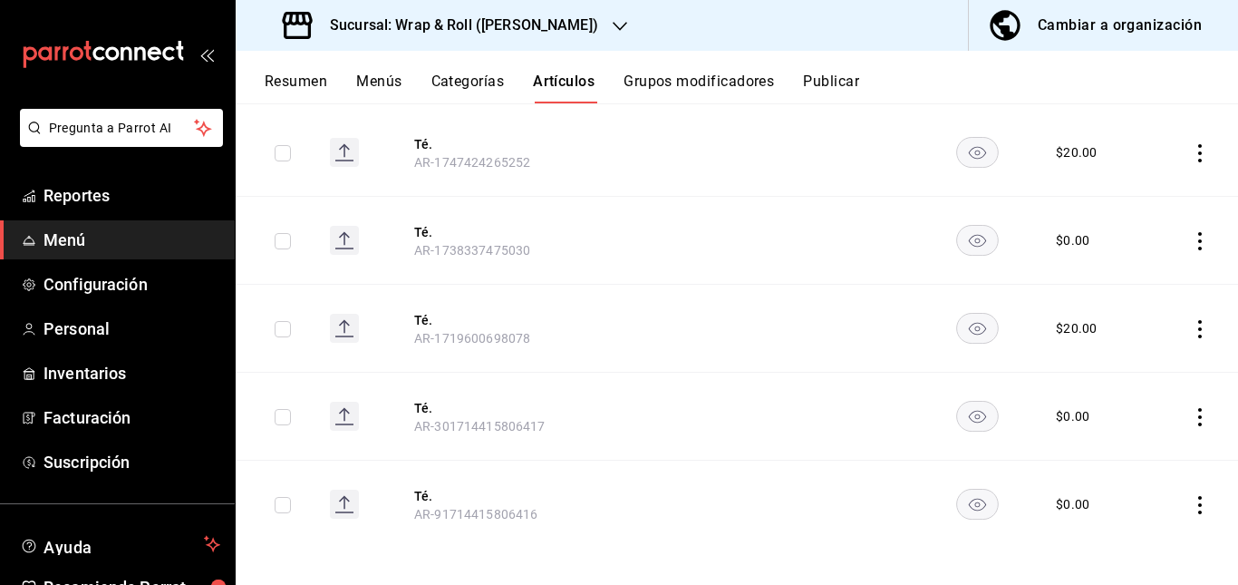
scroll to position [252, 0]
click at [979, 139] on rect "availability-product" at bounding box center [977, 151] width 42 height 30
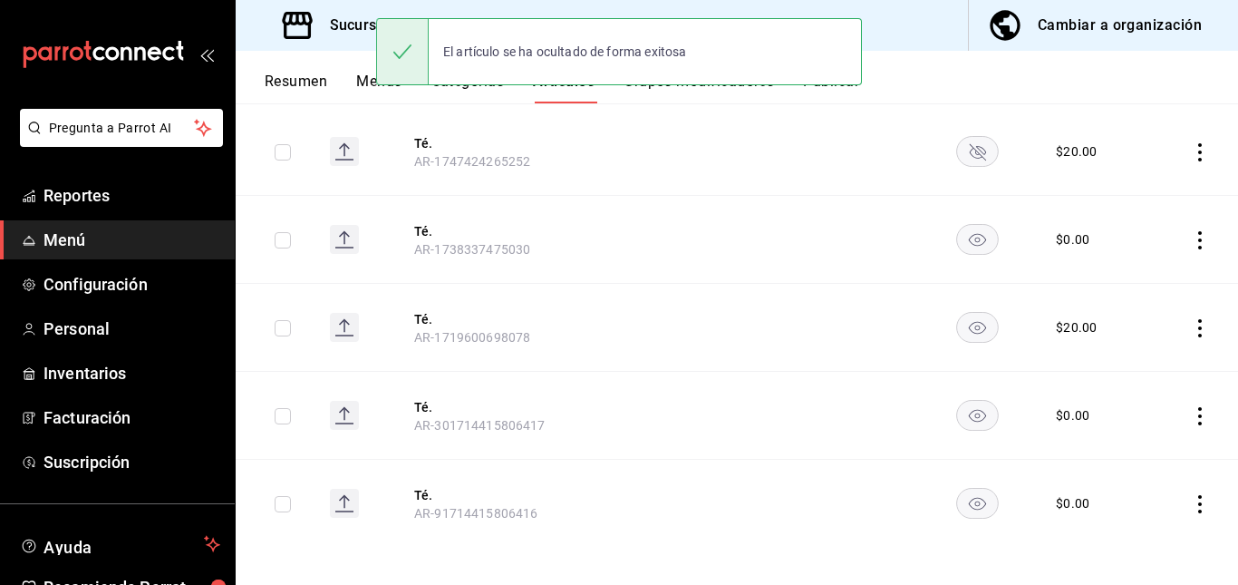
click at [958, 246] on rect "availability-product" at bounding box center [977, 239] width 42 height 30
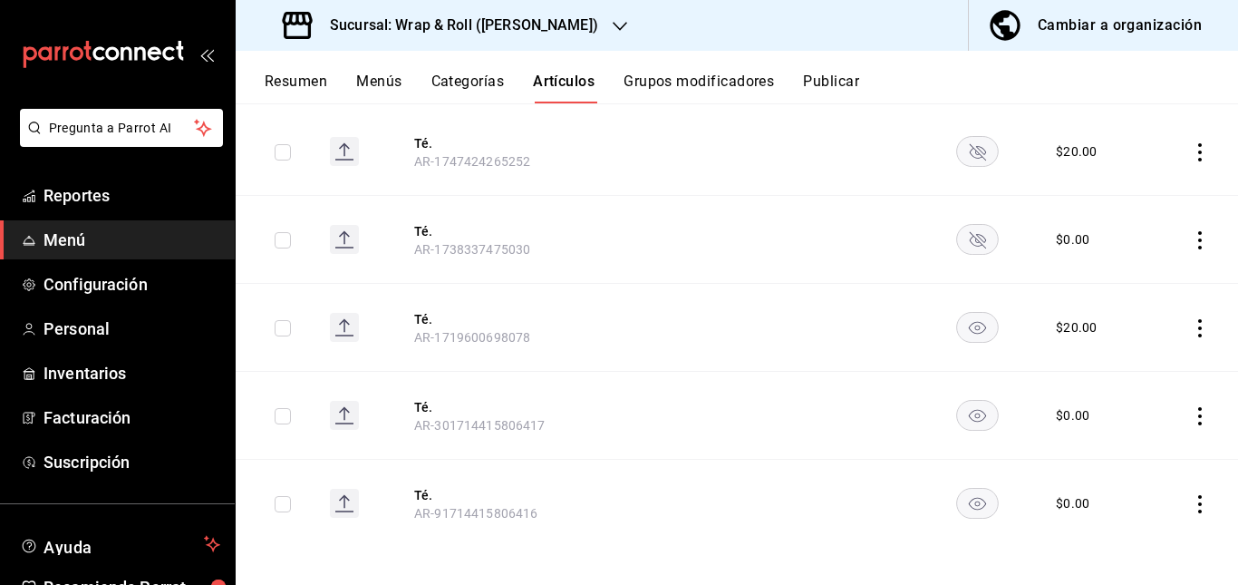
click at [963, 328] on rect "availability-product" at bounding box center [977, 327] width 42 height 30
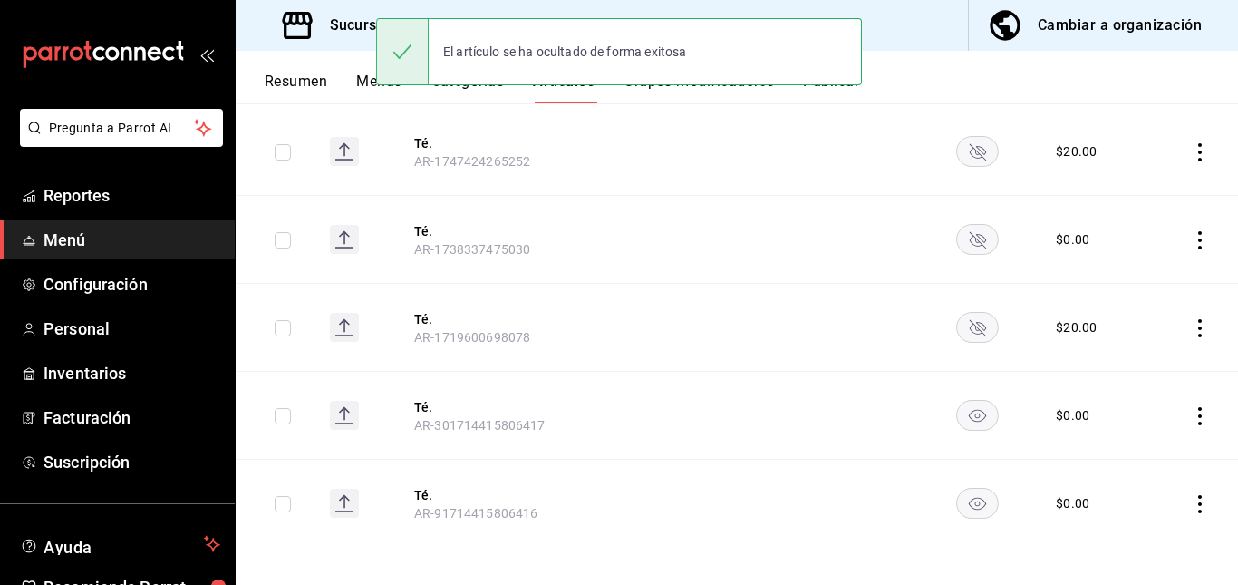
click at [962, 421] on rect "availability-product" at bounding box center [977, 415] width 42 height 30
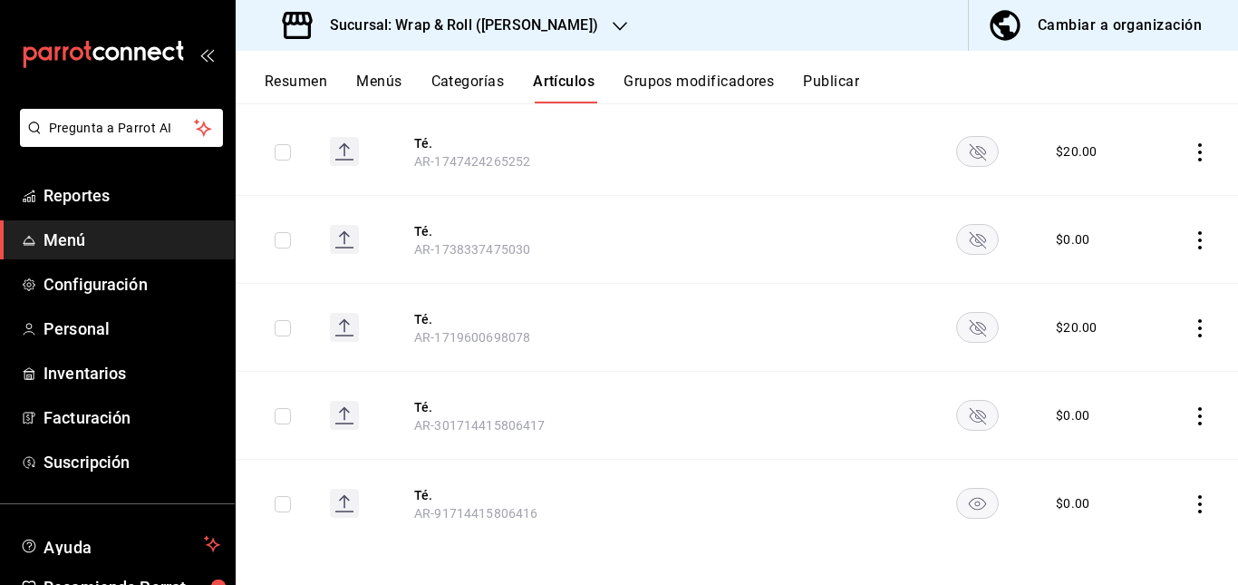
click at [957, 488] on icon "availability-product" at bounding box center [977, 503] width 43 height 31
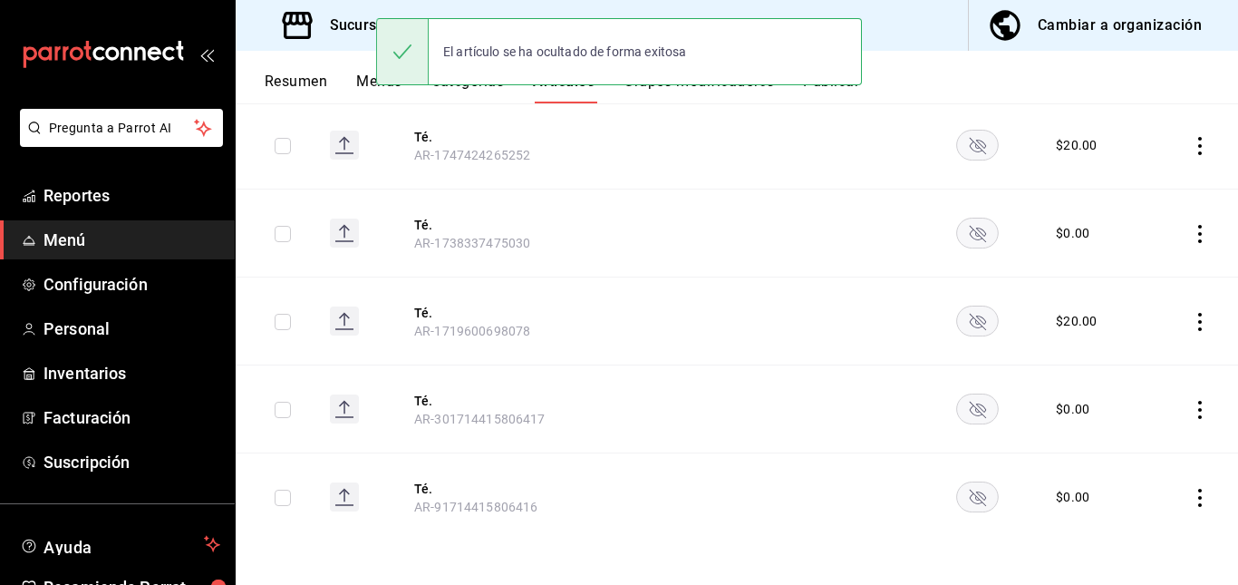
scroll to position [0, 0]
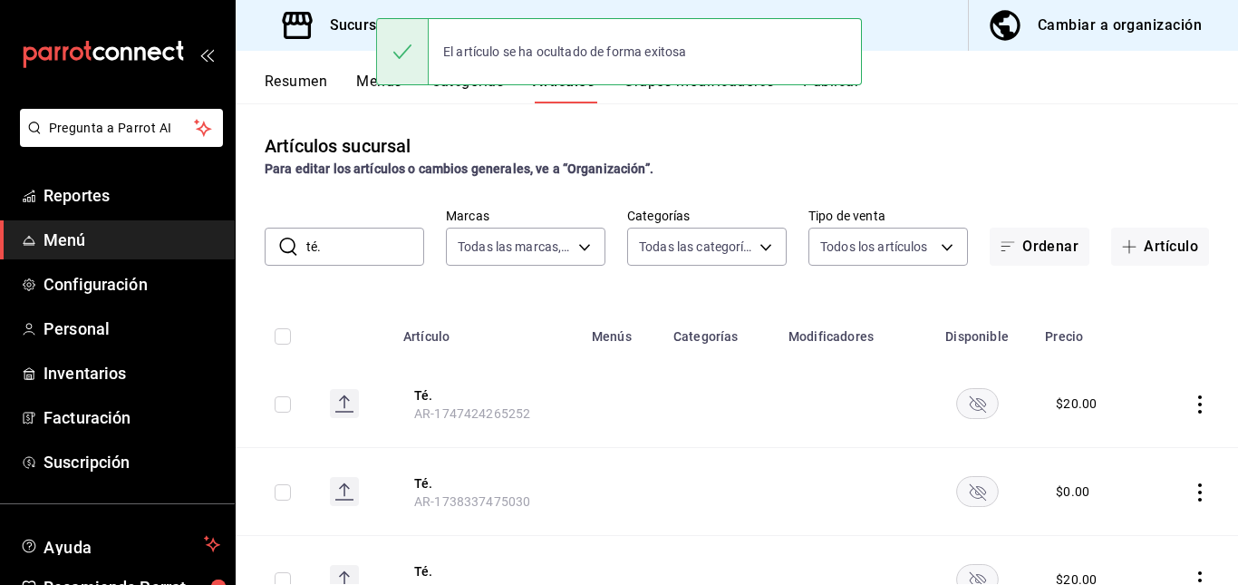
click at [829, 99] on button "Publicar" at bounding box center [831, 88] width 56 height 31
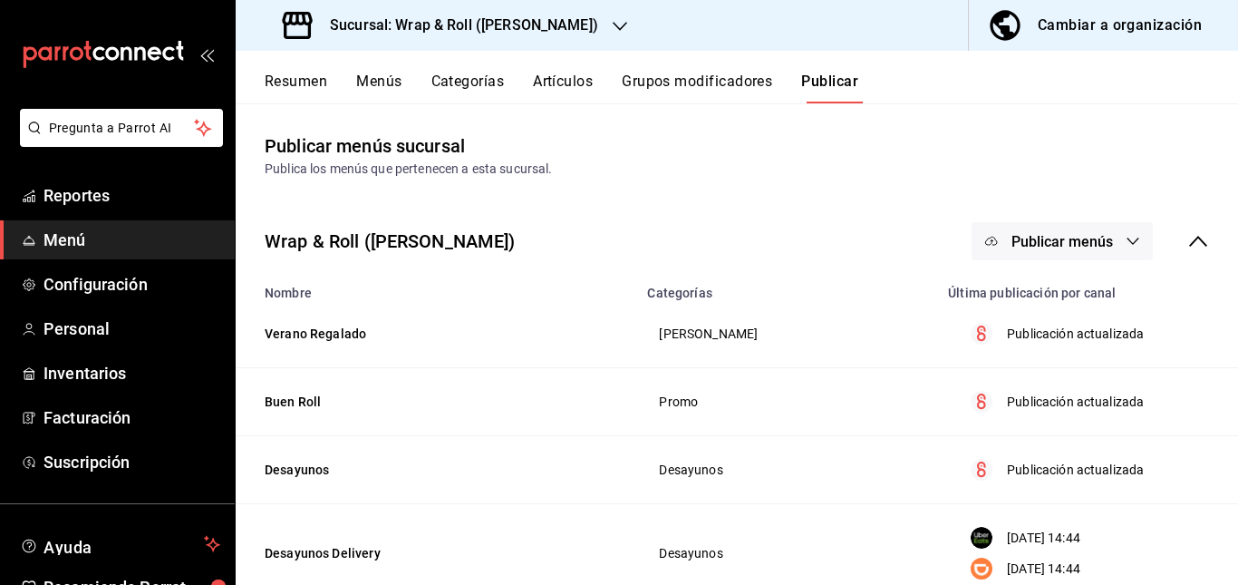
click at [1015, 234] on span "Publicar menús" at bounding box center [1063, 241] width 102 height 17
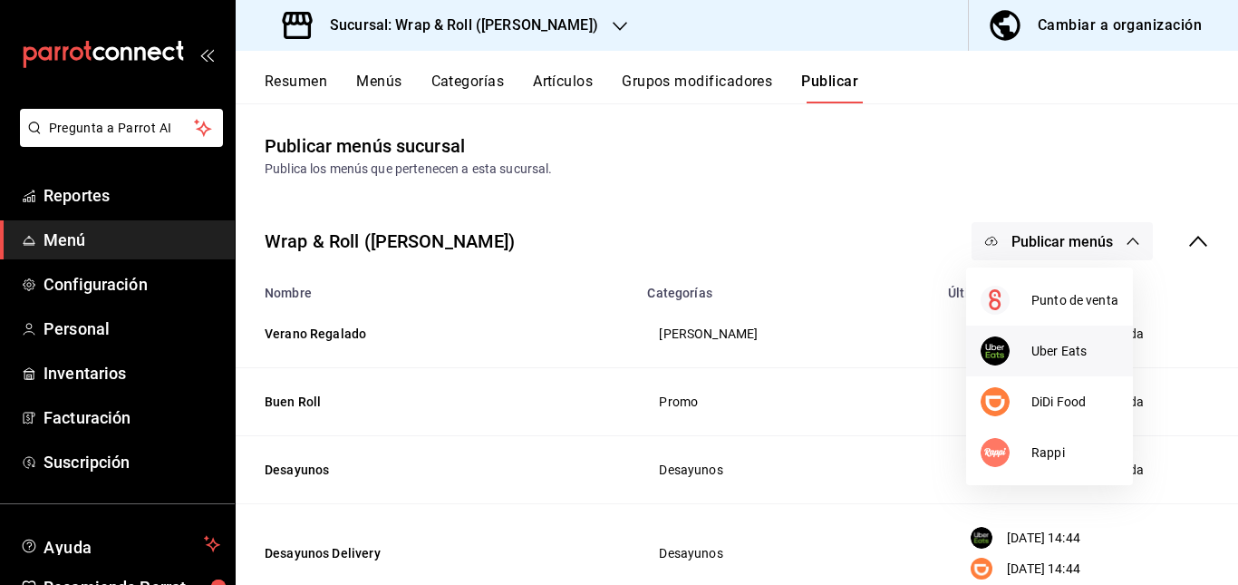
click at [1020, 346] on div at bounding box center [1006, 350] width 51 height 29
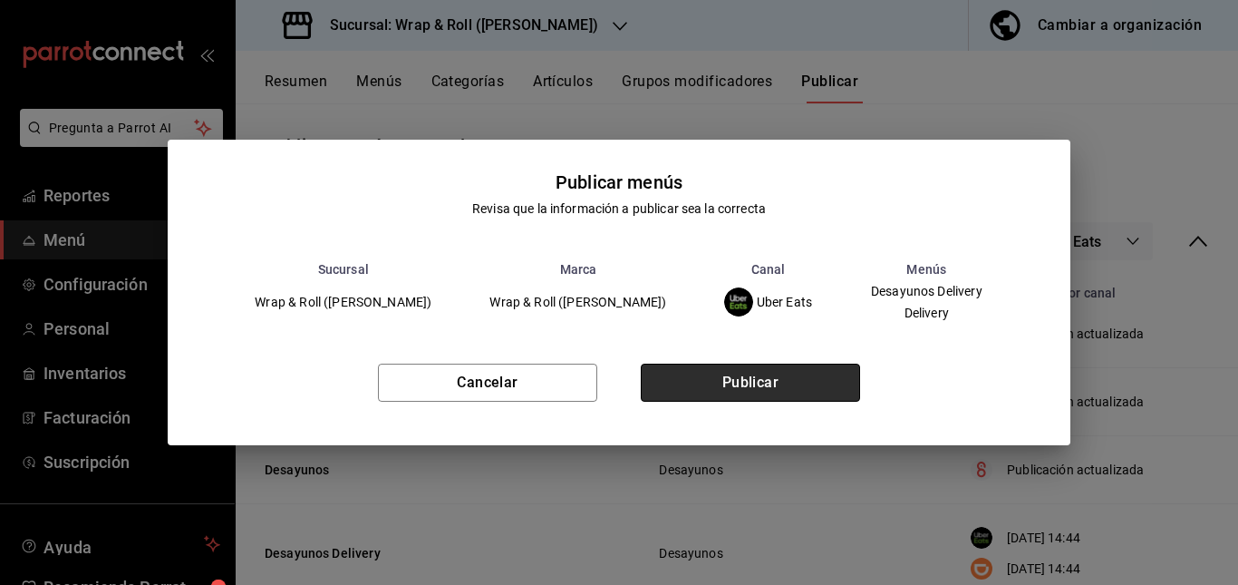
click at [779, 385] on button "Publicar" at bounding box center [750, 382] width 219 height 38
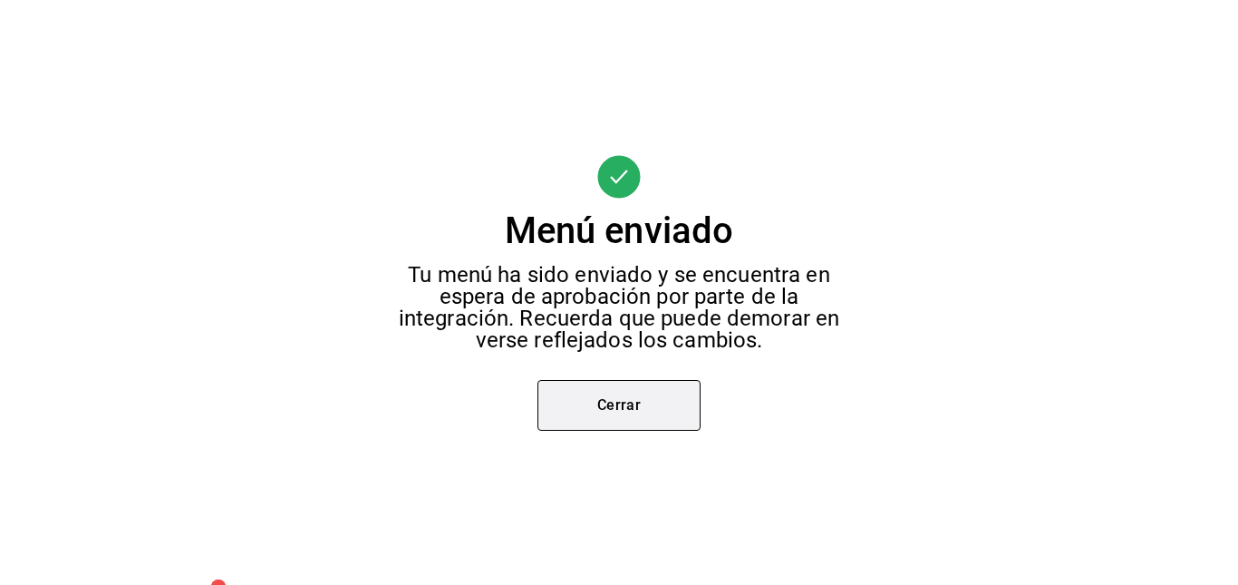
click at [626, 394] on button "Cerrar" at bounding box center [618, 405] width 163 height 51
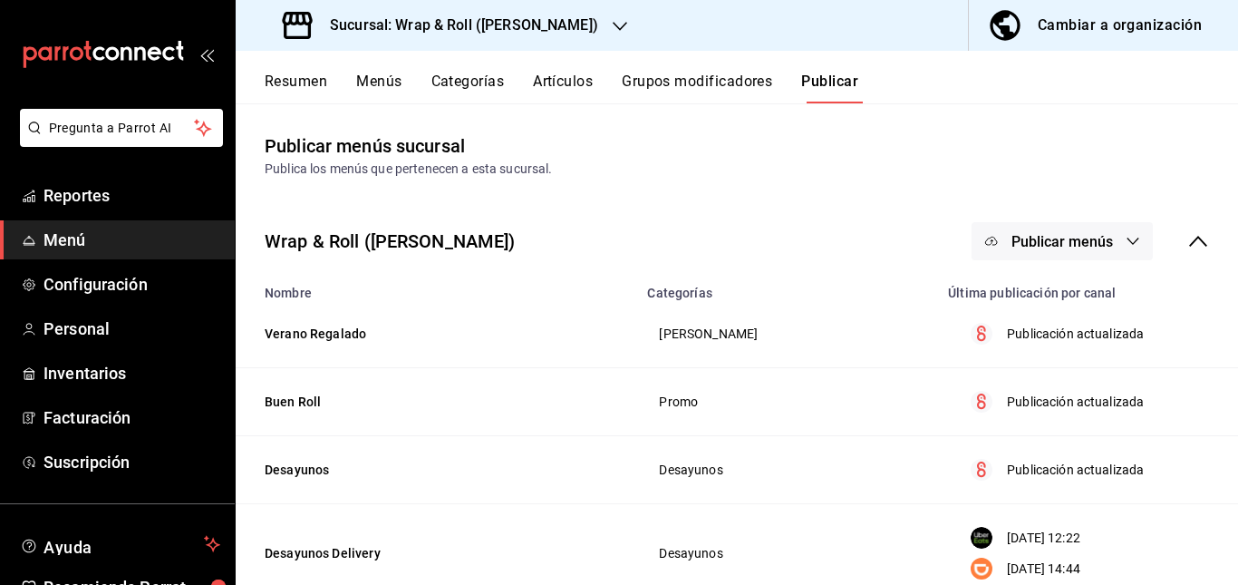
click at [1070, 248] on span "Publicar menús" at bounding box center [1063, 241] width 102 height 17
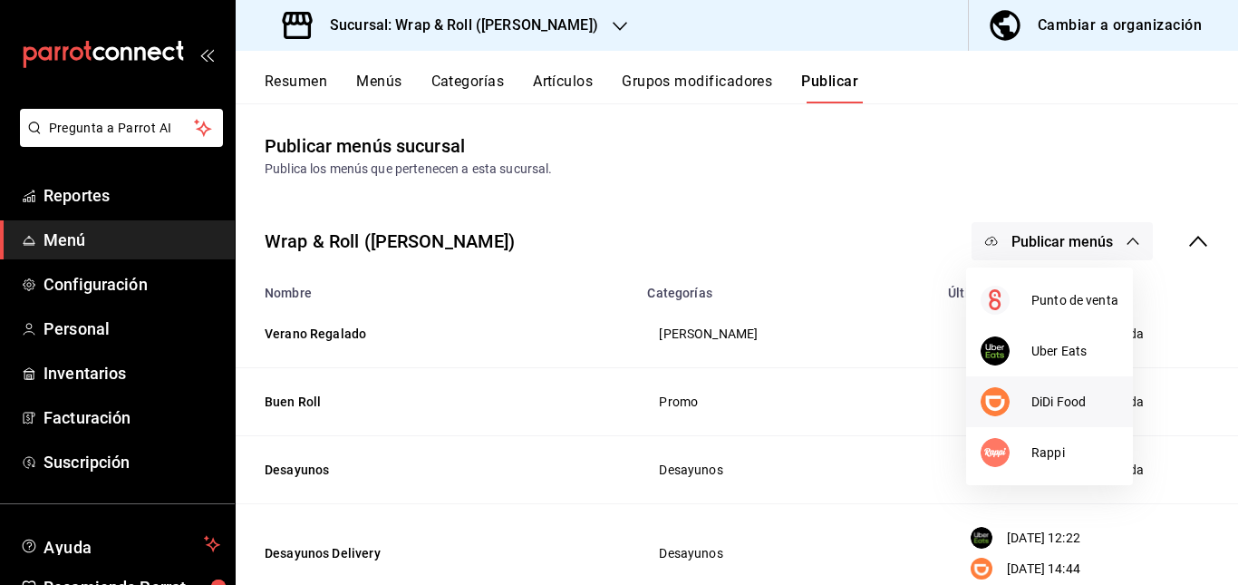
click at [1035, 415] on li "DiDi Food" at bounding box center [1049, 401] width 167 height 51
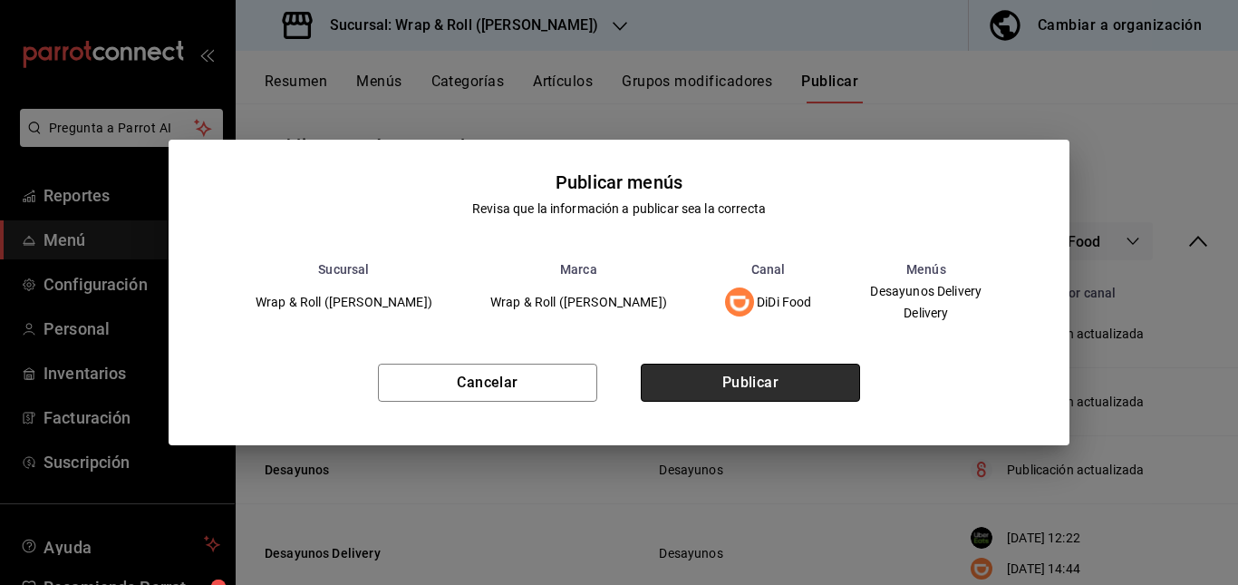
click at [813, 386] on button "Publicar" at bounding box center [750, 382] width 219 height 38
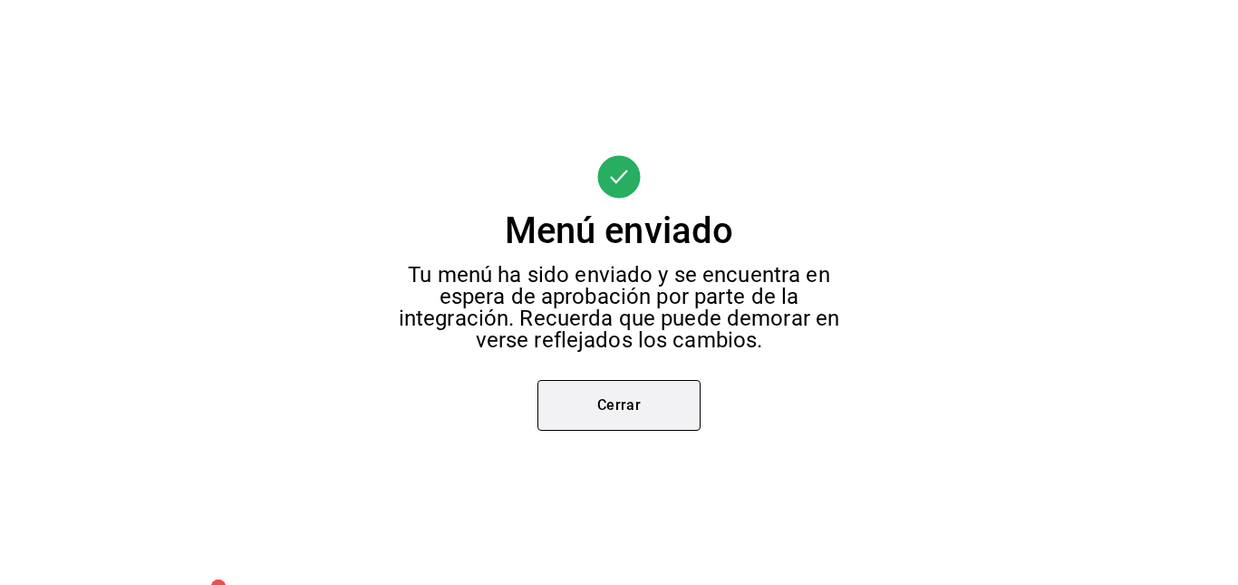
click at [662, 397] on button "Cerrar" at bounding box center [618, 405] width 163 height 51
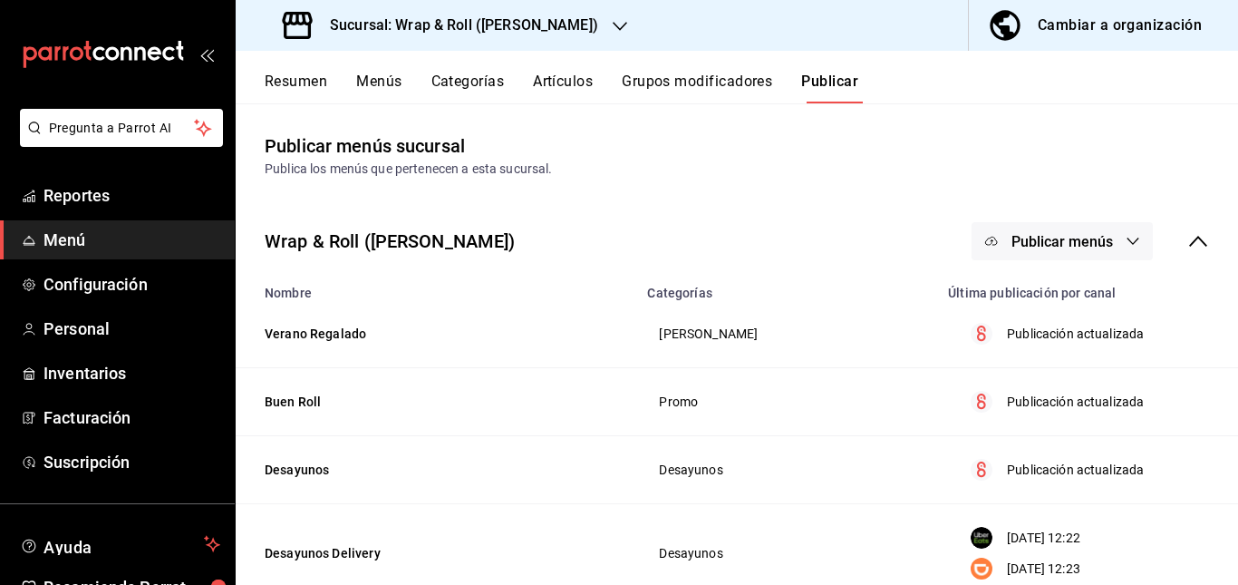
click at [1063, 236] on span "Publicar menús" at bounding box center [1063, 241] width 102 height 17
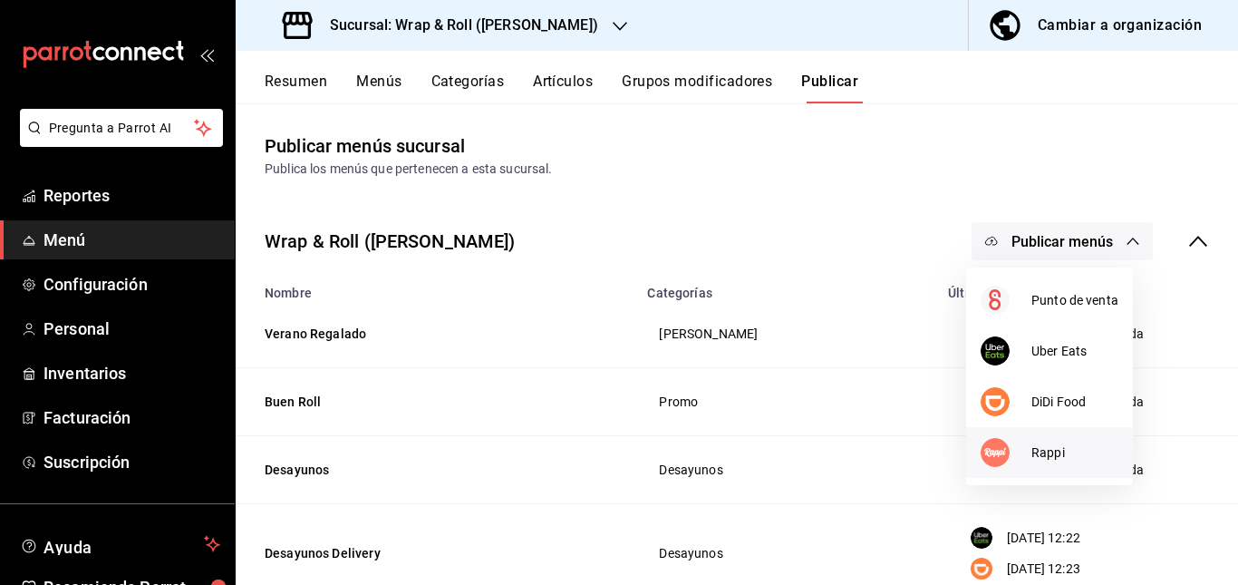
click at [1031, 445] on span "Rappi" at bounding box center [1074, 452] width 87 height 19
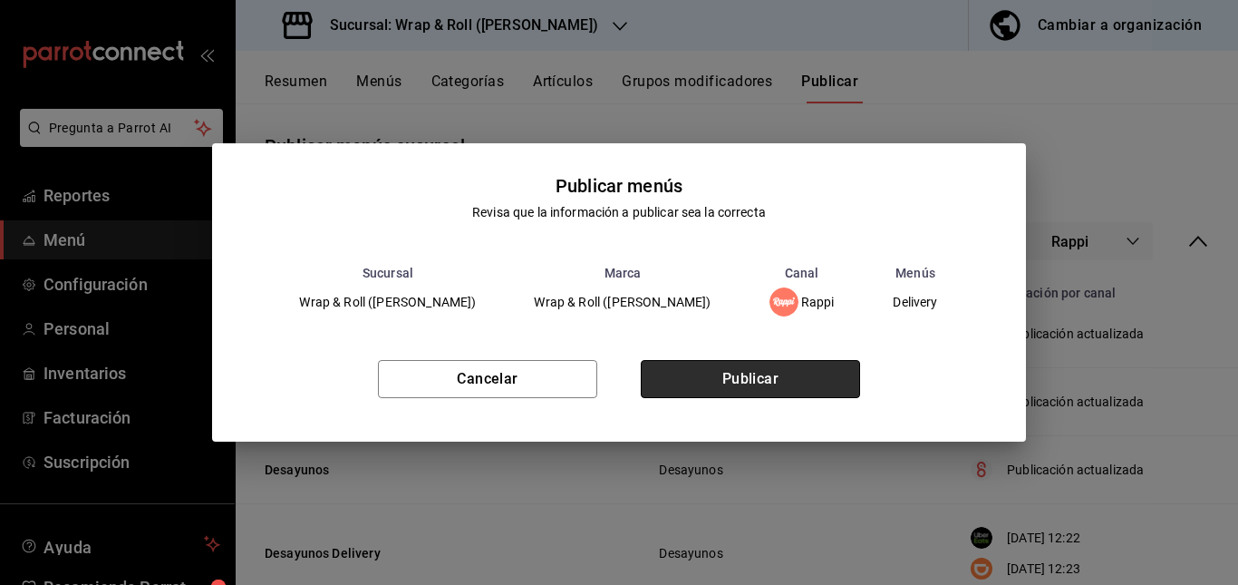
click at [770, 376] on button "Publicar" at bounding box center [750, 379] width 219 height 38
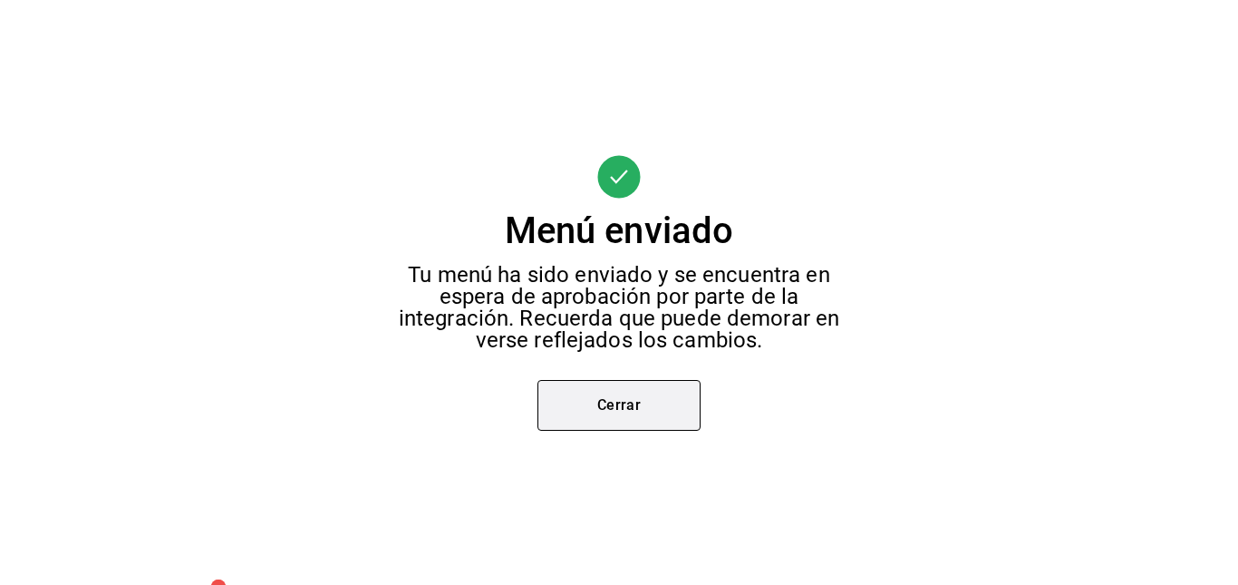
click at [643, 392] on button "Cerrar" at bounding box center [618, 405] width 163 height 51
